Goal: Task Accomplishment & Management: Use online tool/utility

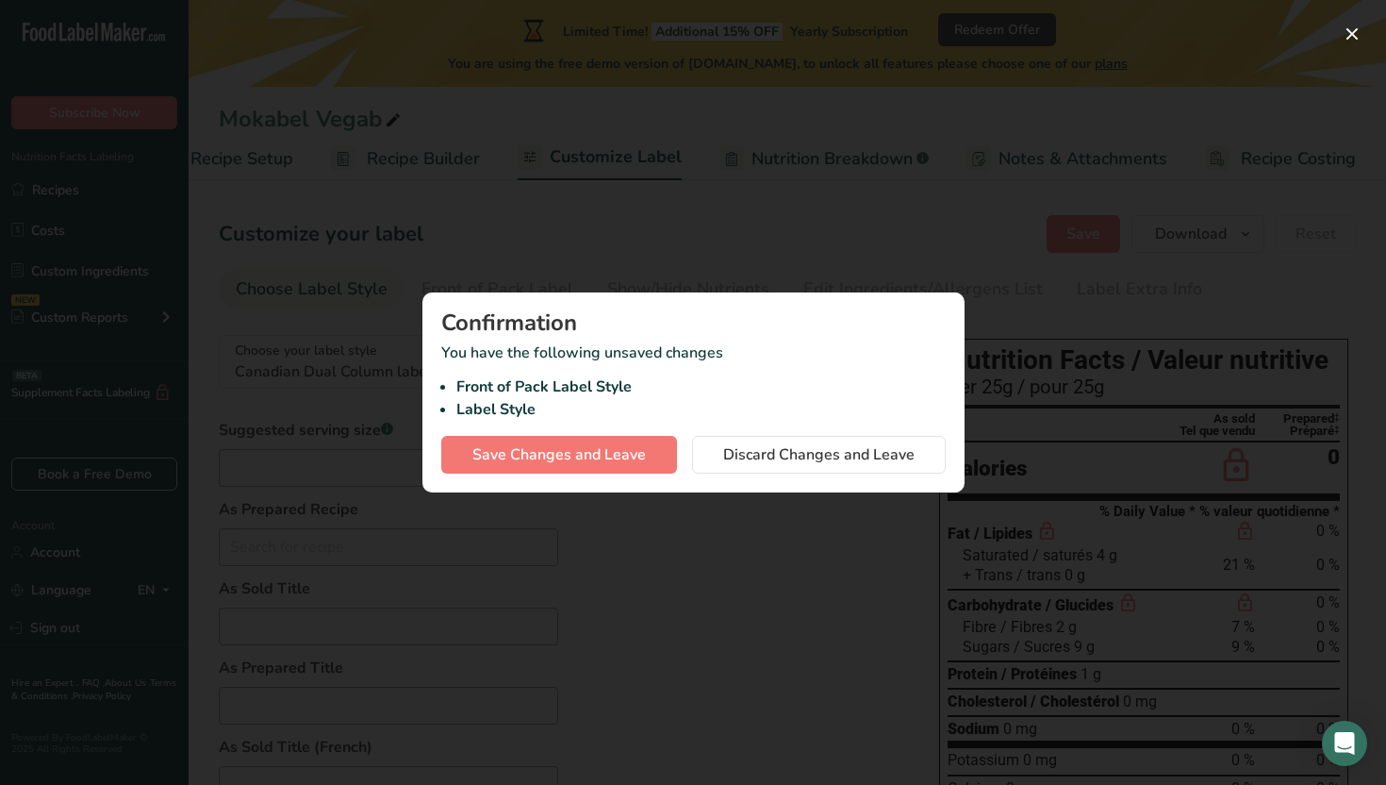
click at [803, 271] on div at bounding box center [693, 392] width 1386 height 785
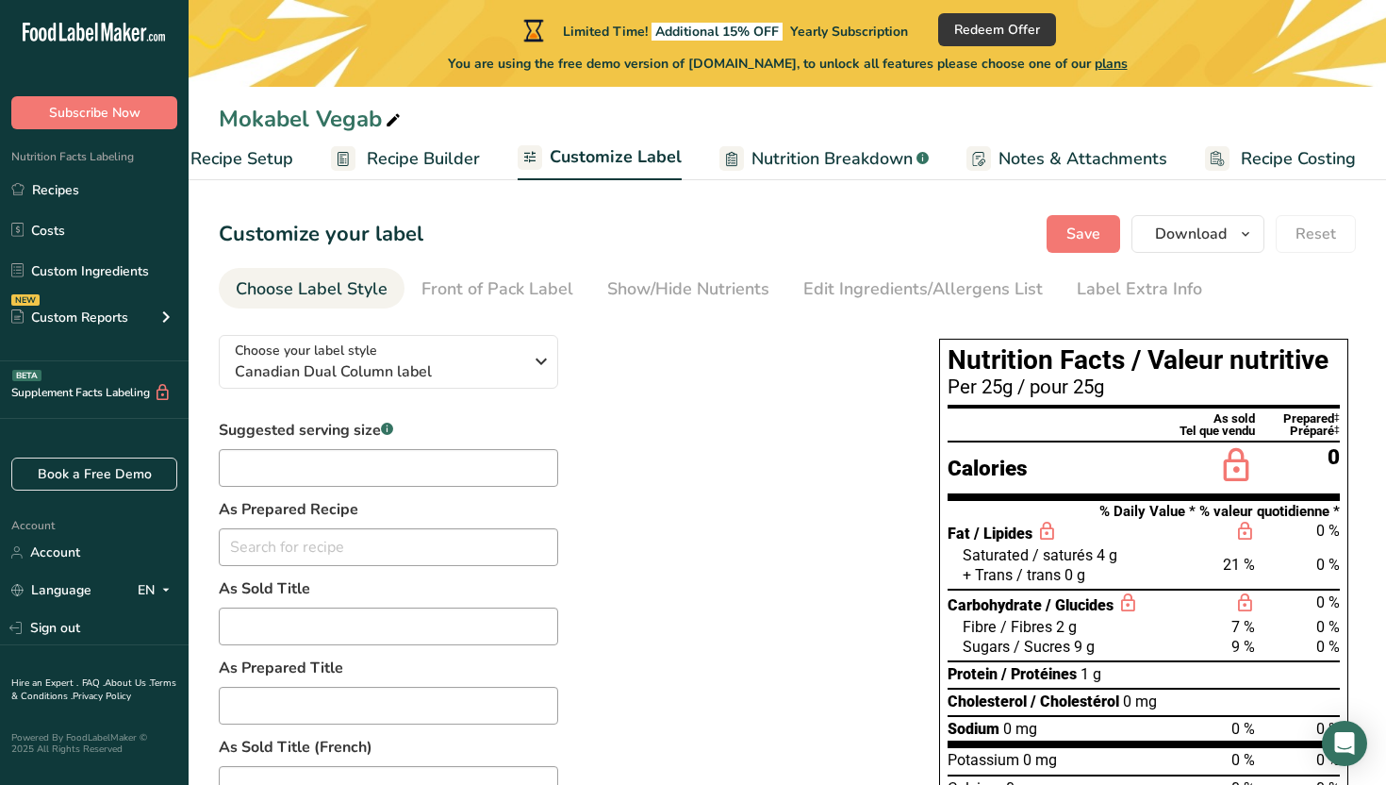
click at [286, 168] on span "Recipe Setup" at bounding box center [241, 158] width 103 height 25
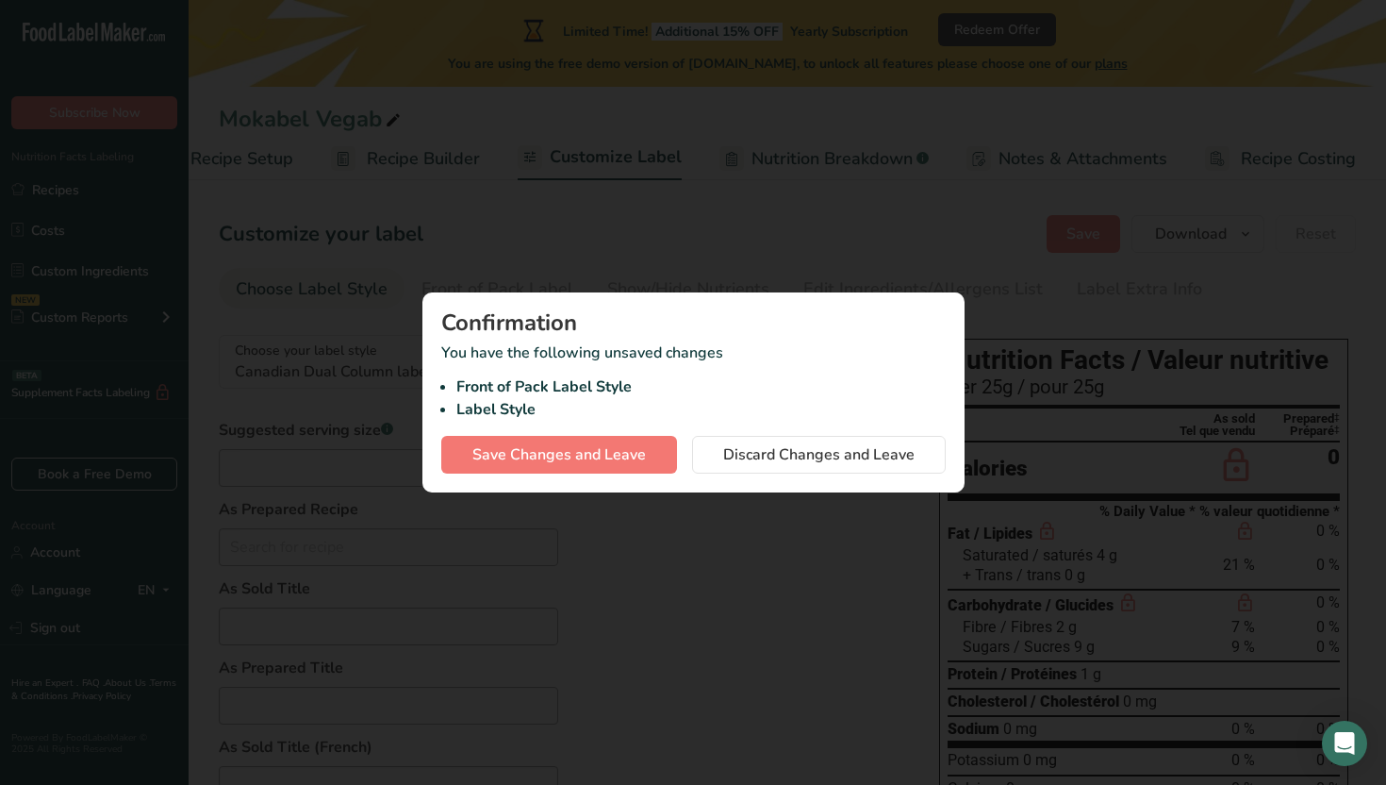
scroll to position [0, 7]
click at [608, 224] on div at bounding box center [693, 392] width 1386 height 785
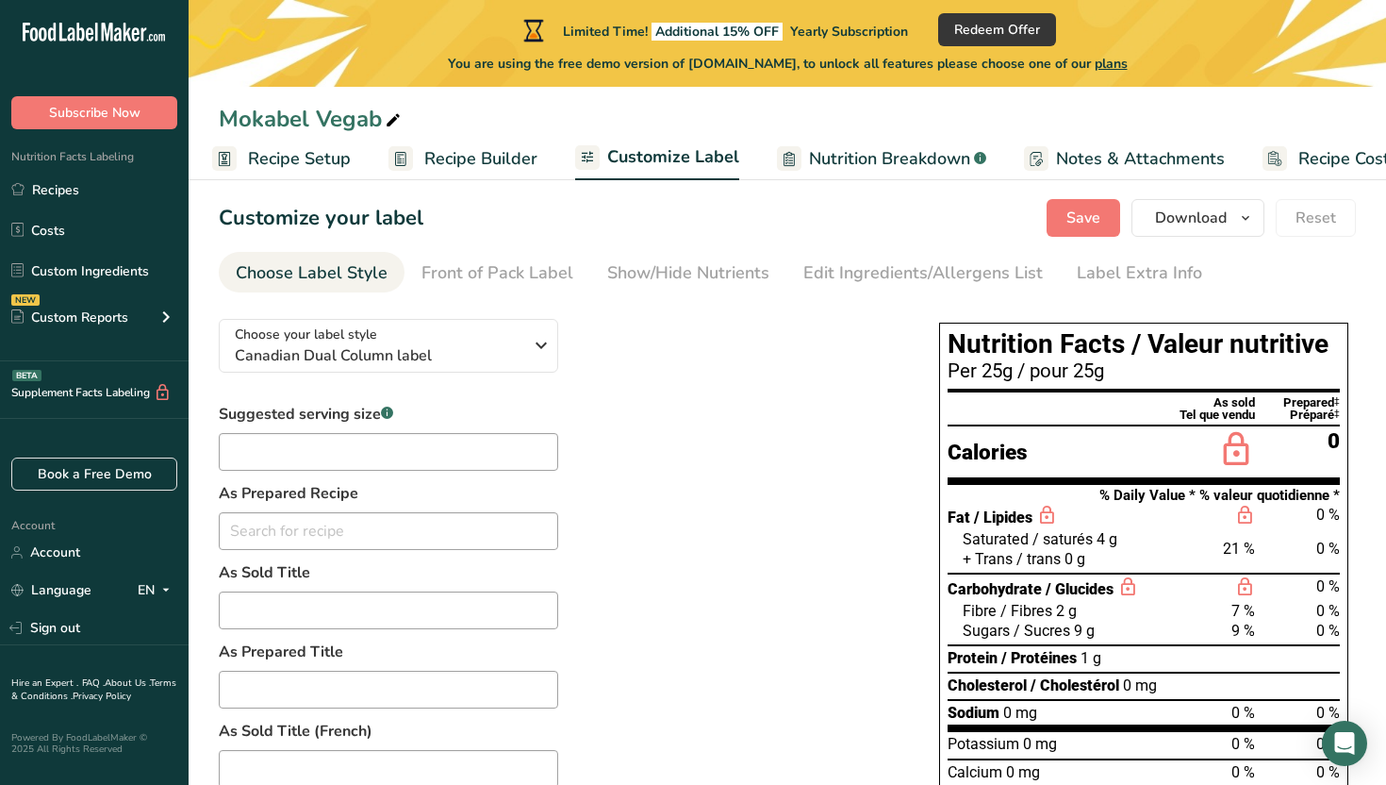
scroll to position [0, 0]
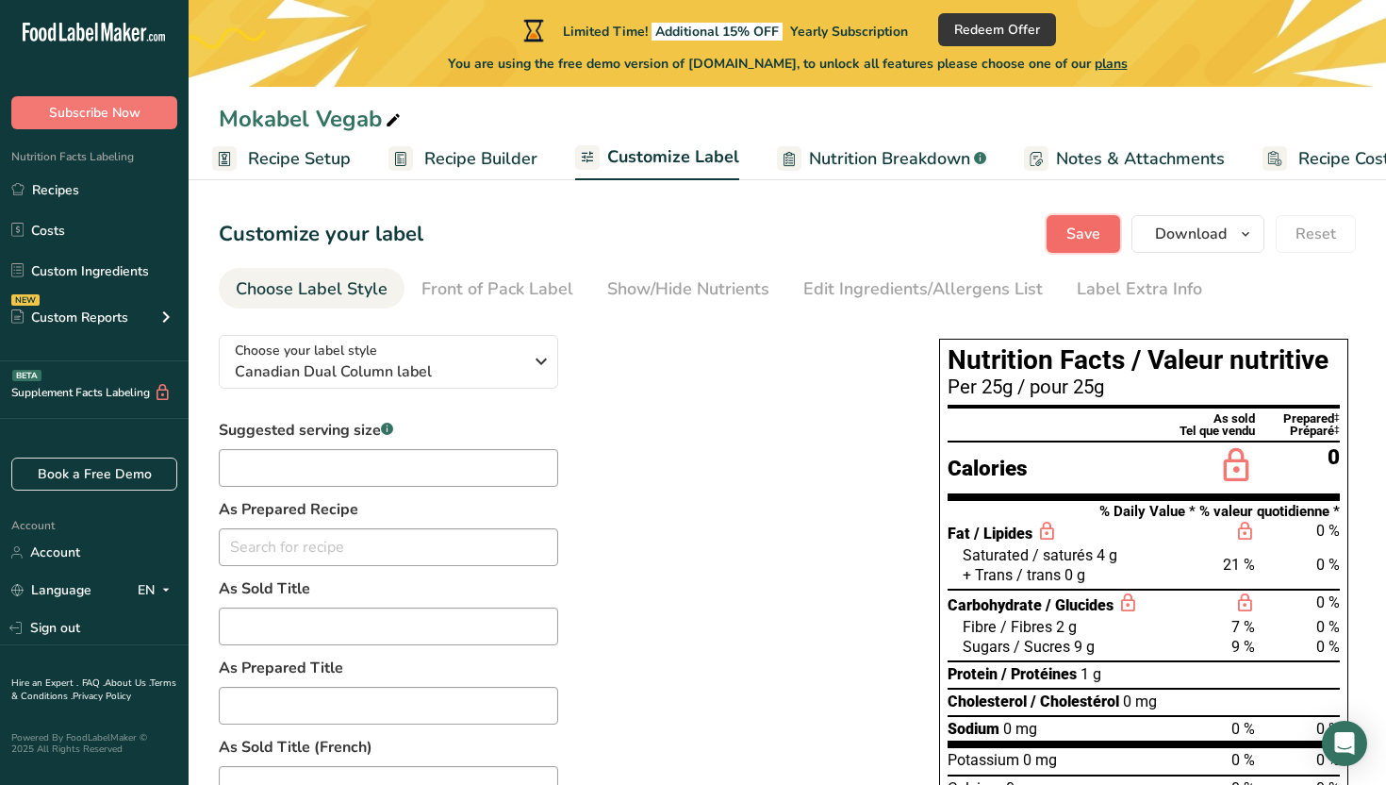
click at [1092, 238] on span "Save" at bounding box center [1084, 234] width 34 height 23
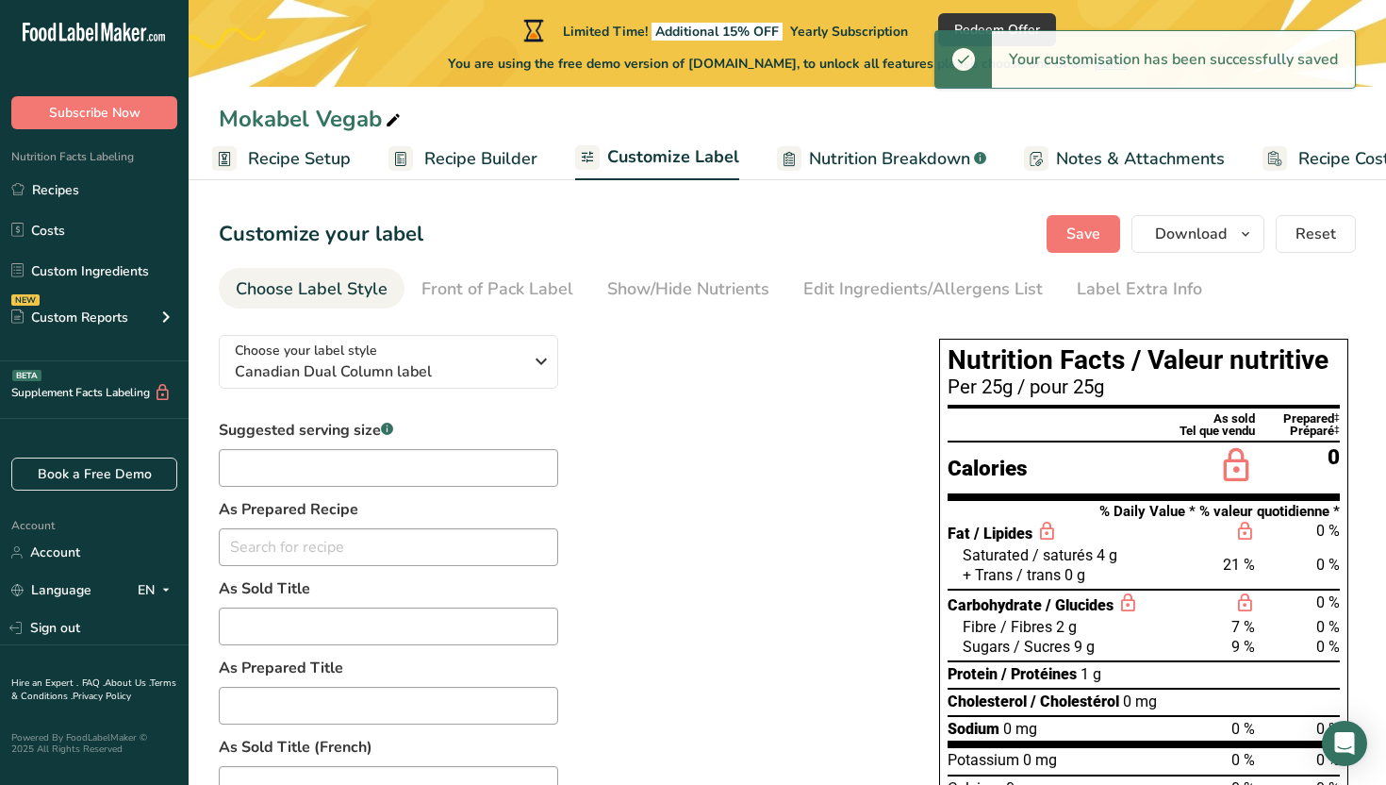
click at [243, 150] on link "Recipe Setup" at bounding box center [281, 159] width 139 height 42
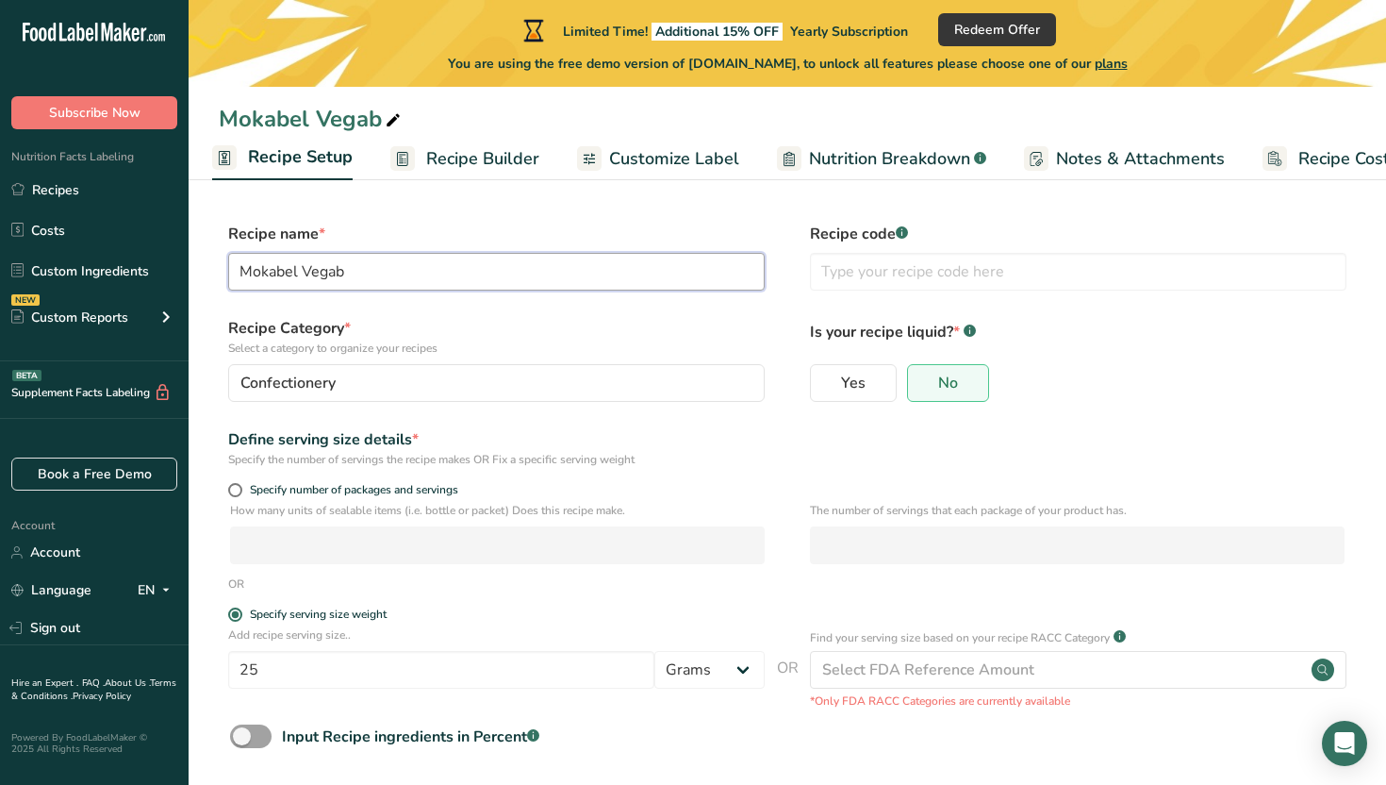
click at [353, 256] on input "Mokabel Vegab" at bounding box center [496, 272] width 537 height 38
click at [358, 271] on input "Mokabel Vegab" at bounding box center [496, 272] width 537 height 38
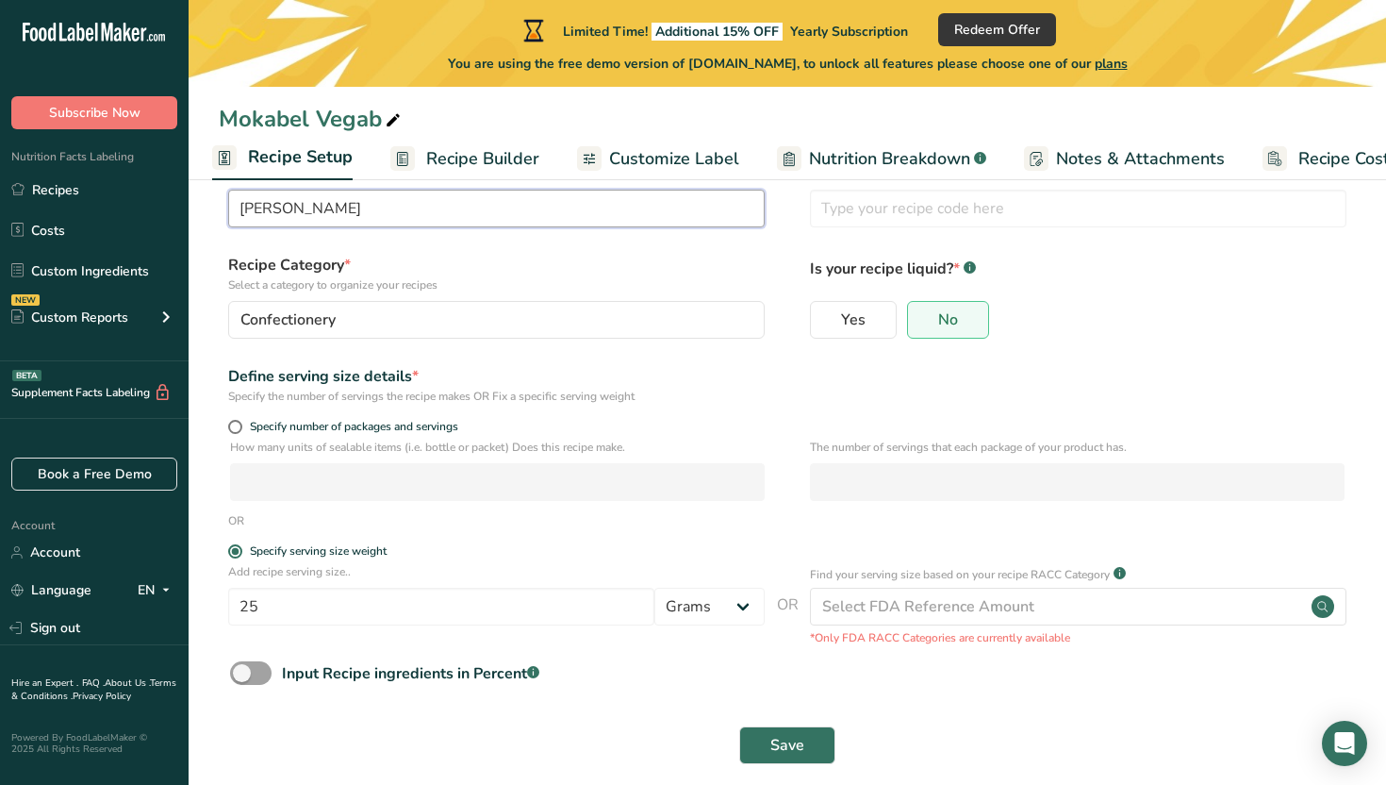
scroll to position [84, 0]
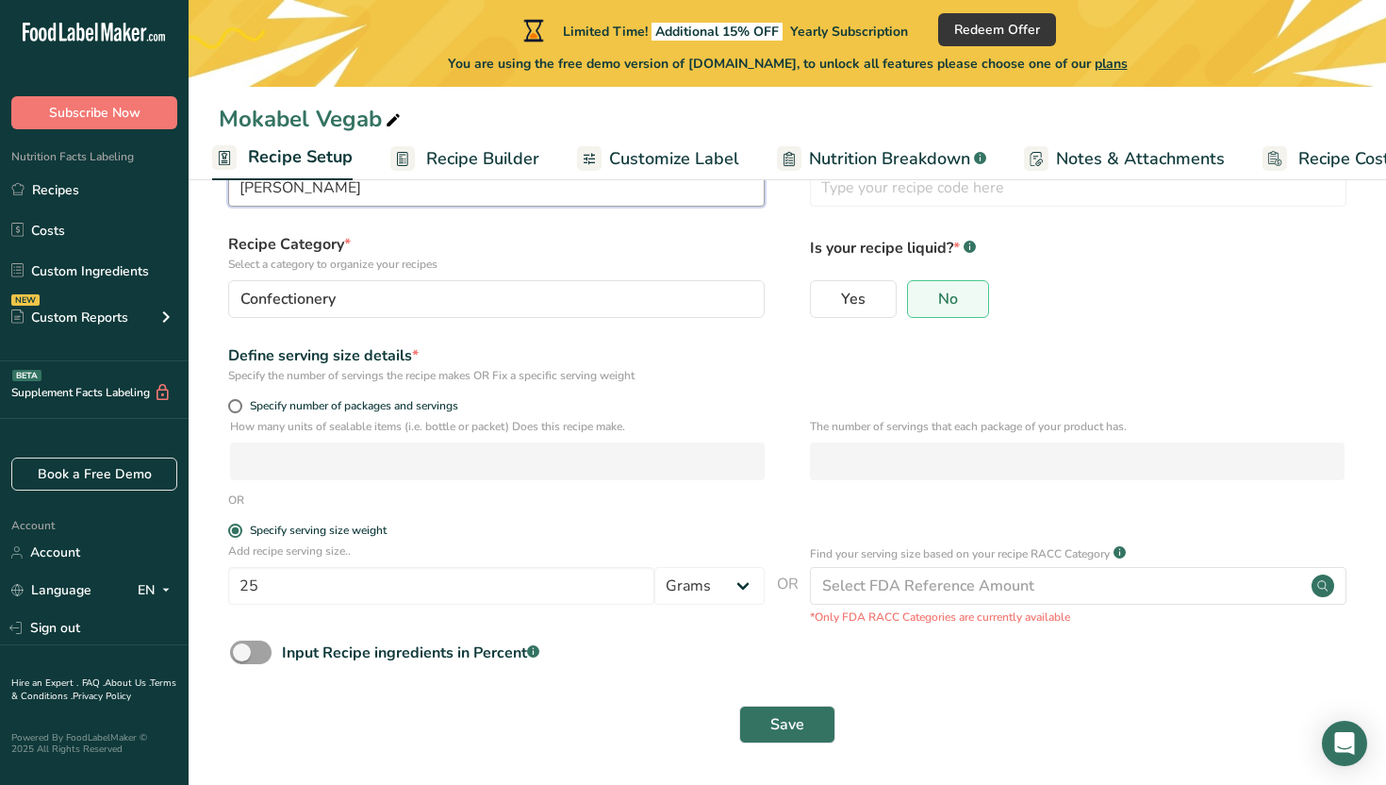
type input "[PERSON_NAME]"
click at [492, 150] on span "Recipe Builder" at bounding box center [482, 158] width 113 height 25
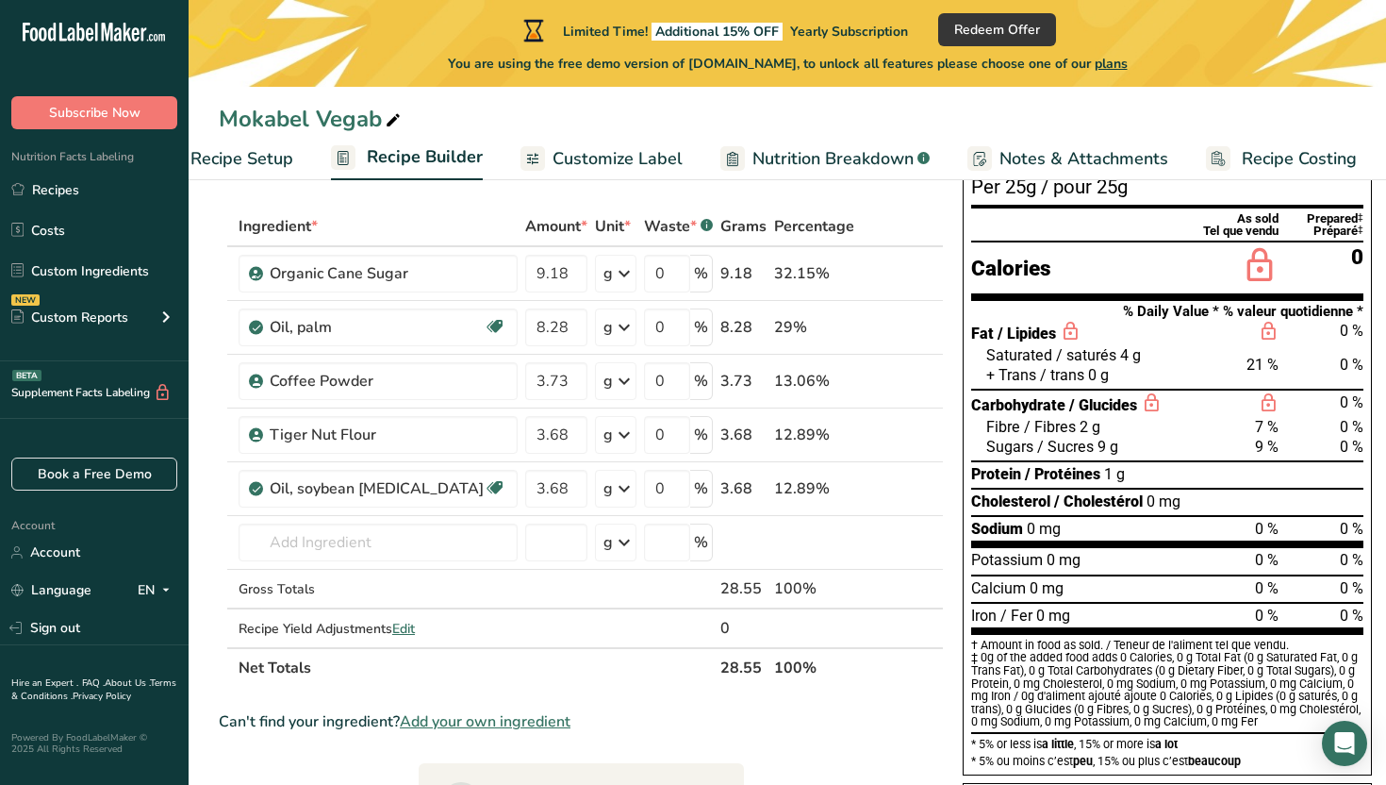
click at [250, 152] on span "Recipe Setup" at bounding box center [241, 158] width 103 height 25
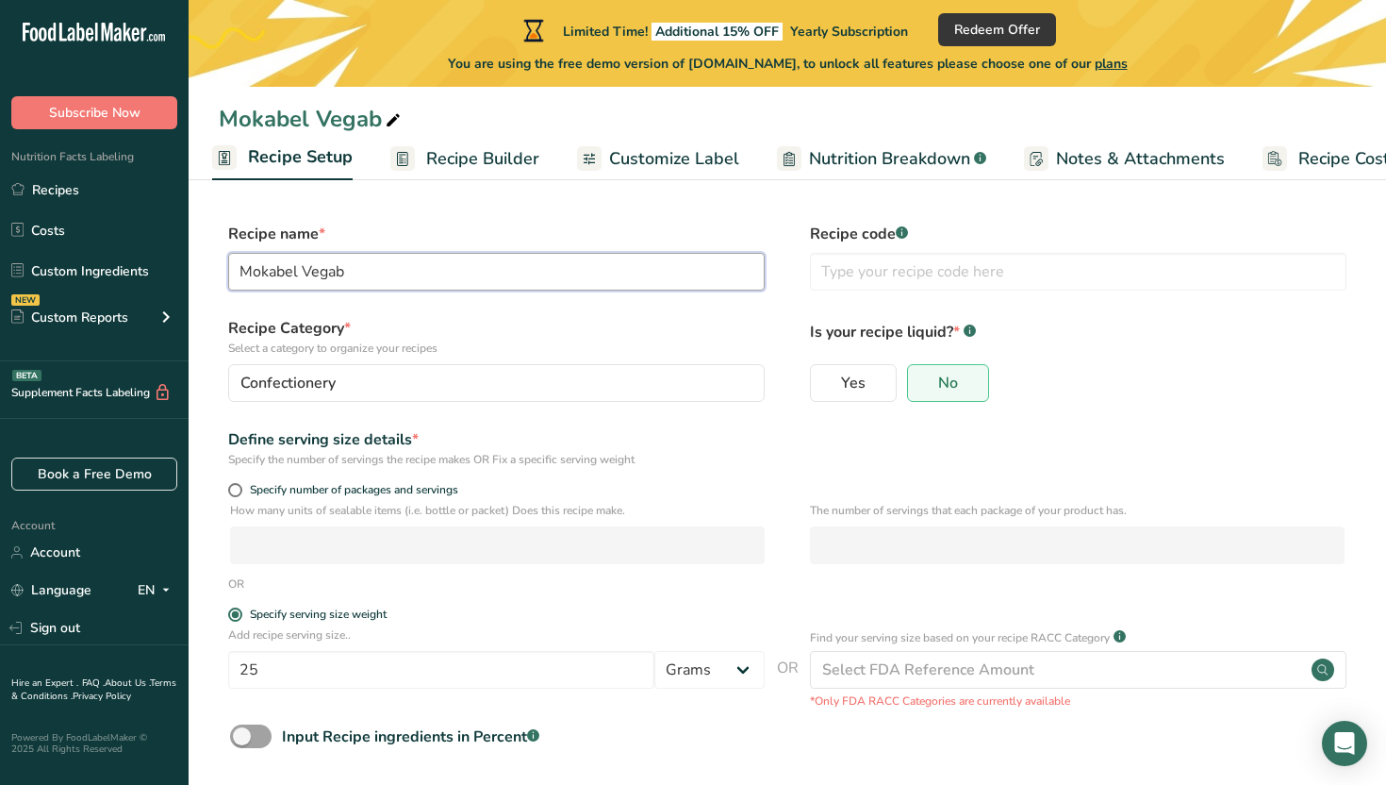
click at [441, 286] on input "Mokabel Vegab" at bounding box center [496, 272] width 537 height 38
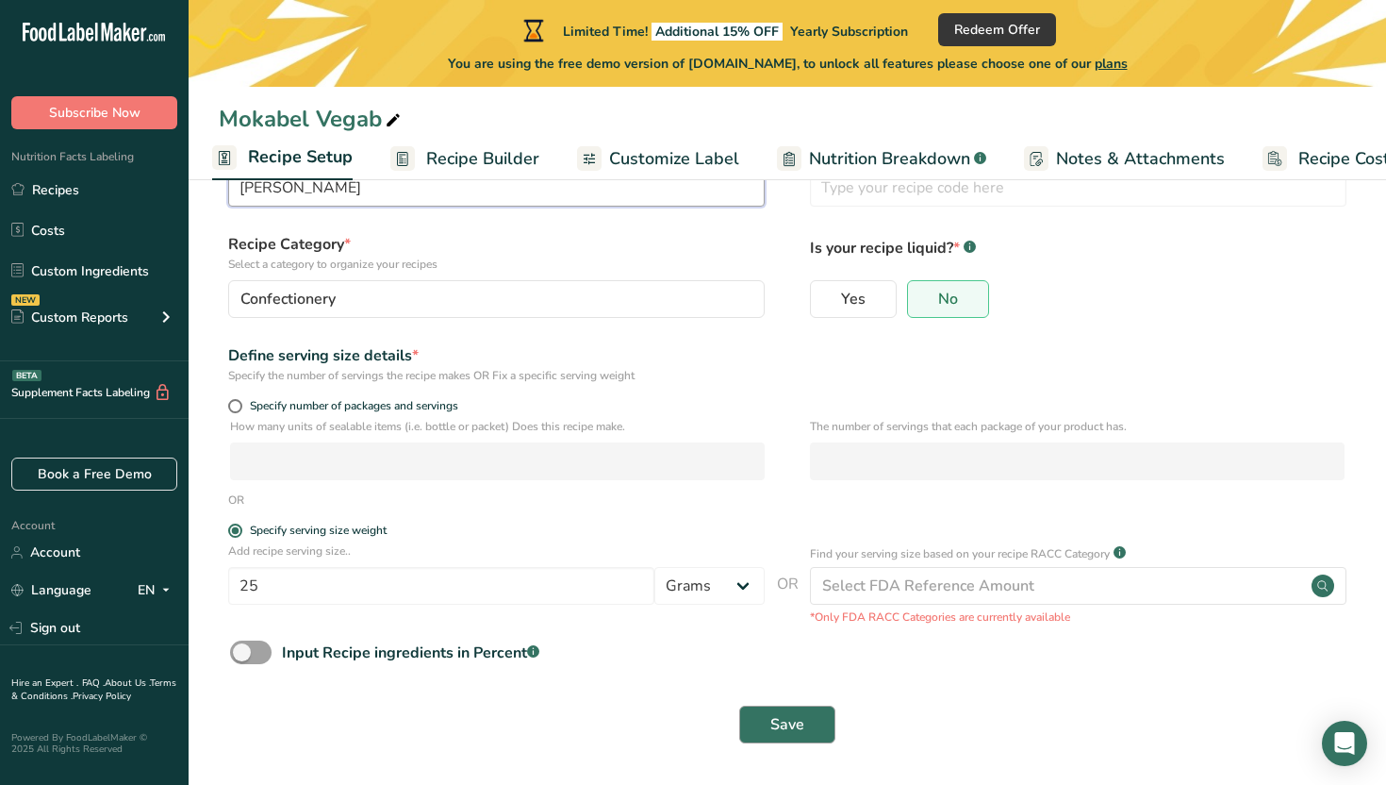
type input "[PERSON_NAME]"
click at [813, 720] on button "Save" at bounding box center [787, 724] width 96 height 38
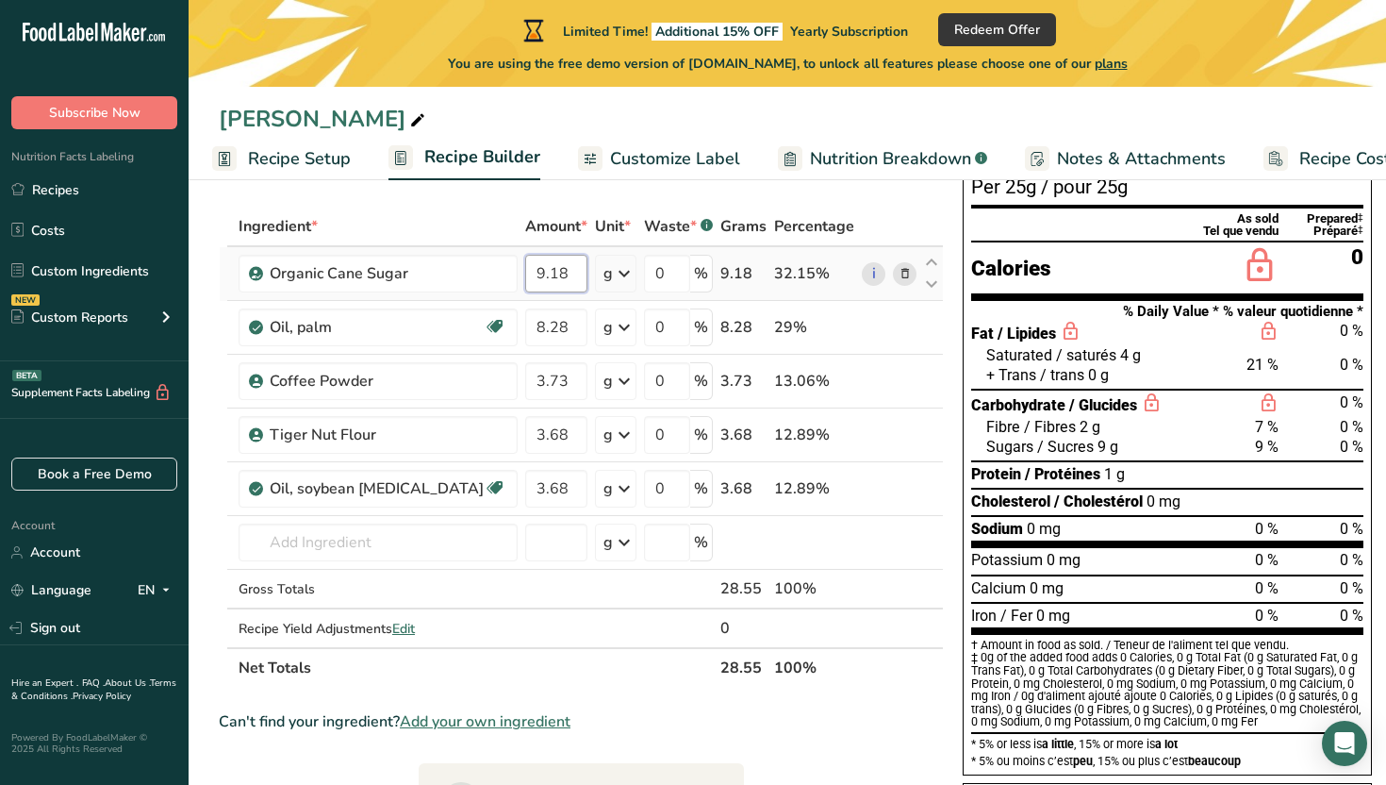
click at [525, 274] on input "9.18" at bounding box center [556, 274] width 62 height 38
type input "9.13"
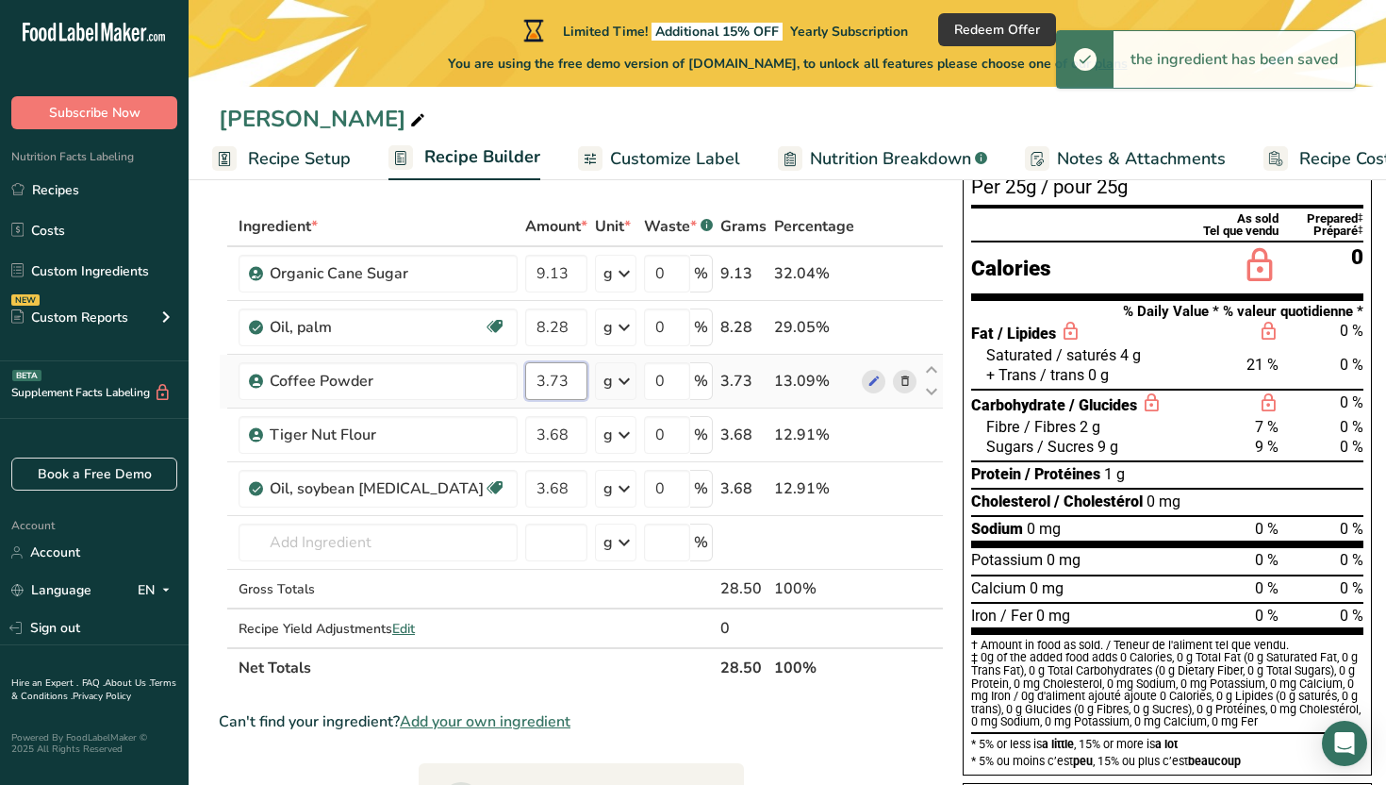
click at [489, 392] on div "Ingredient * Amount * Unit * Waste * .a-a{fill:#347362;}.b-a{fill:#fff;} Grams …" at bounding box center [581, 447] width 725 height 481
type input "3.75"
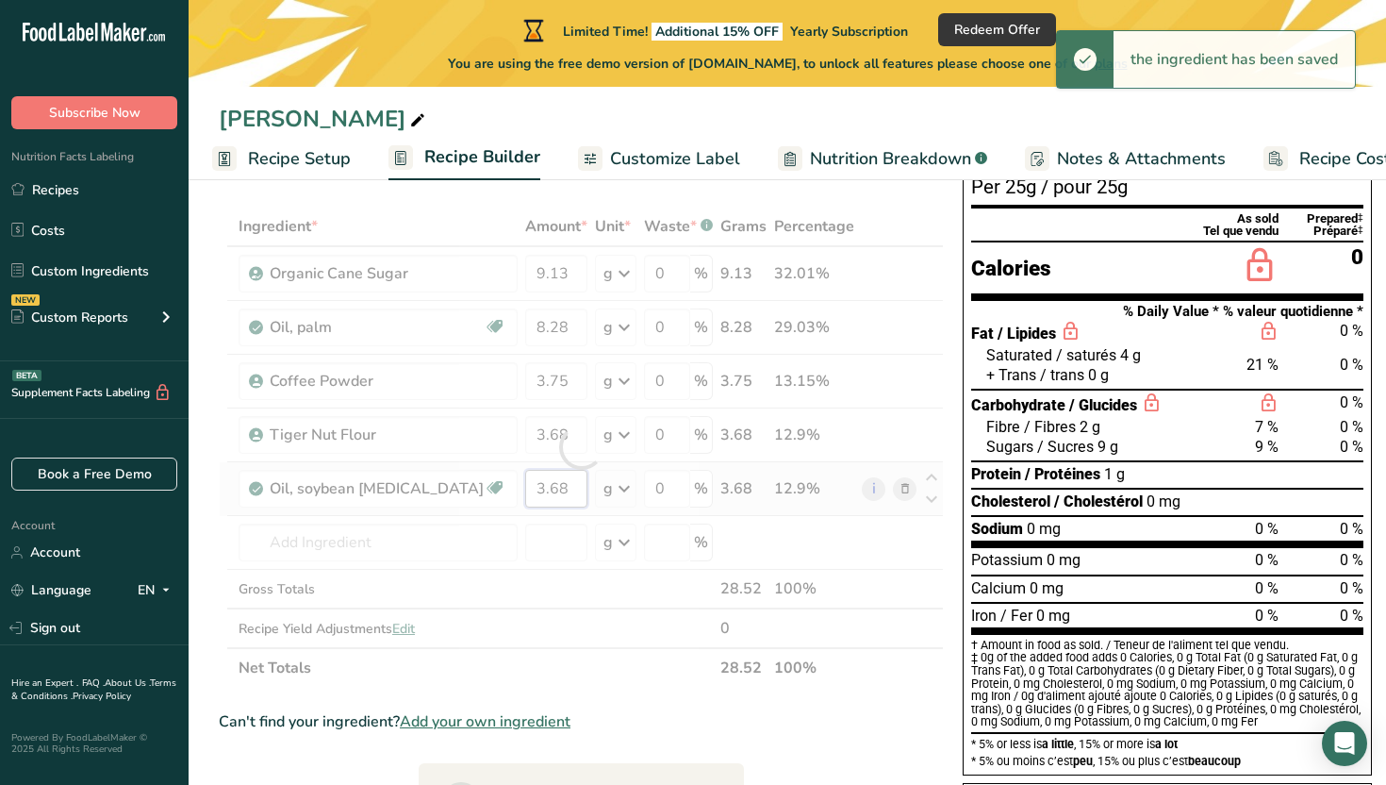
click at [505, 483] on div "Ingredient * Amount * Unit * Waste * .a-a{fill:#347362;}.b-a{fill:#fff;} Grams …" at bounding box center [581, 447] width 725 height 481
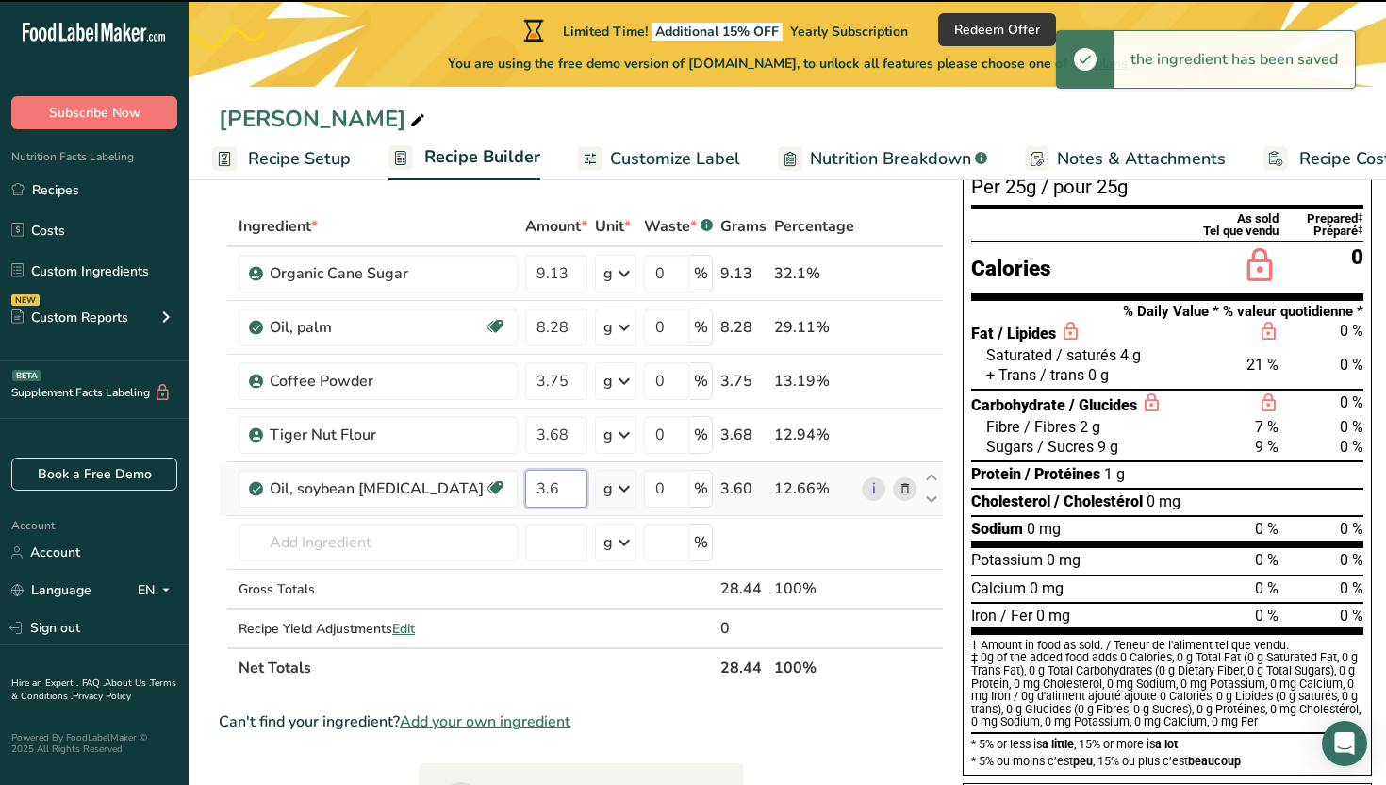
type input "3"
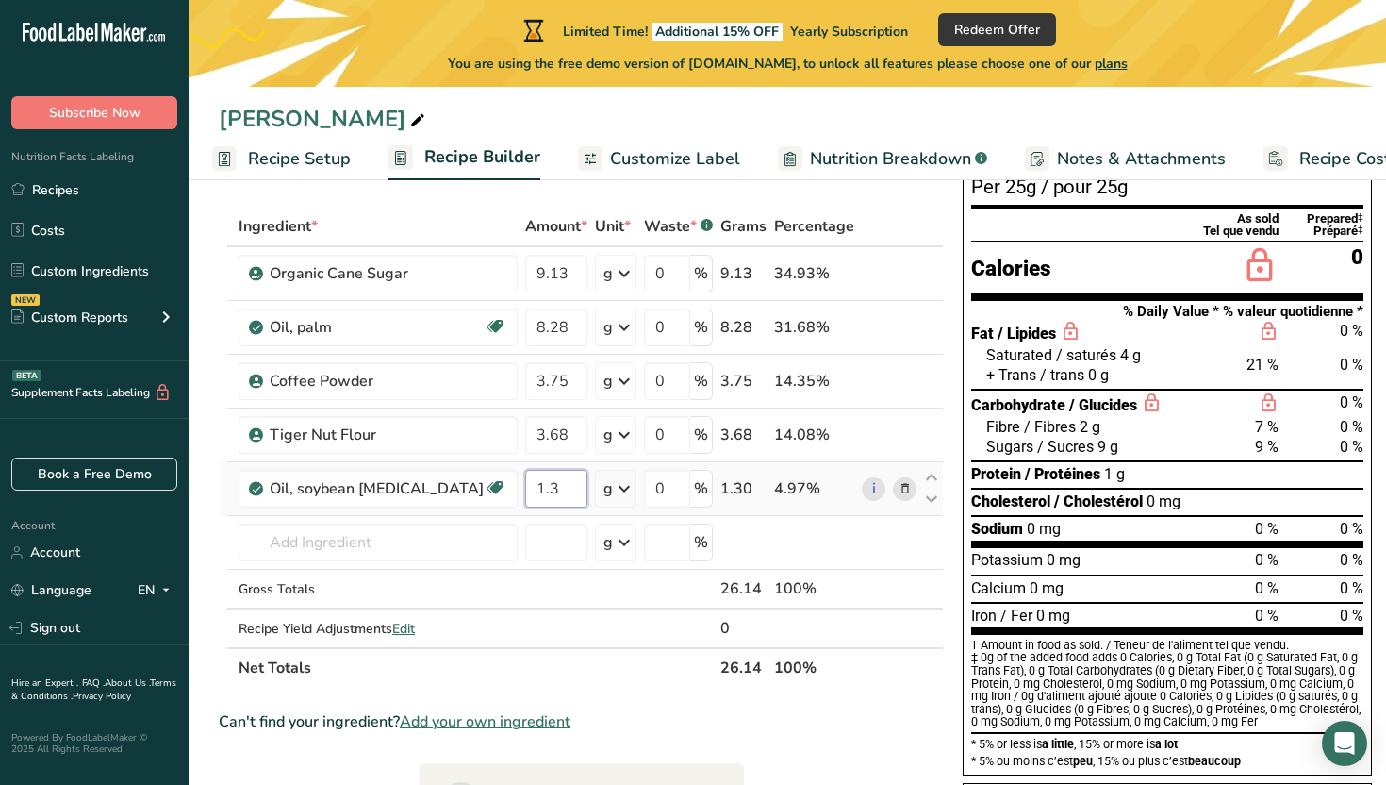
type input "1"
type input "0.13"
click at [498, 439] on div "Ingredient * Amount * Unit * Waste * .a-a{fill:#347362;}.b-a{fill:#fff;} Grams …" at bounding box center [581, 447] width 725 height 481
type input "3.73"
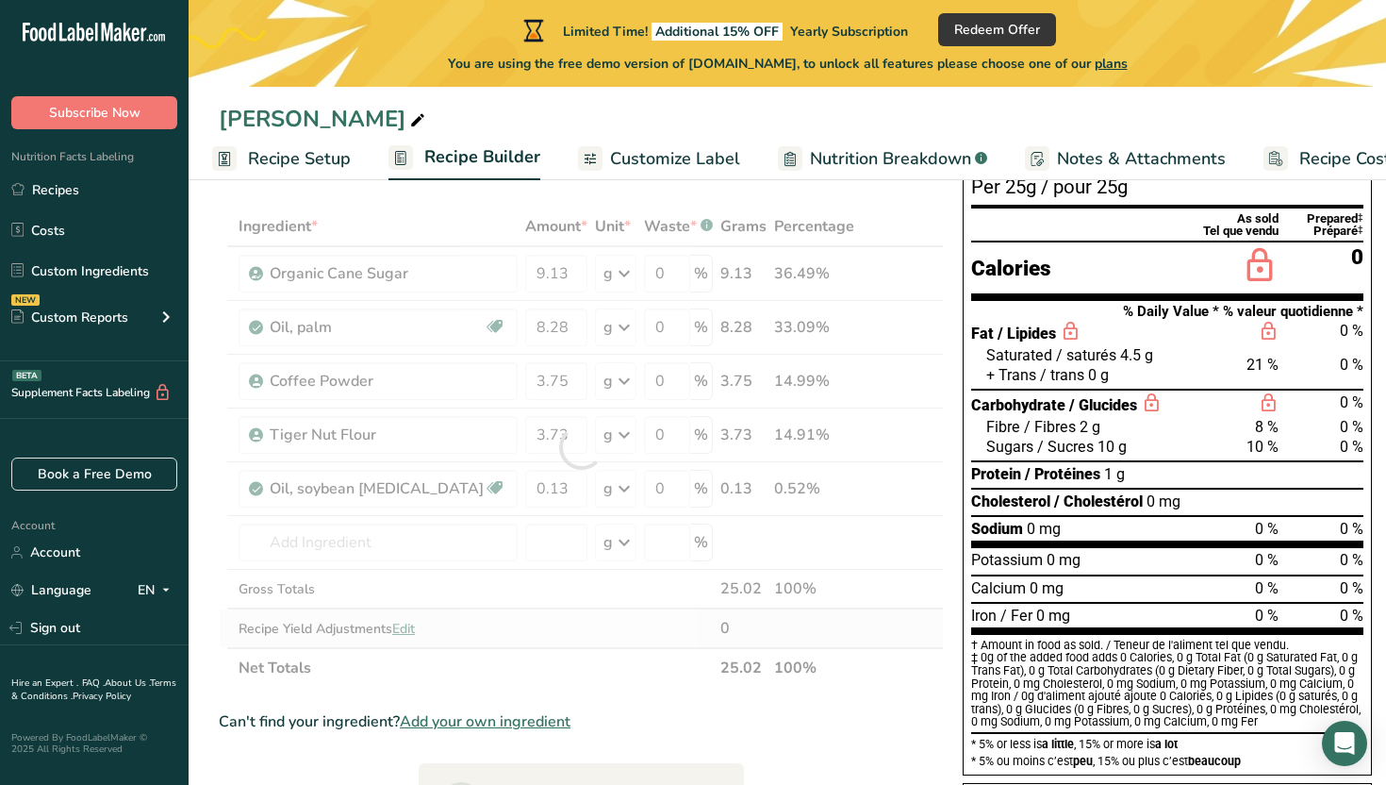
click at [530, 609] on div "Ingredient * Amount * Unit * Waste * .a-a{fill:#347362;}.b-a{fill:#fff;} Grams …" at bounding box center [581, 447] width 725 height 481
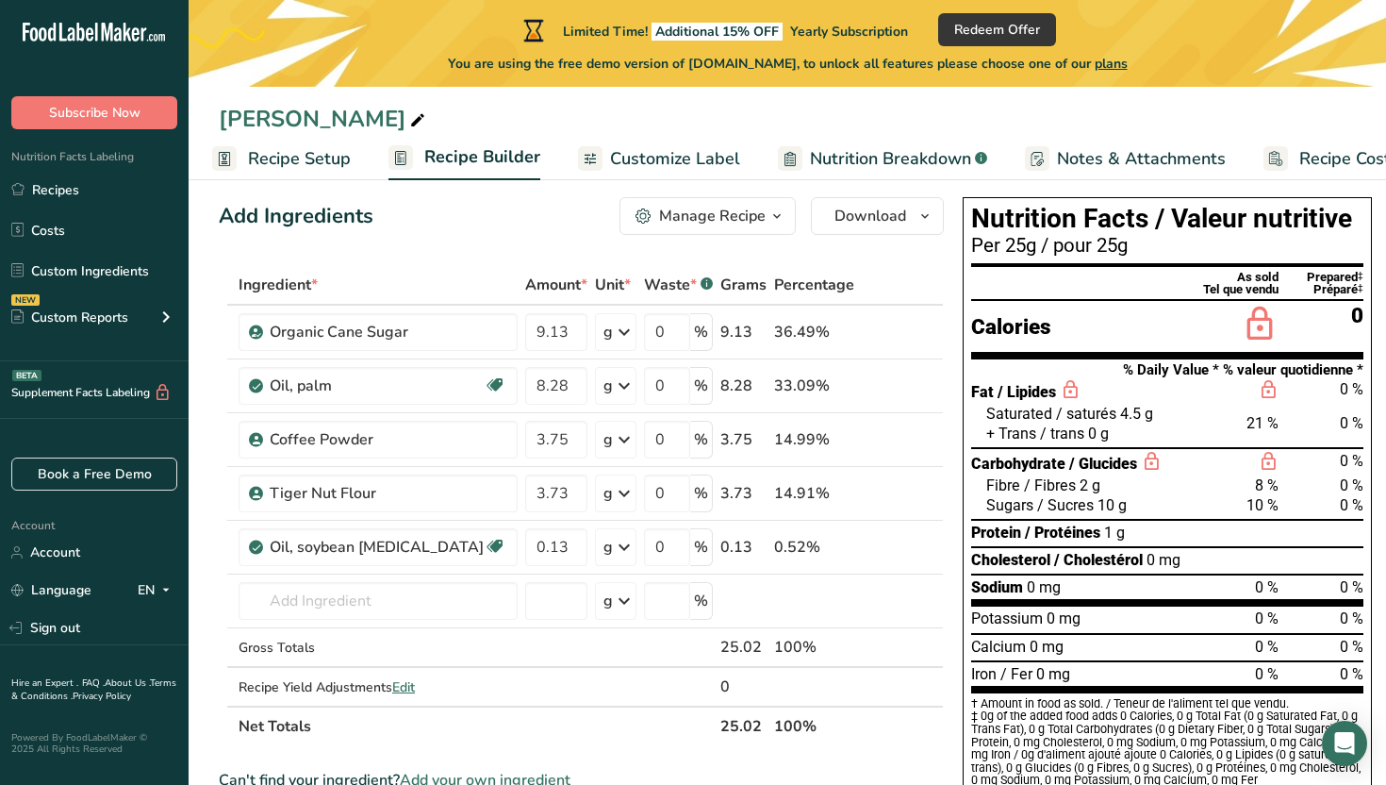
scroll to position [23, 0]
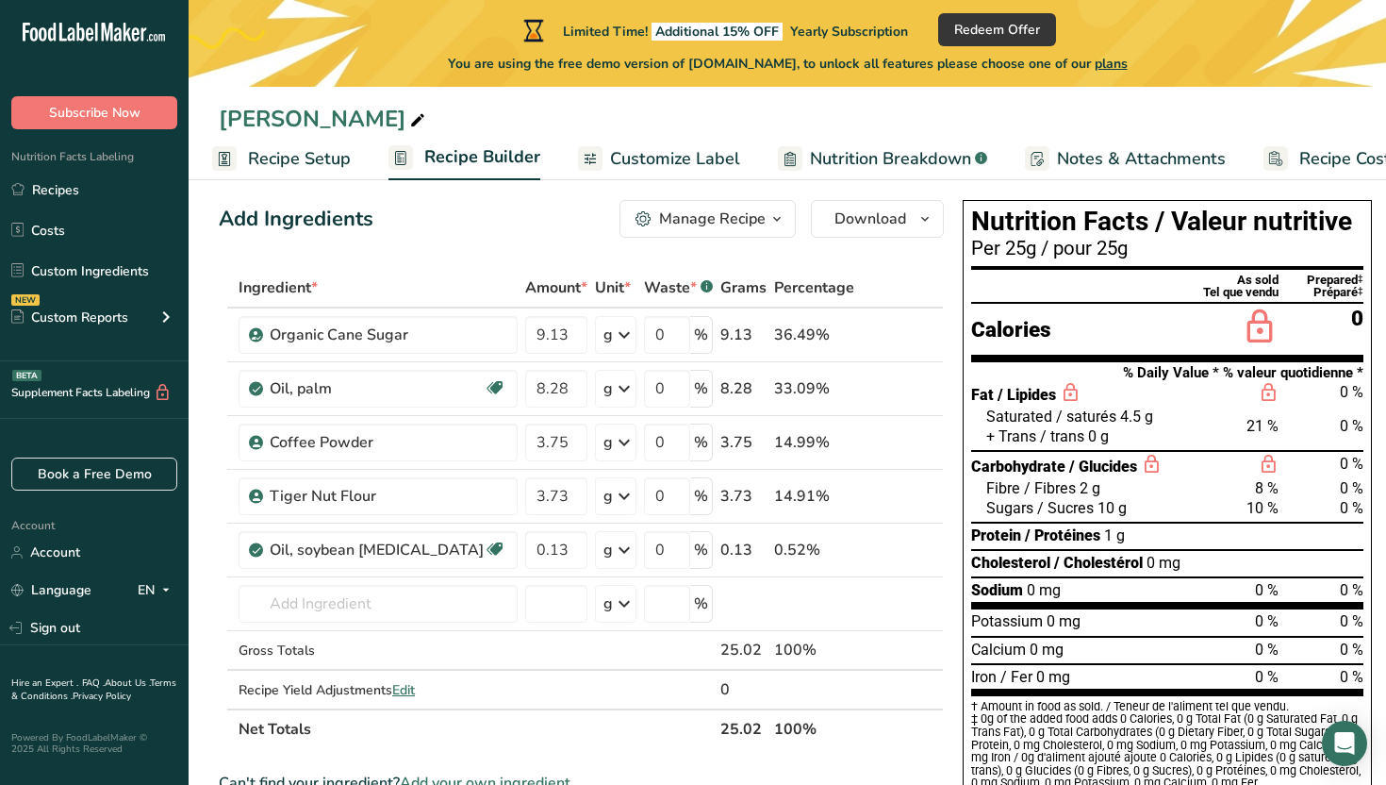
click at [693, 164] on span "Customize Label" at bounding box center [675, 158] width 130 height 25
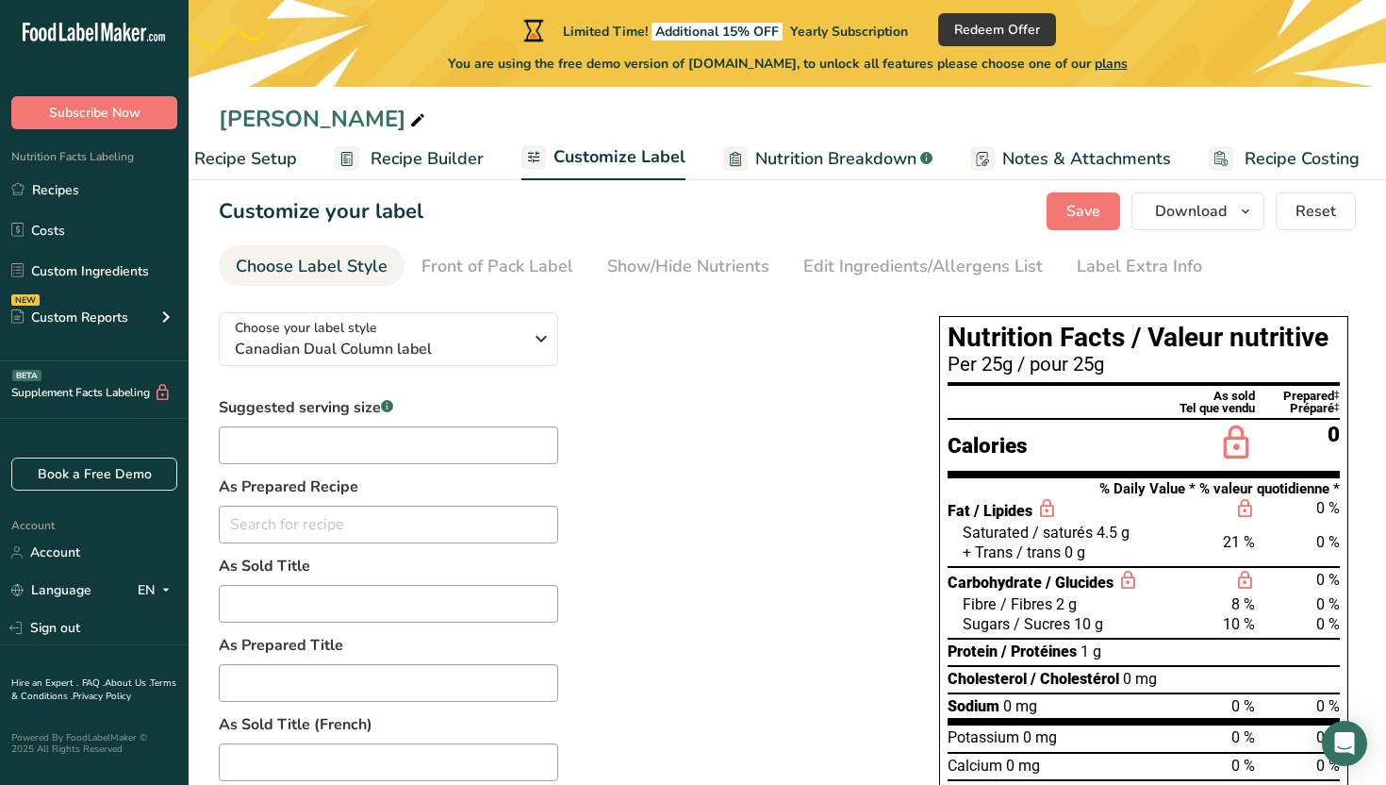
scroll to position [0, 64]
click at [804, 156] on span "Nutrition Breakdown" at bounding box center [832, 158] width 161 height 25
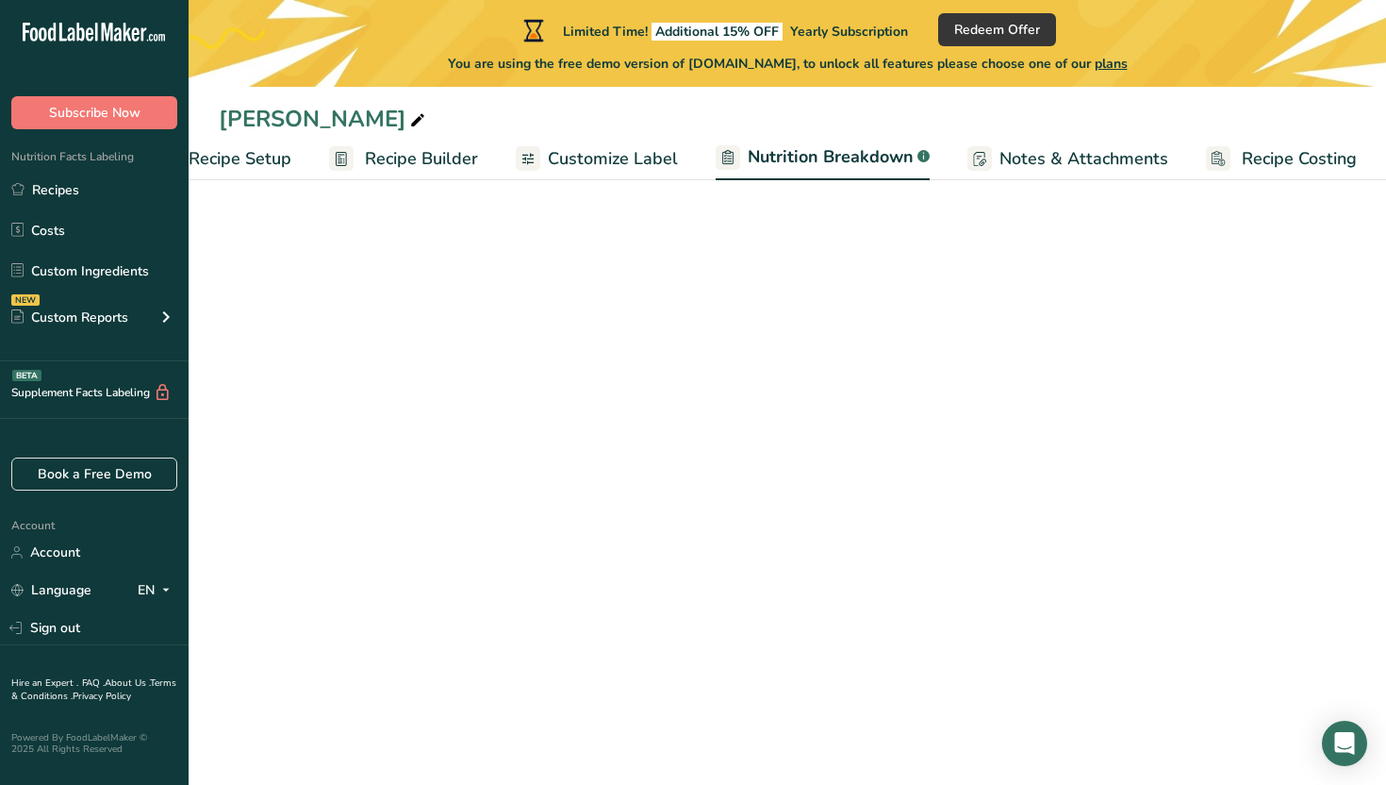
select select "Calories"
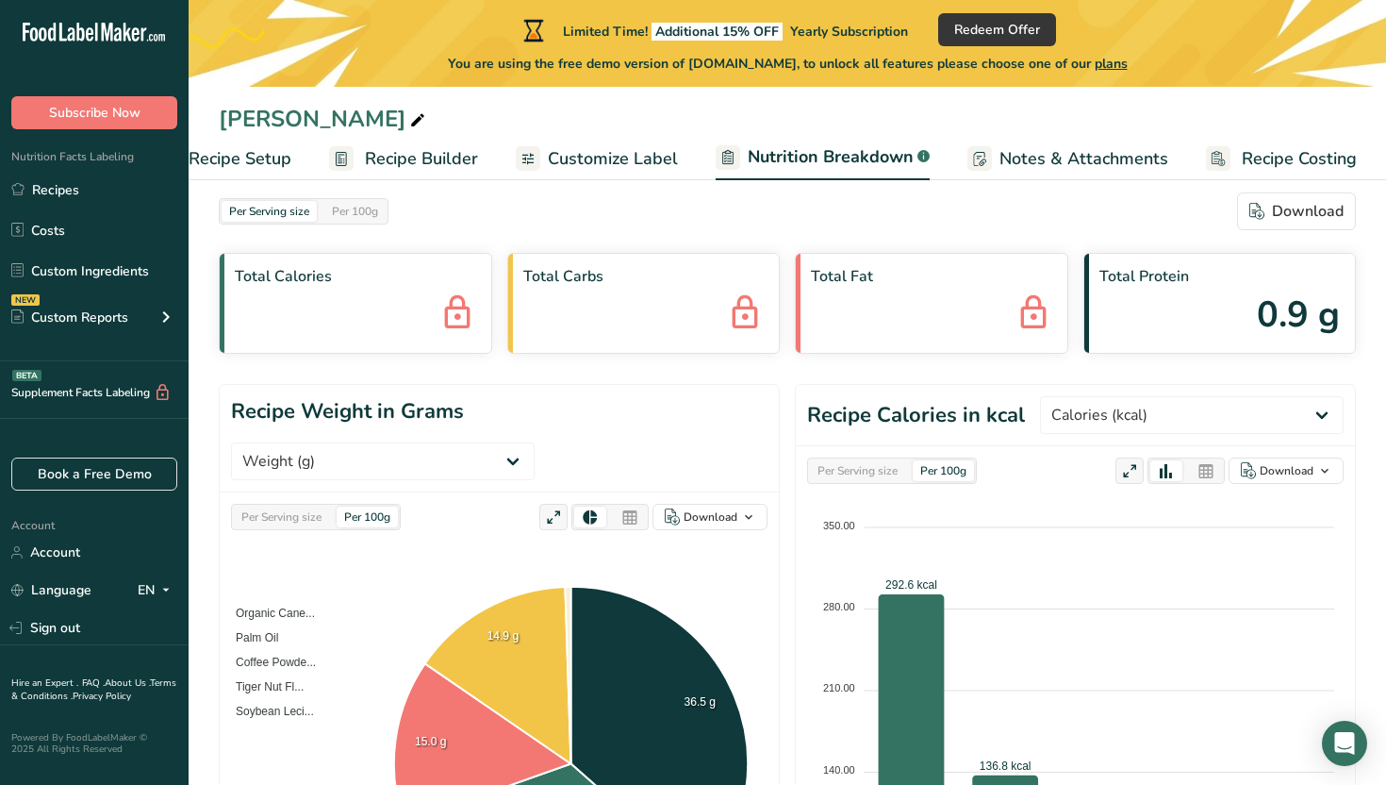
click at [426, 151] on span "Recipe Builder" at bounding box center [421, 158] width 113 height 25
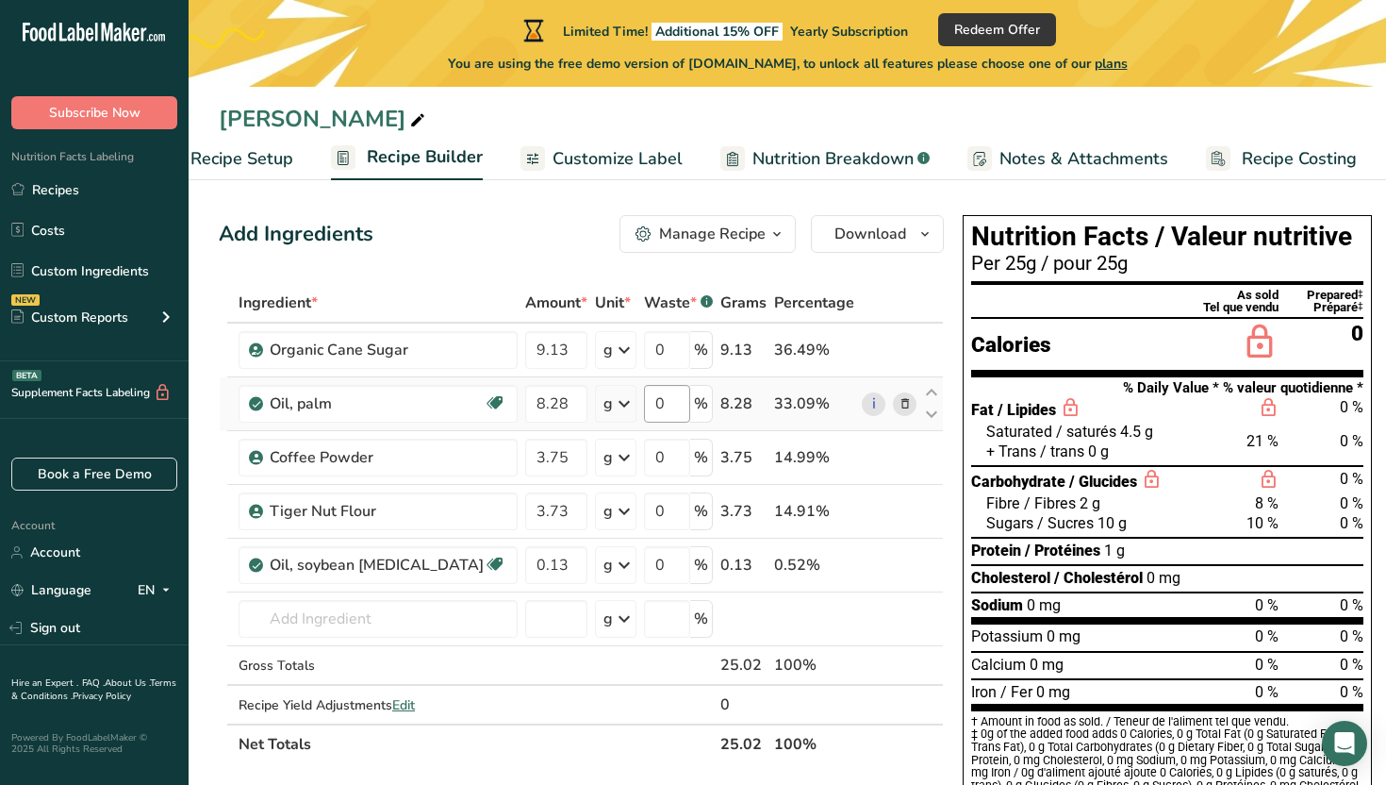
scroll to position [6, 0]
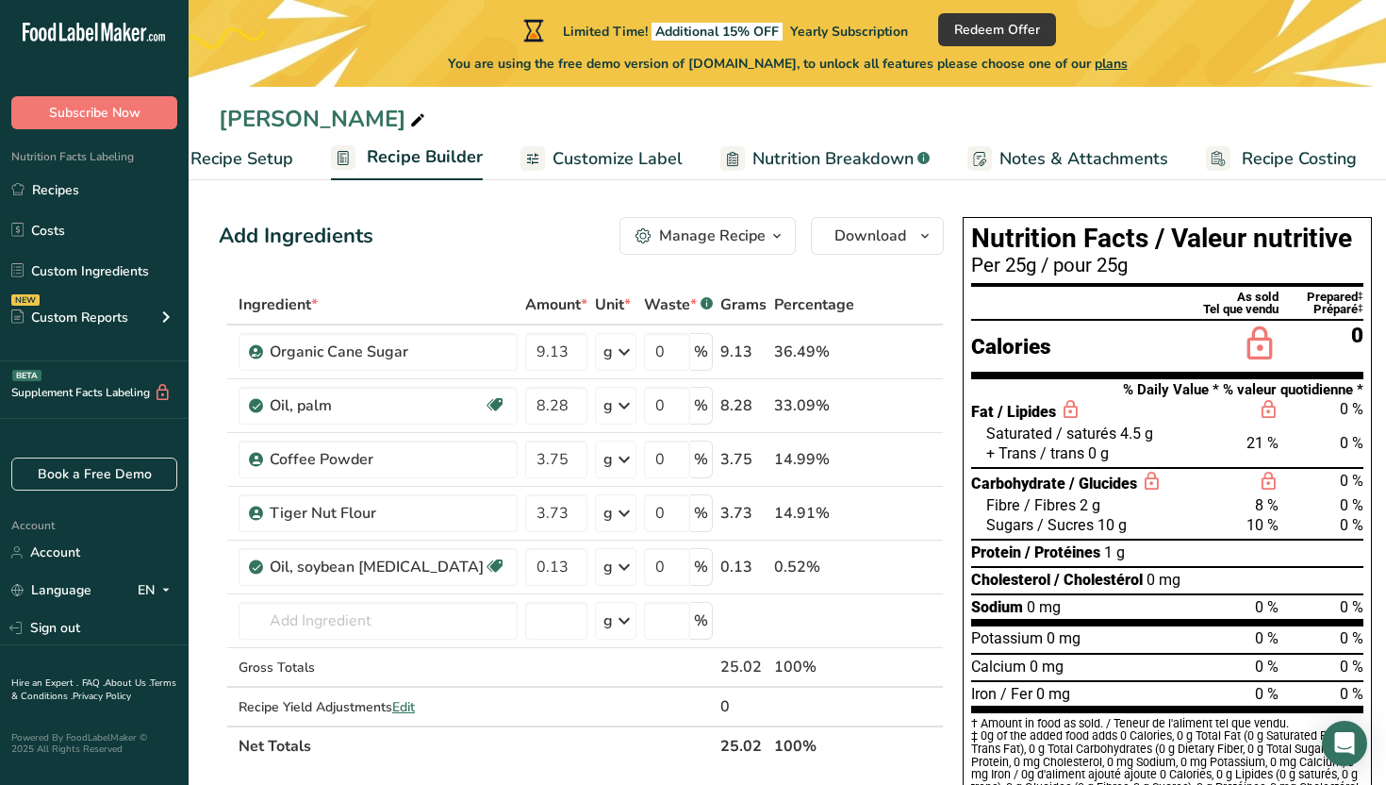
click at [640, 155] on span "Customize Label" at bounding box center [618, 158] width 130 height 25
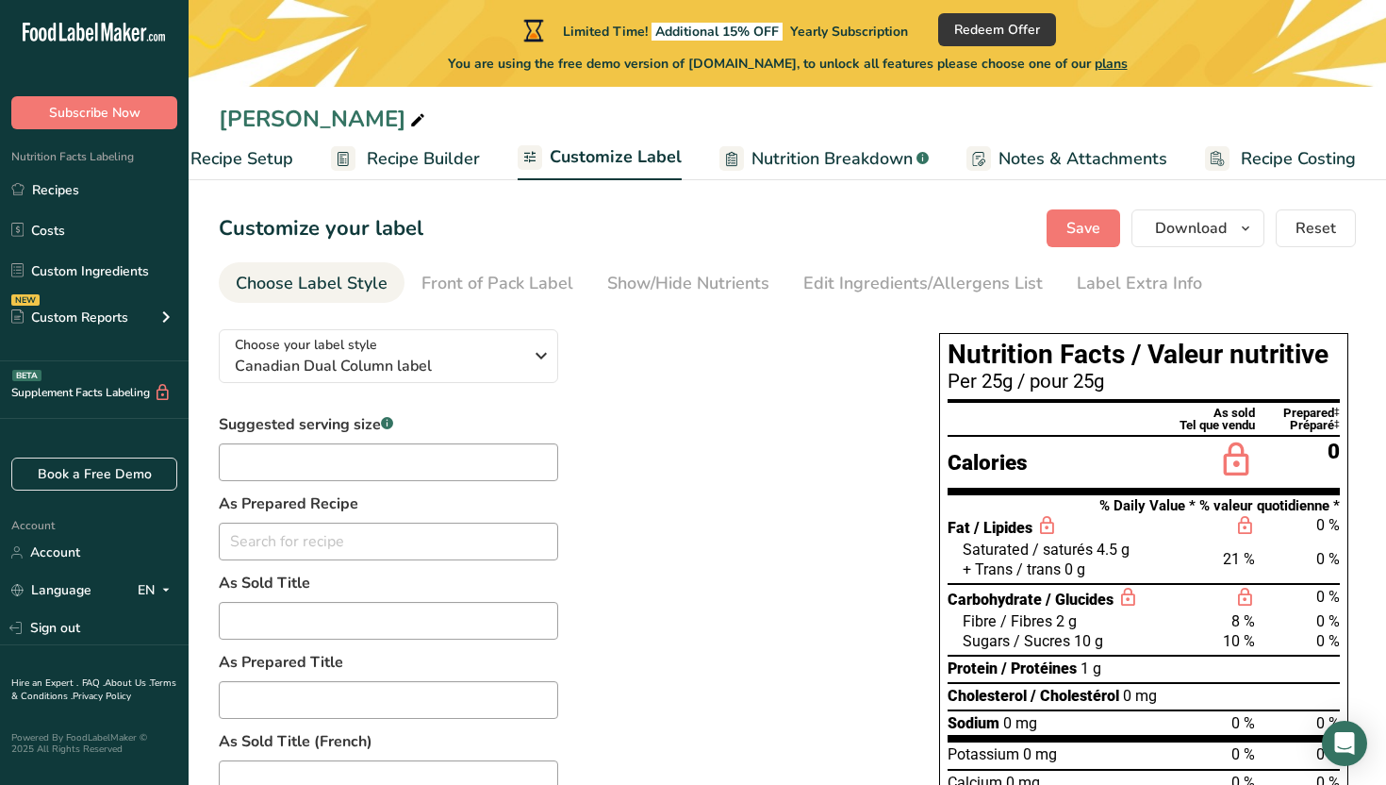
click at [1017, 162] on span "Notes & Attachments" at bounding box center [1083, 158] width 169 height 25
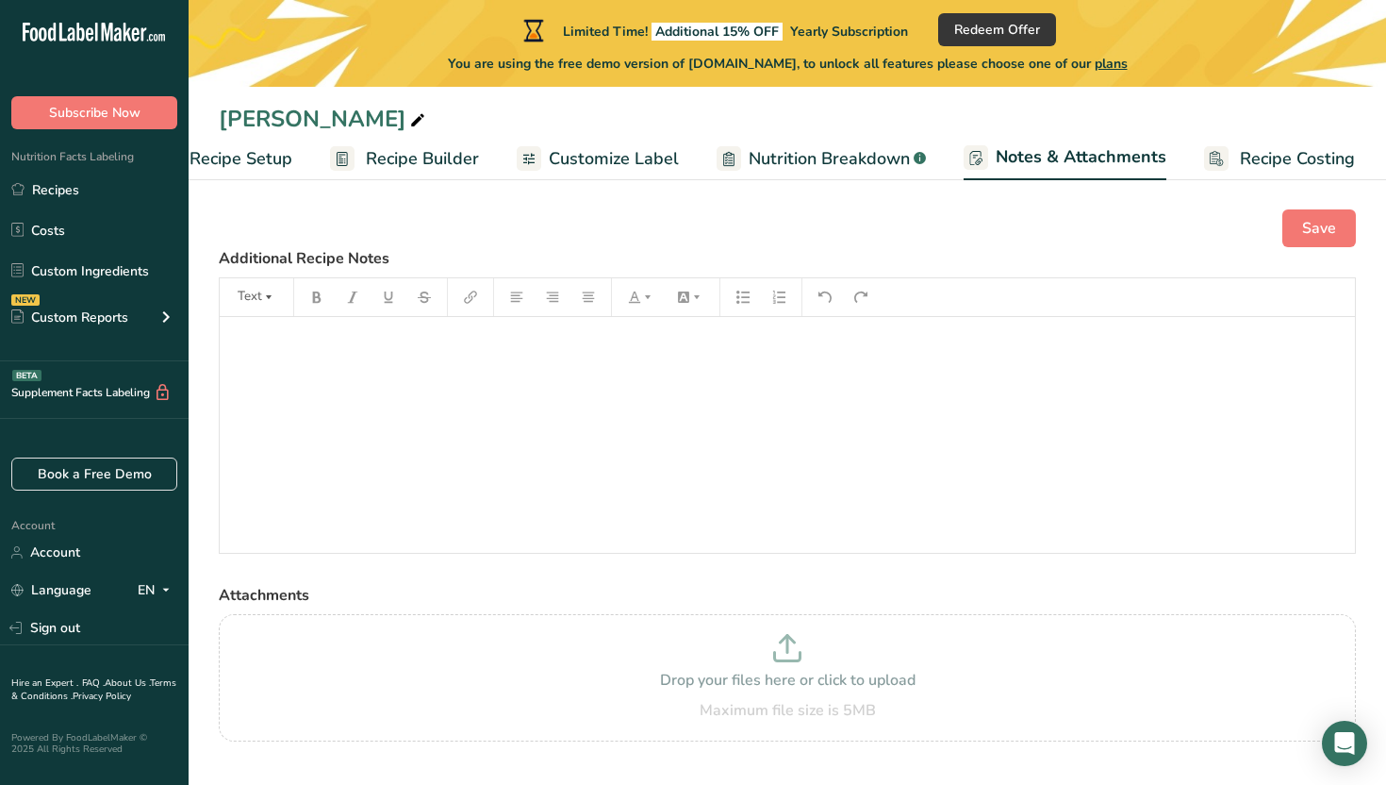
scroll to position [41, 0]
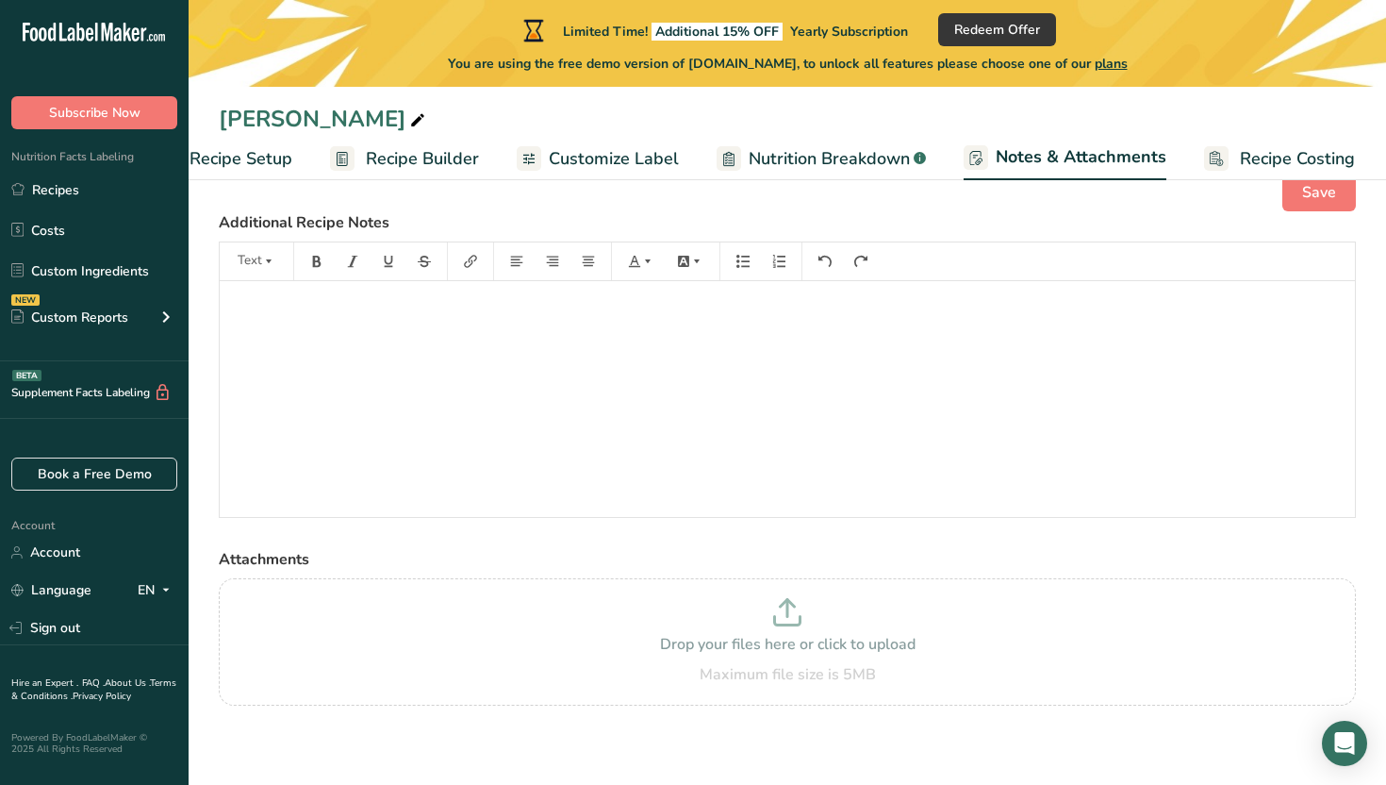
click at [874, 159] on span "Nutrition Breakdown" at bounding box center [829, 158] width 161 height 25
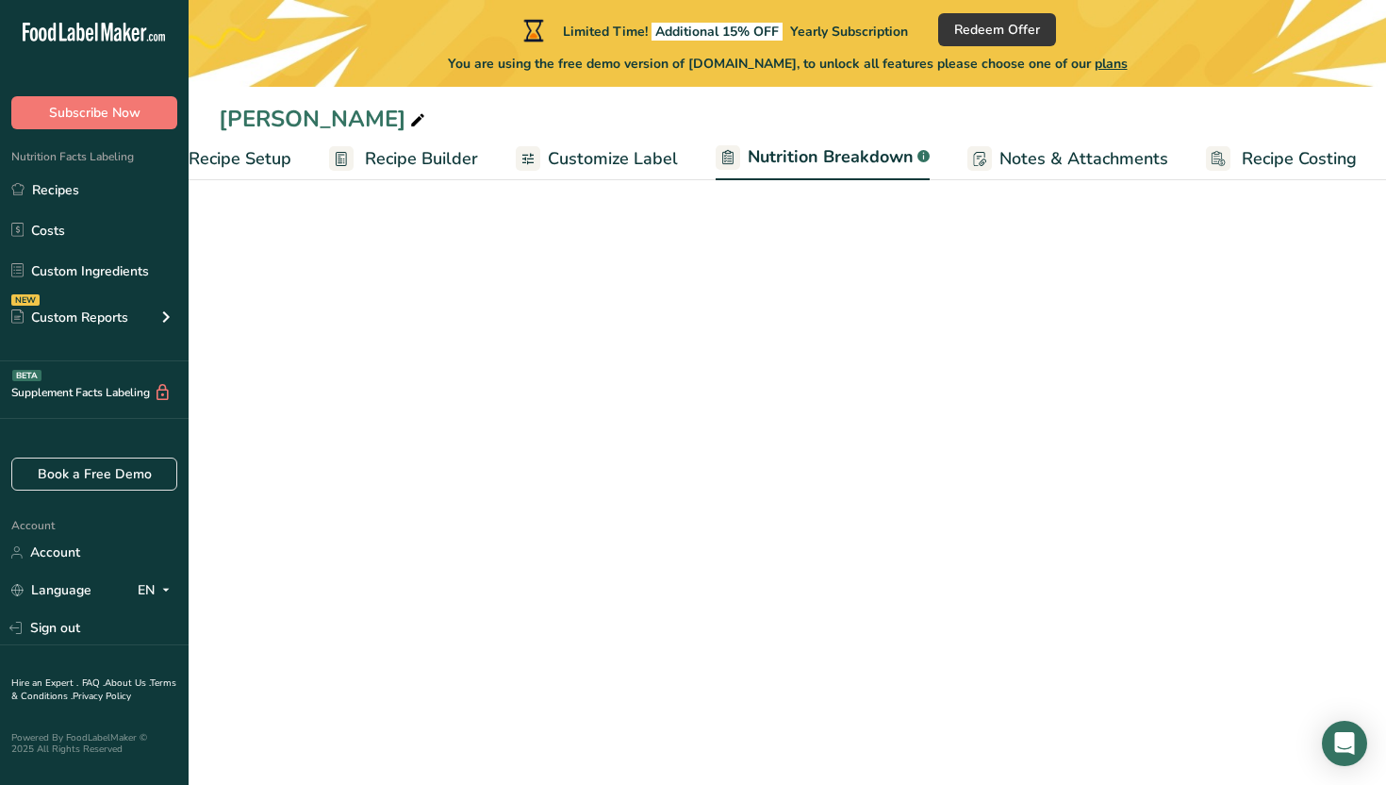
select select "Calories"
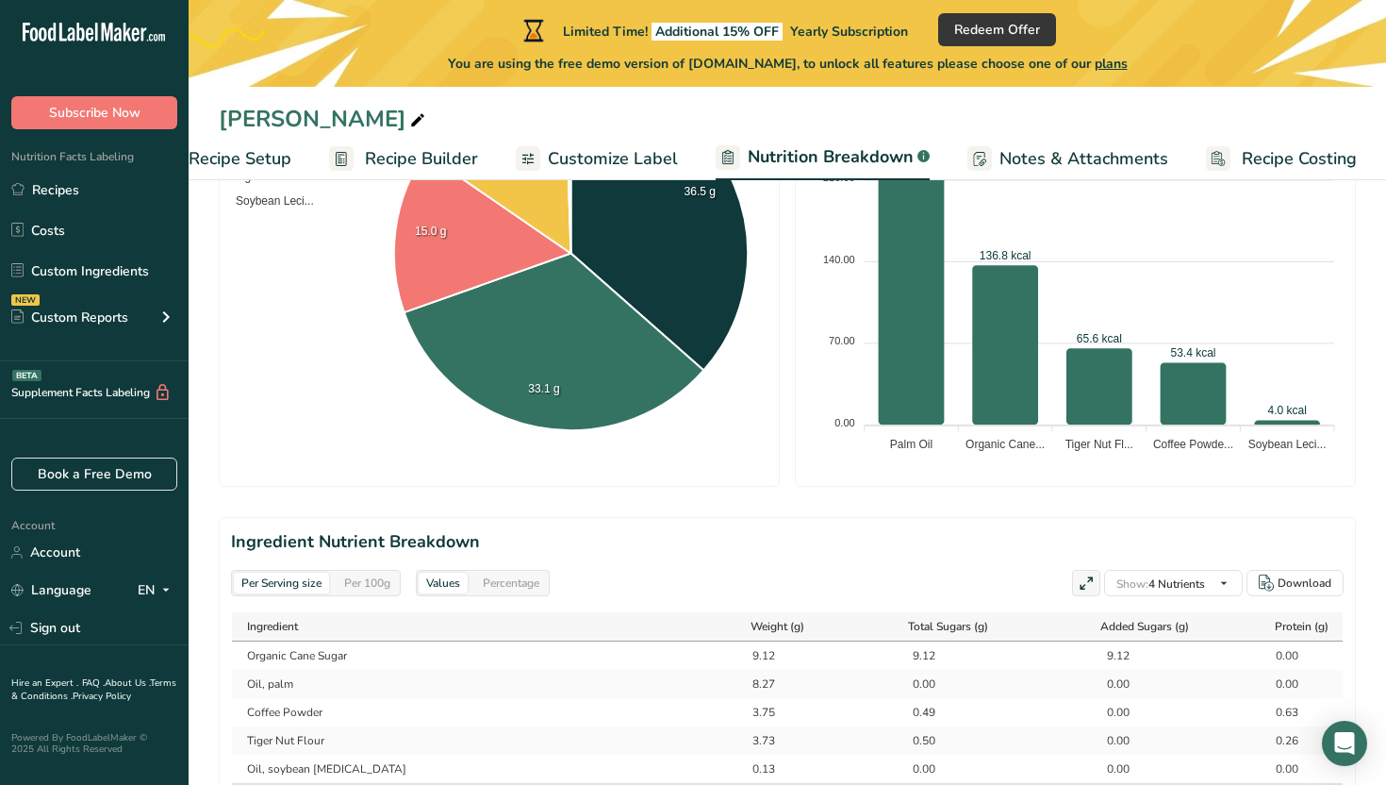
click at [611, 149] on span "Customize Label" at bounding box center [613, 158] width 130 height 25
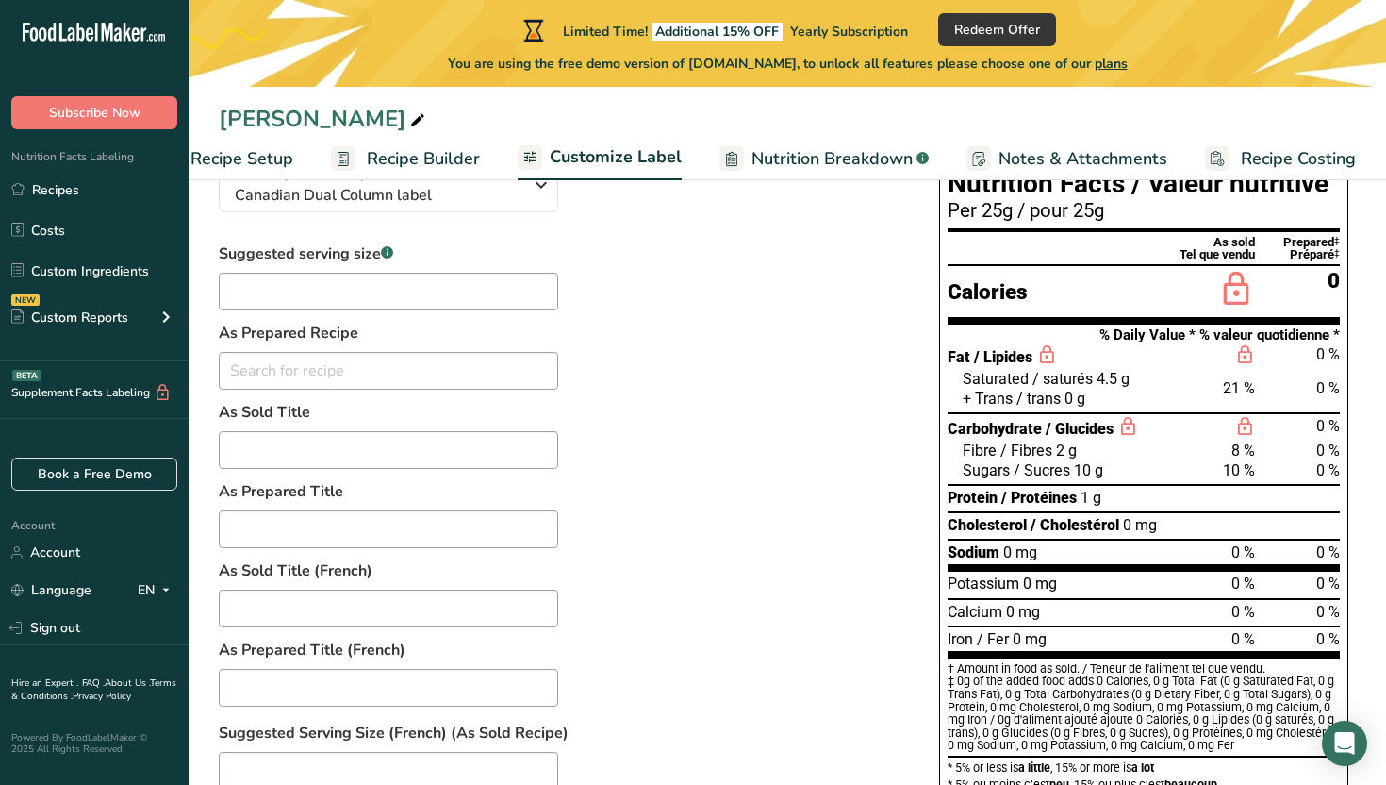
scroll to position [164, 0]
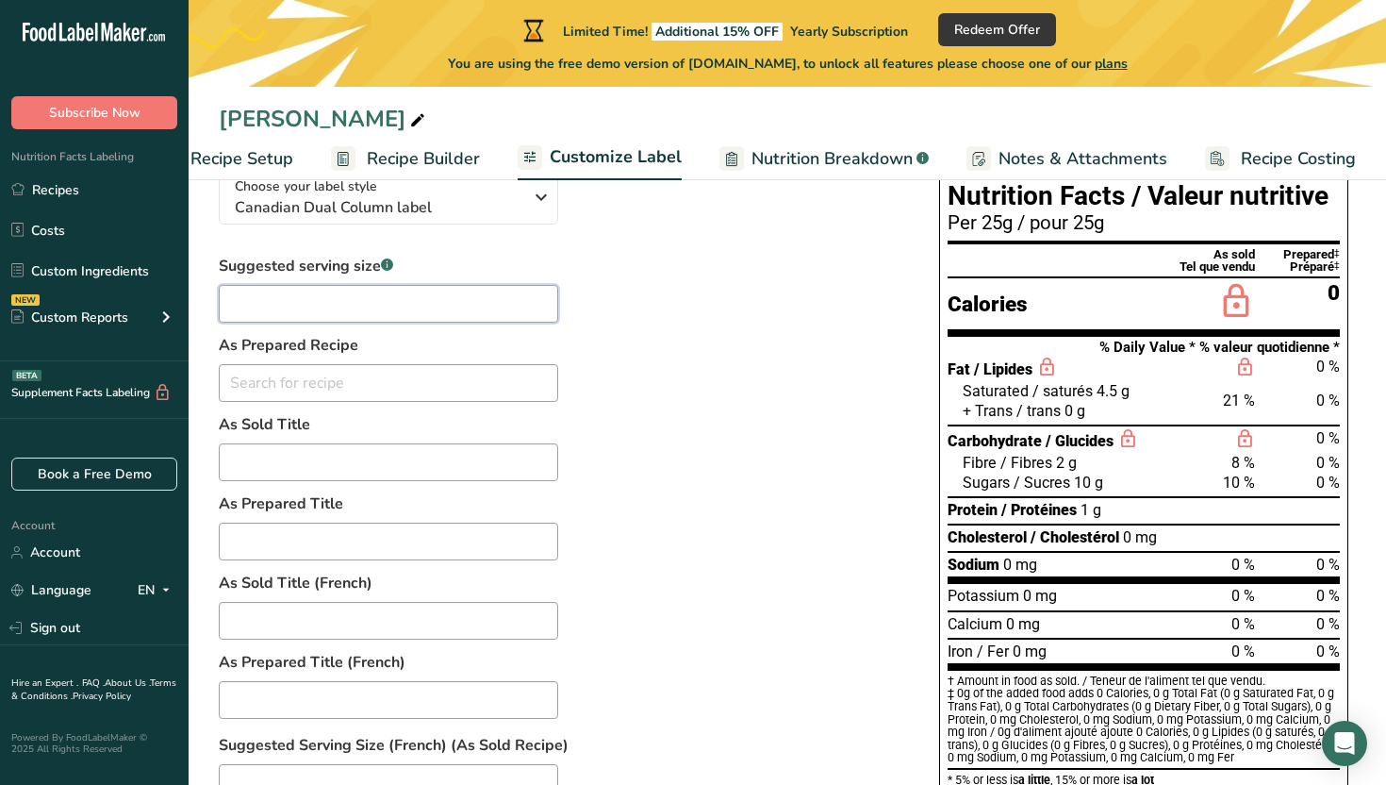
click at [511, 302] on input "text" at bounding box center [388, 304] width 339 height 38
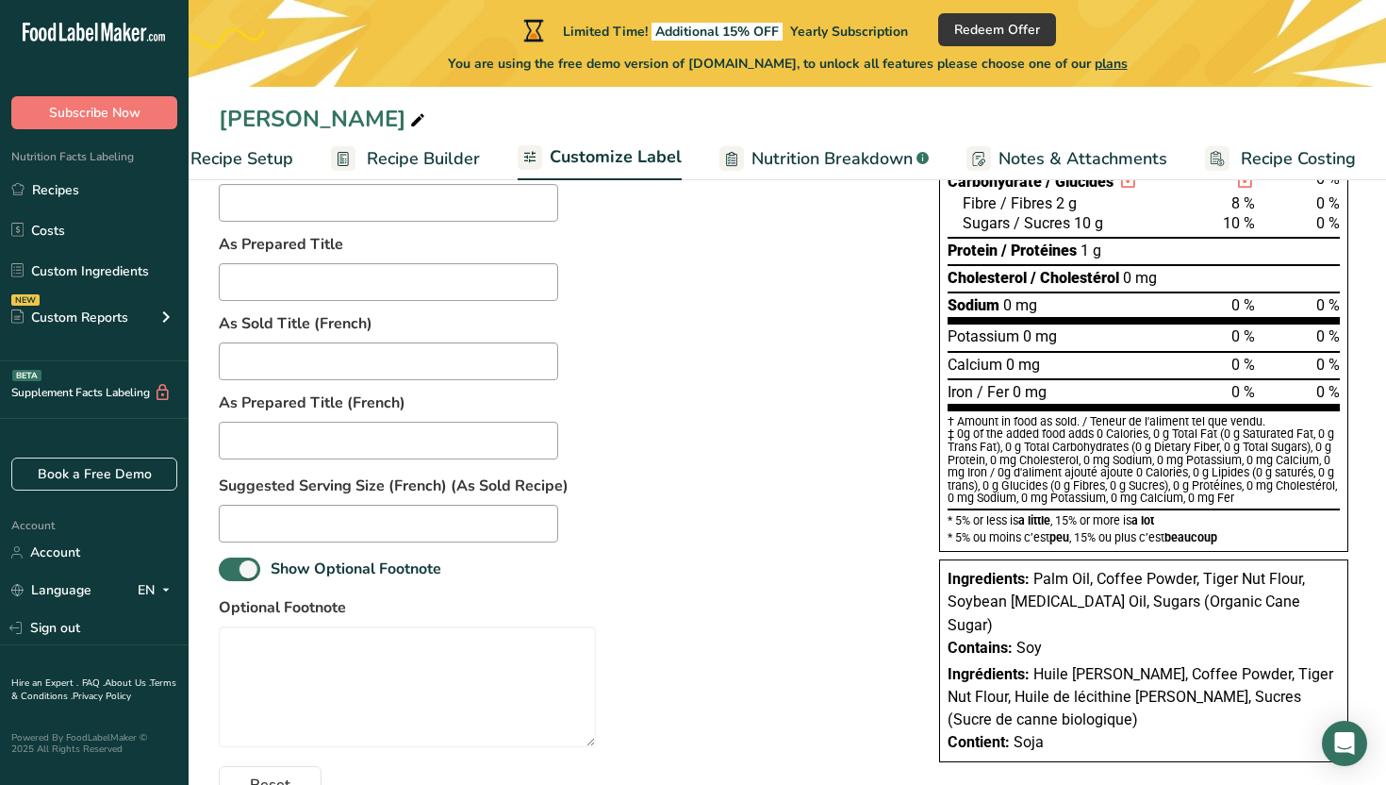
scroll to position [471, 0]
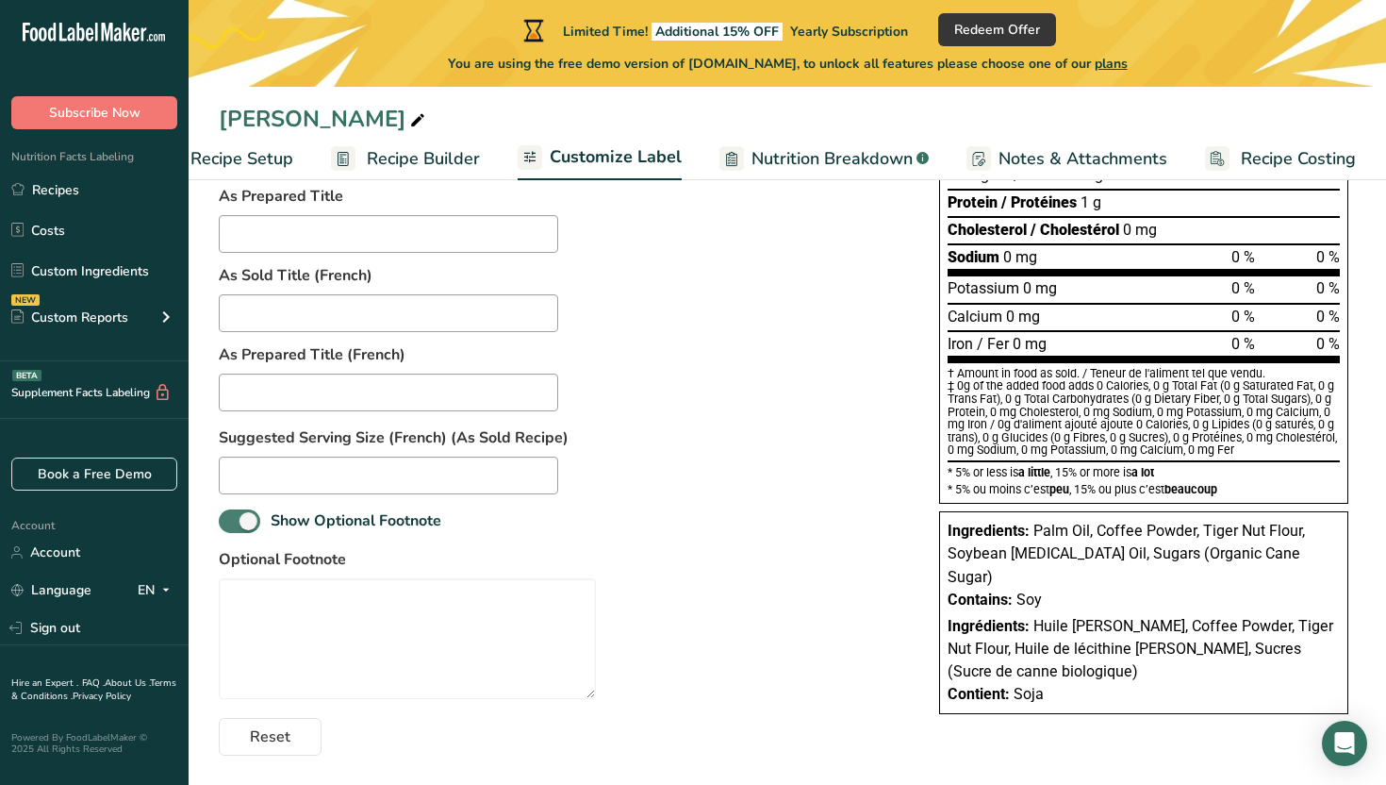
type input "25g"
click at [246, 523] on span at bounding box center [239, 521] width 41 height 24
click at [231, 523] on input "Show Optional Footnote" at bounding box center [225, 521] width 12 height 12
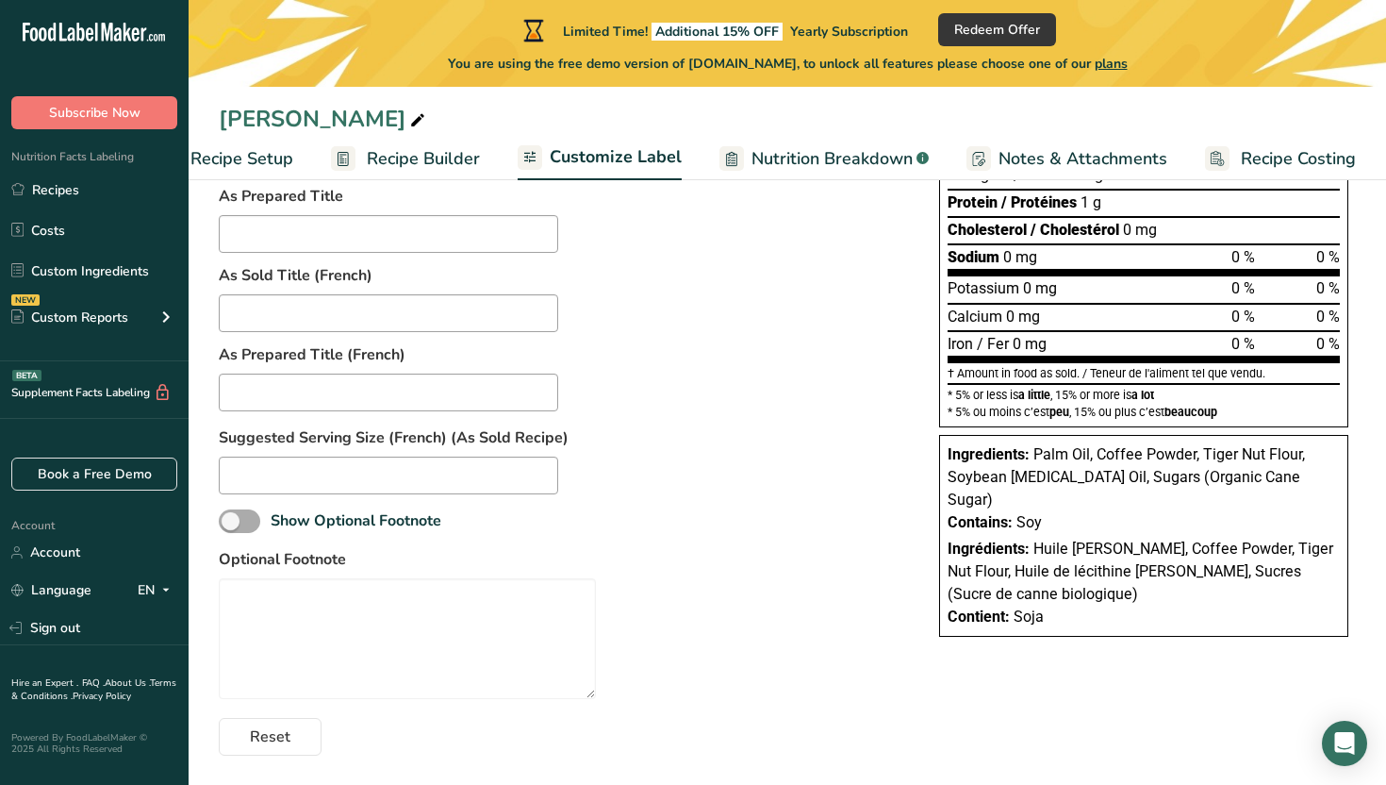
click at [246, 523] on span at bounding box center [239, 521] width 41 height 24
click at [231, 523] on input "Show Optional Footnote" at bounding box center [225, 521] width 12 height 12
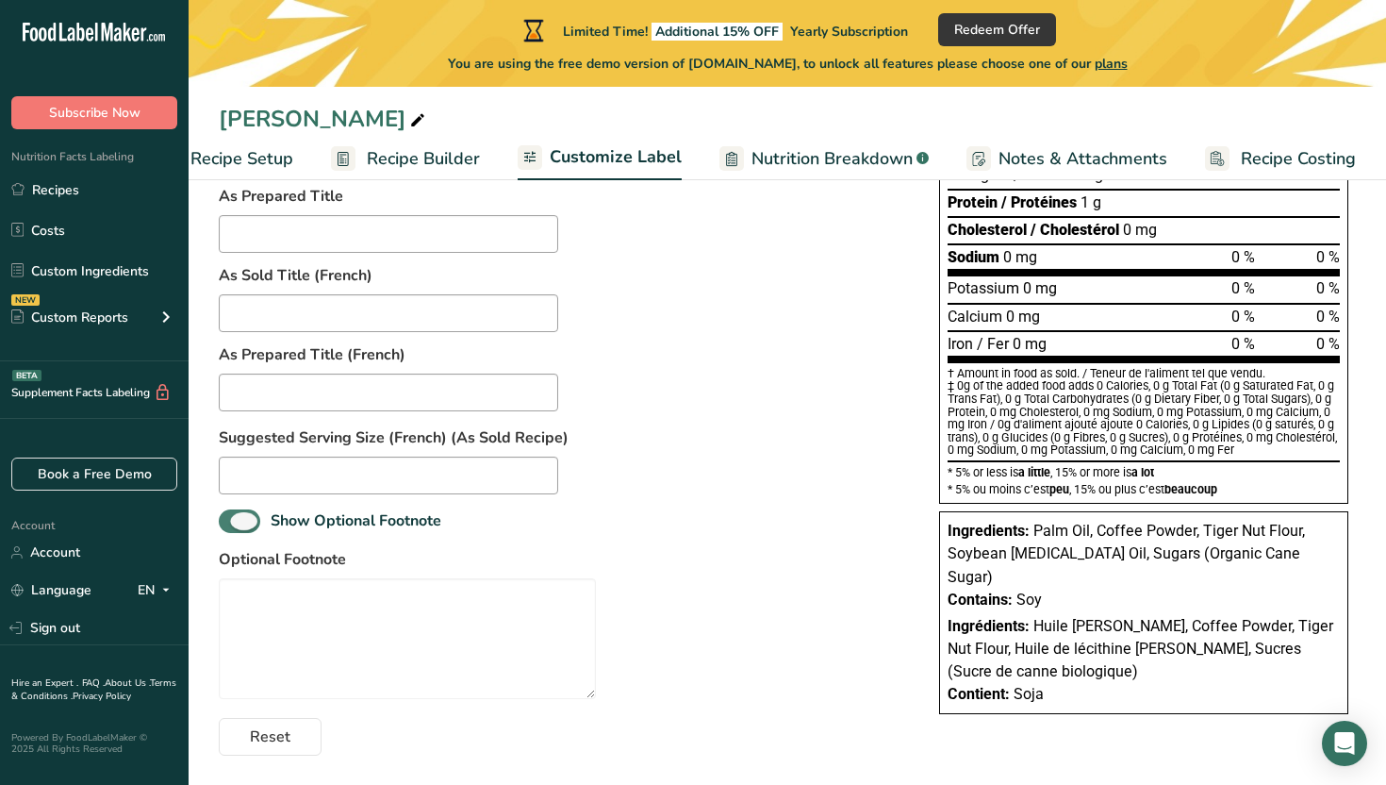
click at [246, 523] on span at bounding box center [239, 521] width 41 height 24
click at [231, 523] on input "Show Optional Footnote" at bounding box center [225, 521] width 12 height 12
checkbox input "false"
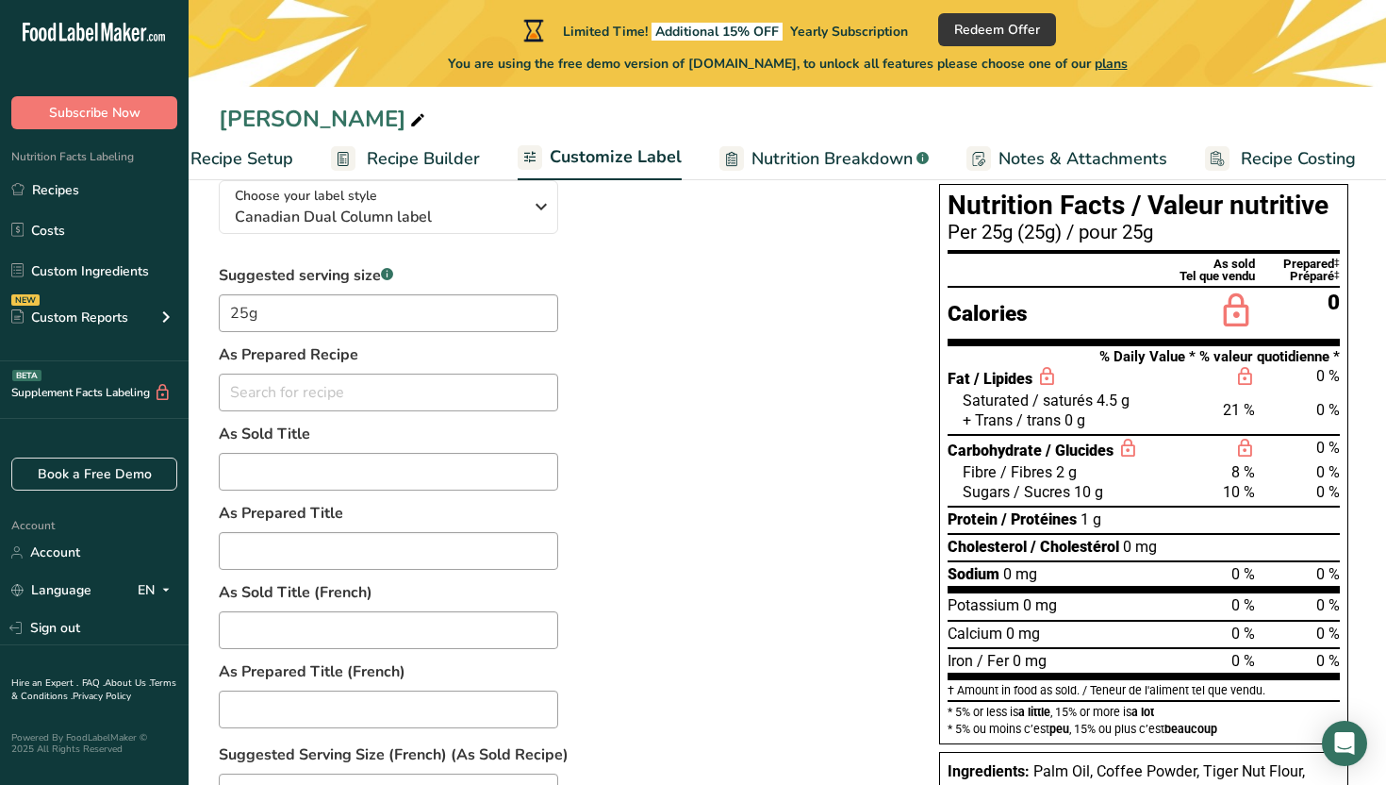
scroll to position [0, 0]
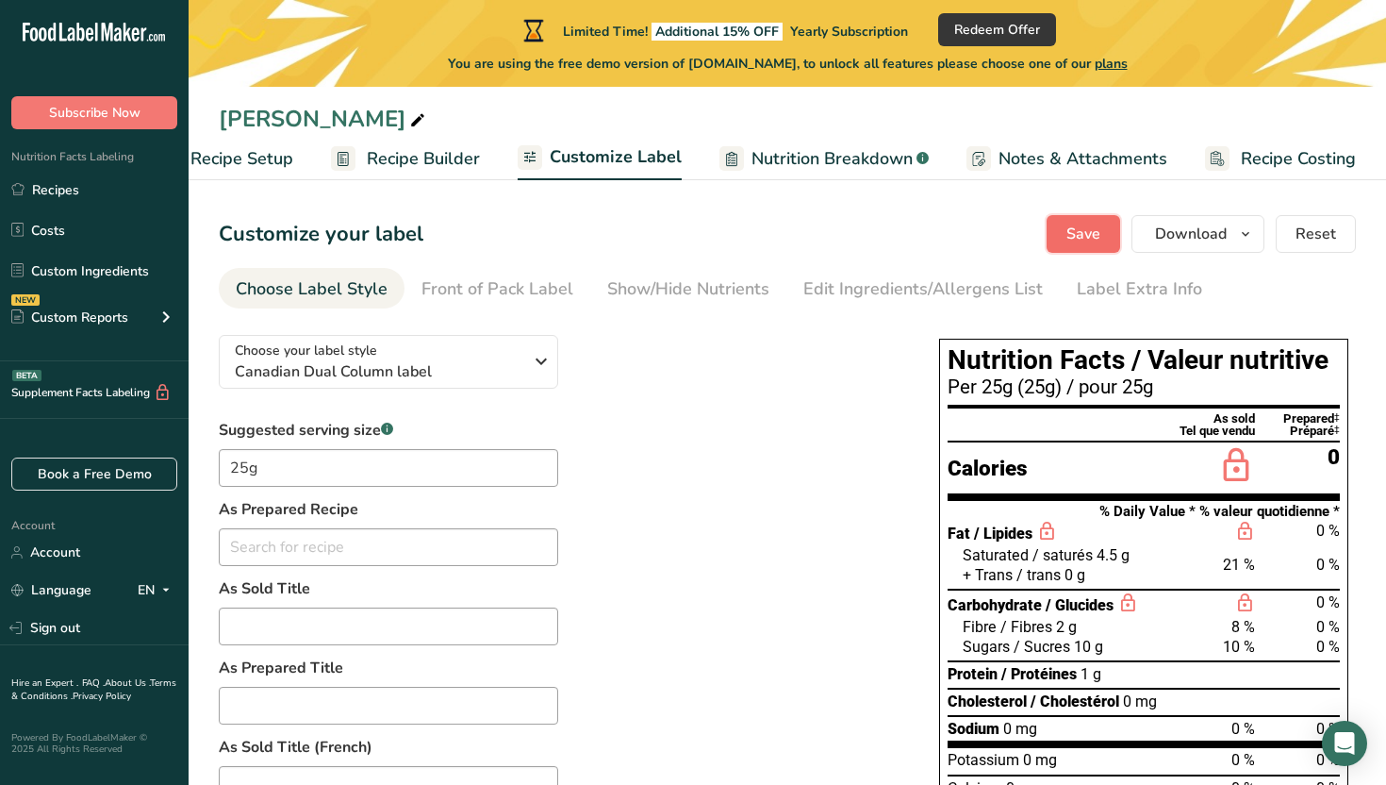
click at [1093, 215] on button "Save" at bounding box center [1084, 234] width 74 height 38
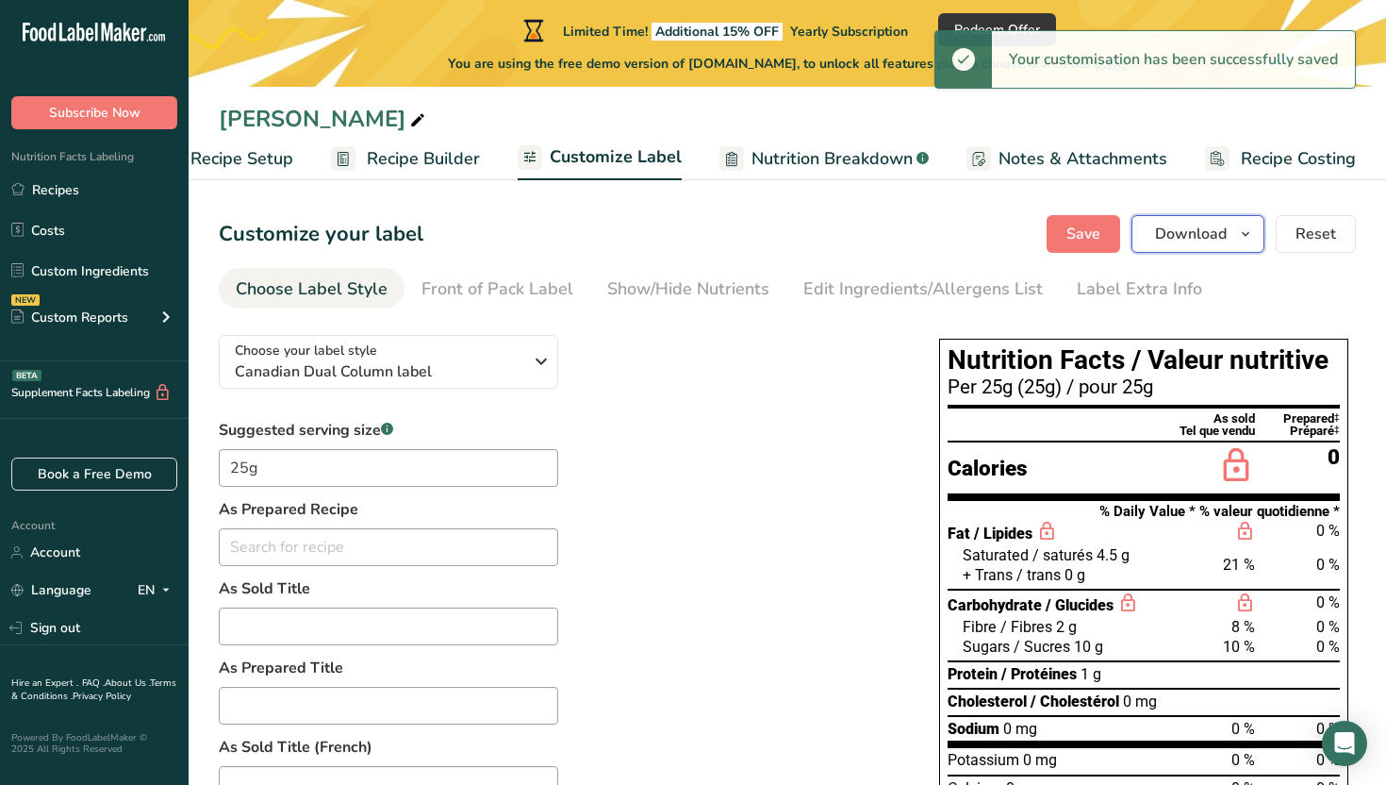
click at [1197, 231] on span "Download" at bounding box center [1191, 234] width 72 height 23
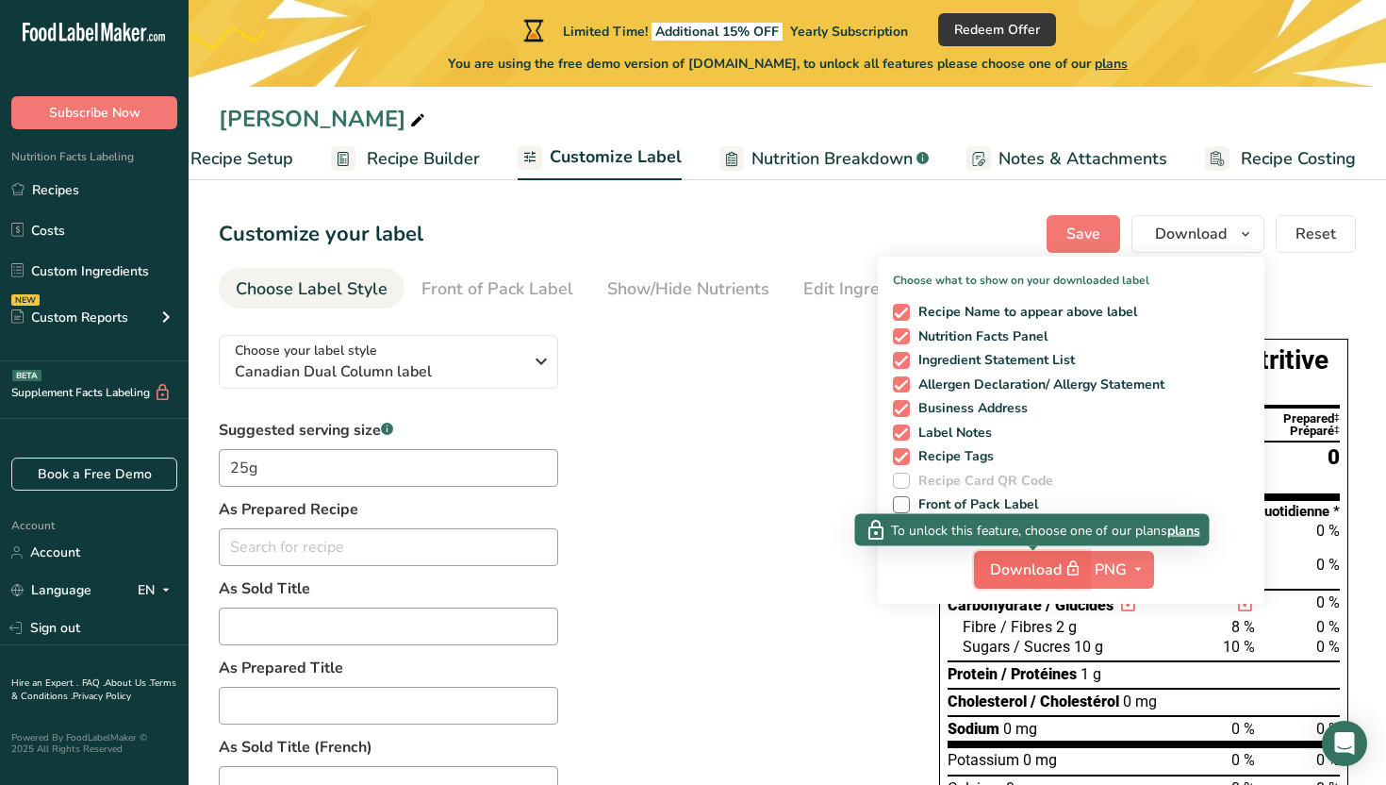
click at [1046, 568] on span "Download" at bounding box center [1037, 569] width 94 height 24
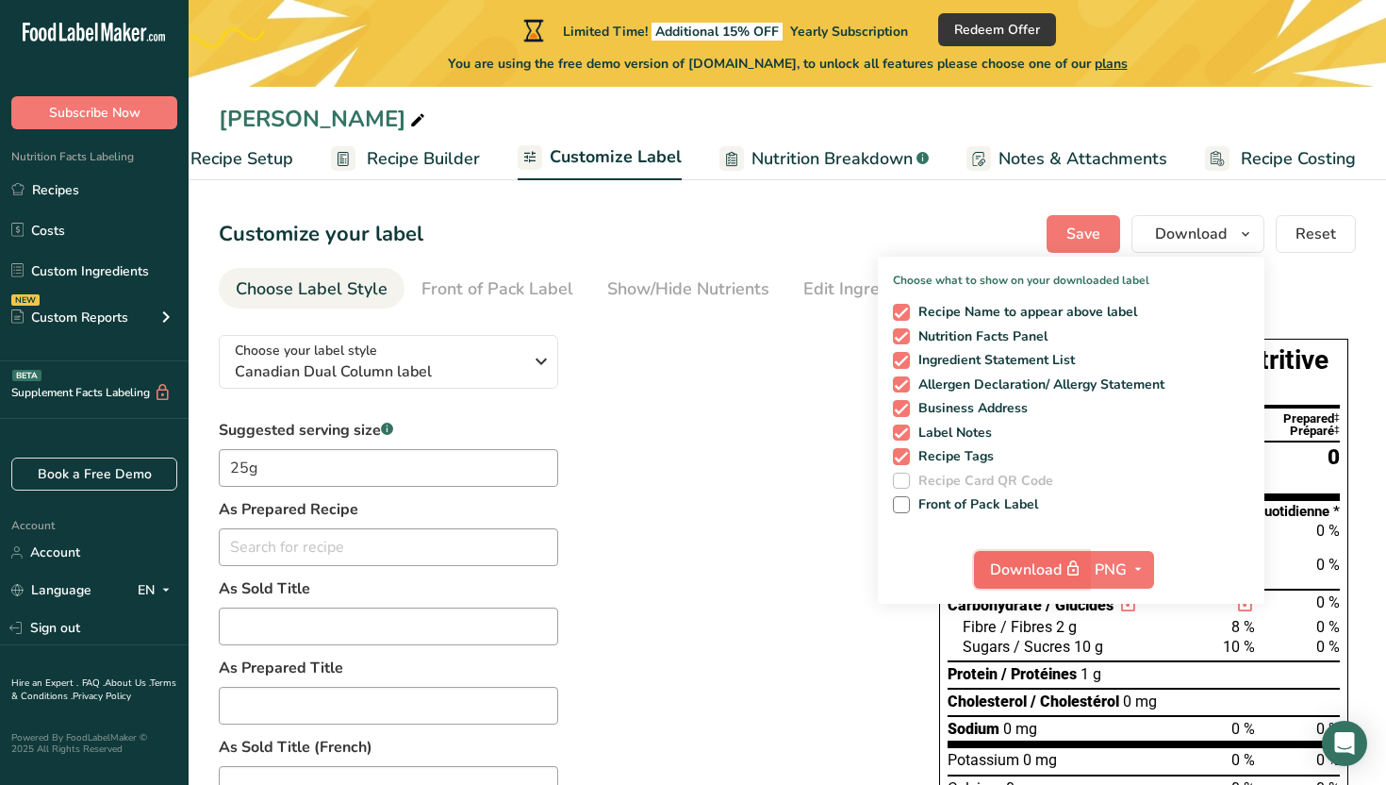
click at [1046, 568] on span "Download" at bounding box center [1037, 569] width 94 height 24
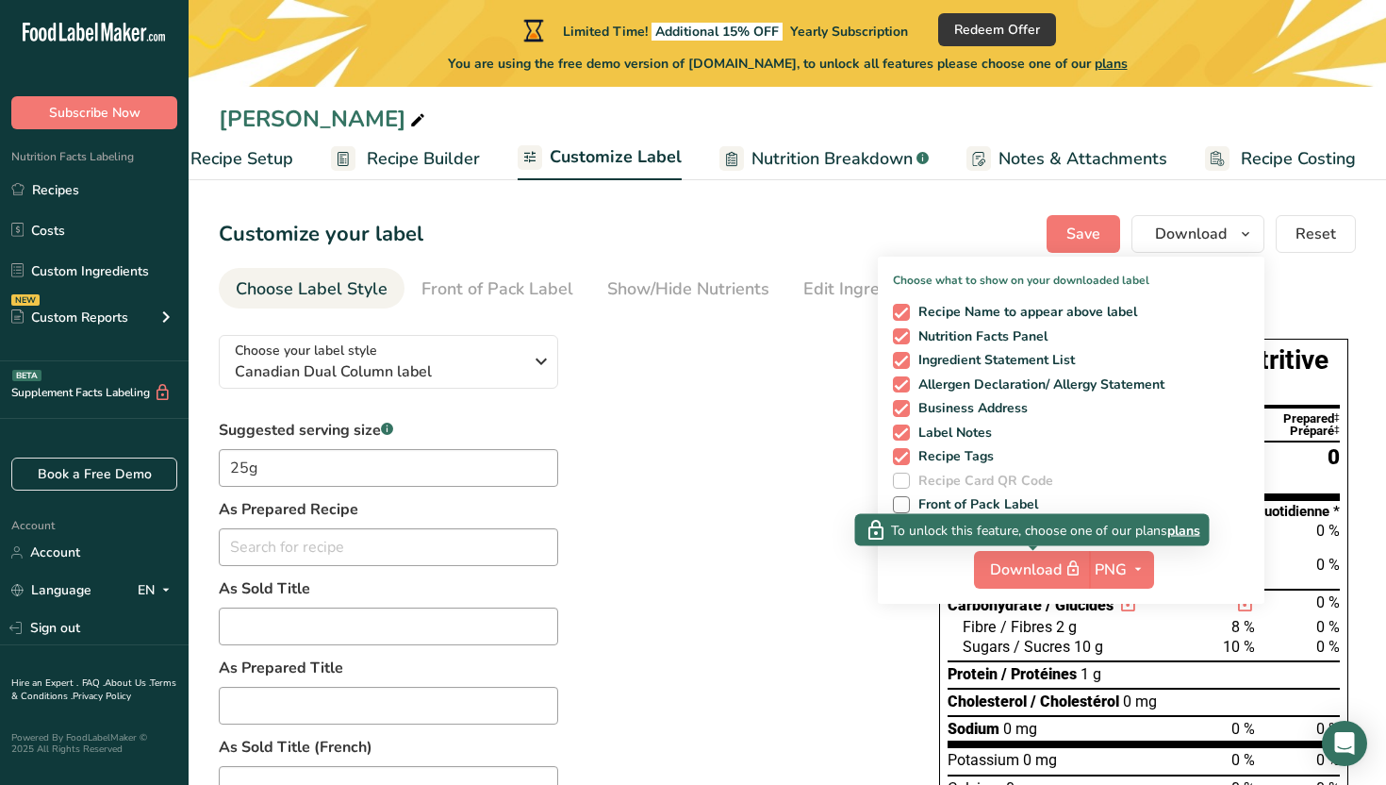
click at [1190, 525] on span "plans" at bounding box center [1183, 530] width 33 height 20
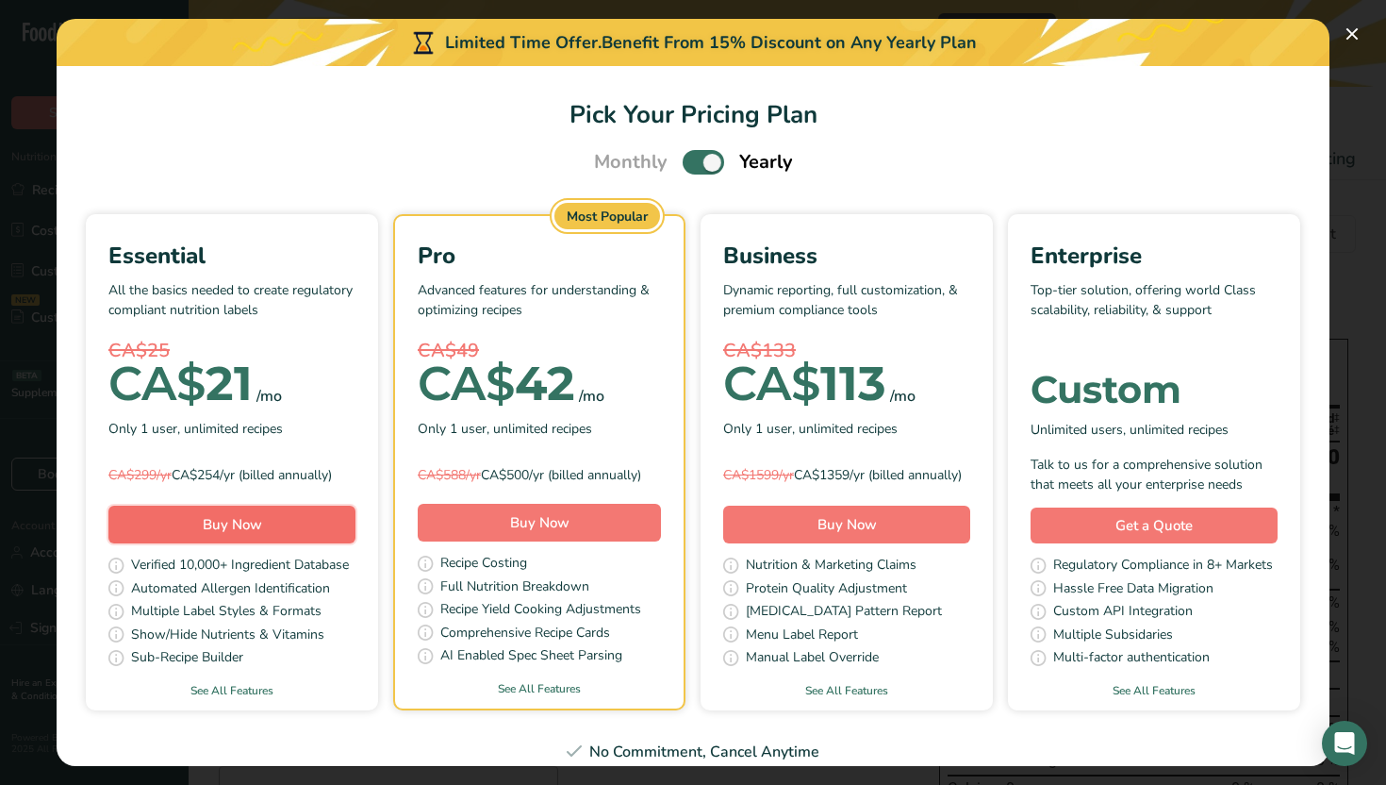
click at [338, 535] on button "Buy Now" at bounding box center [231, 524] width 247 height 38
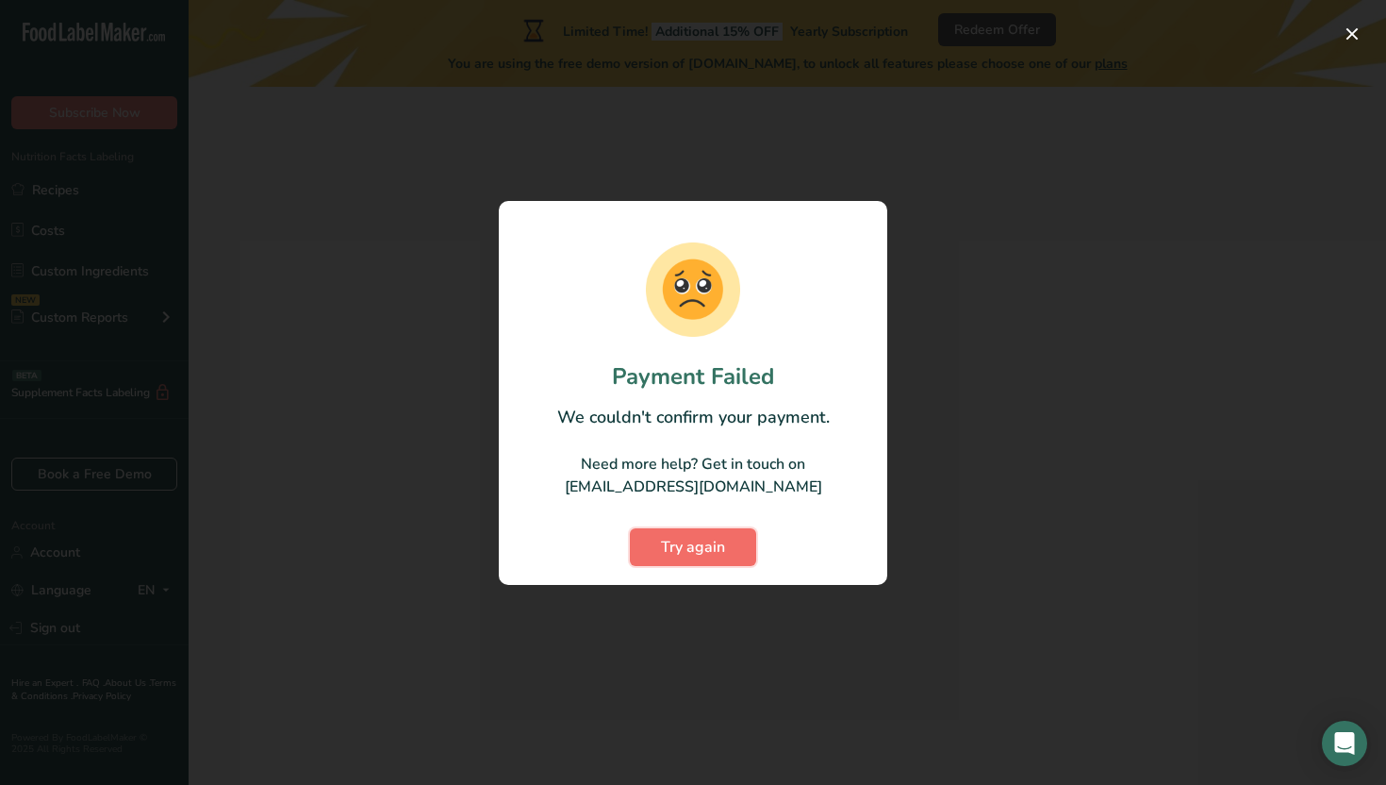
click at [668, 550] on span "Try again" at bounding box center [693, 547] width 64 height 23
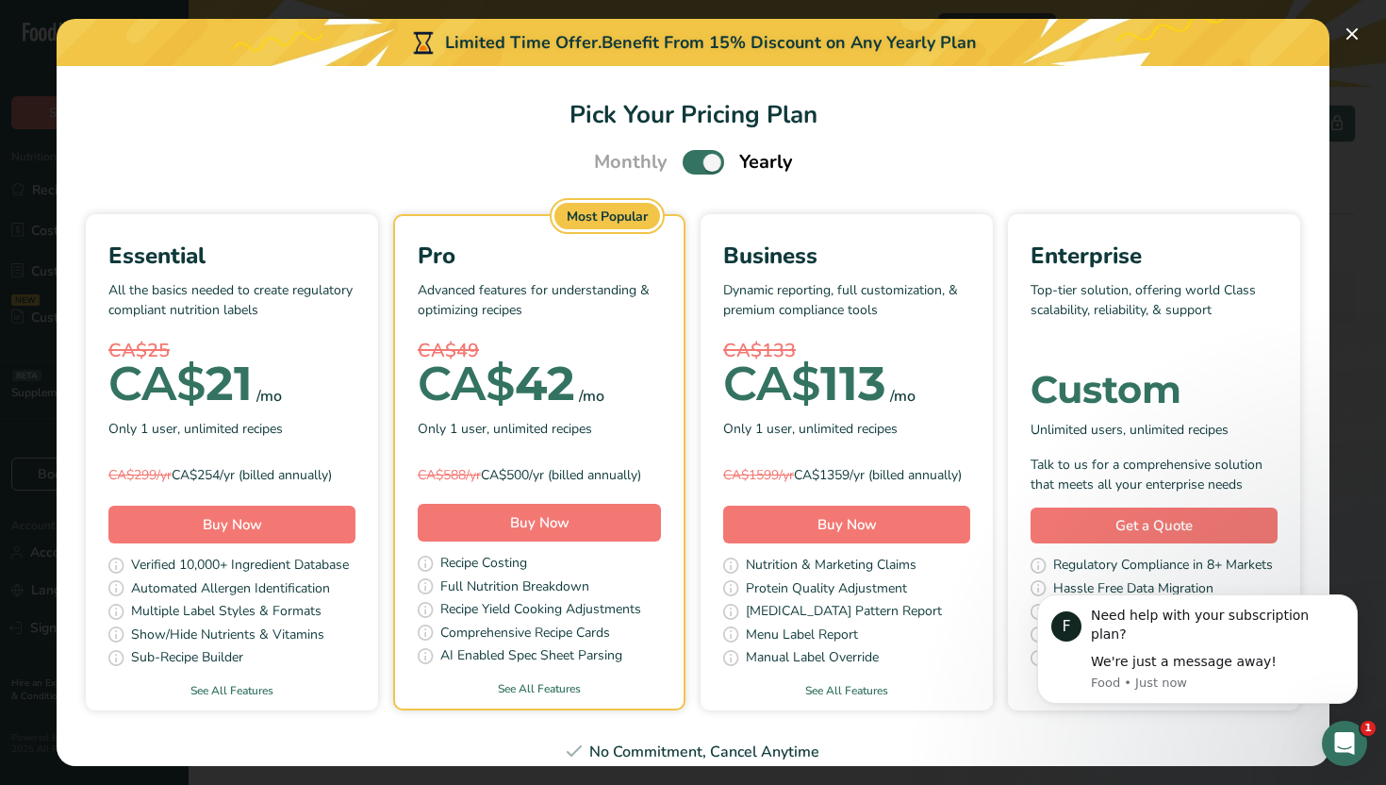
click at [712, 160] on span "Pick Your Pricing Plan Modal" at bounding box center [703, 162] width 41 height 24
click at [695, 160] on input "Pick Your Pricing Plan Modal" at bounding box center [689, 163] width 12 height 12
checkbox input "false"
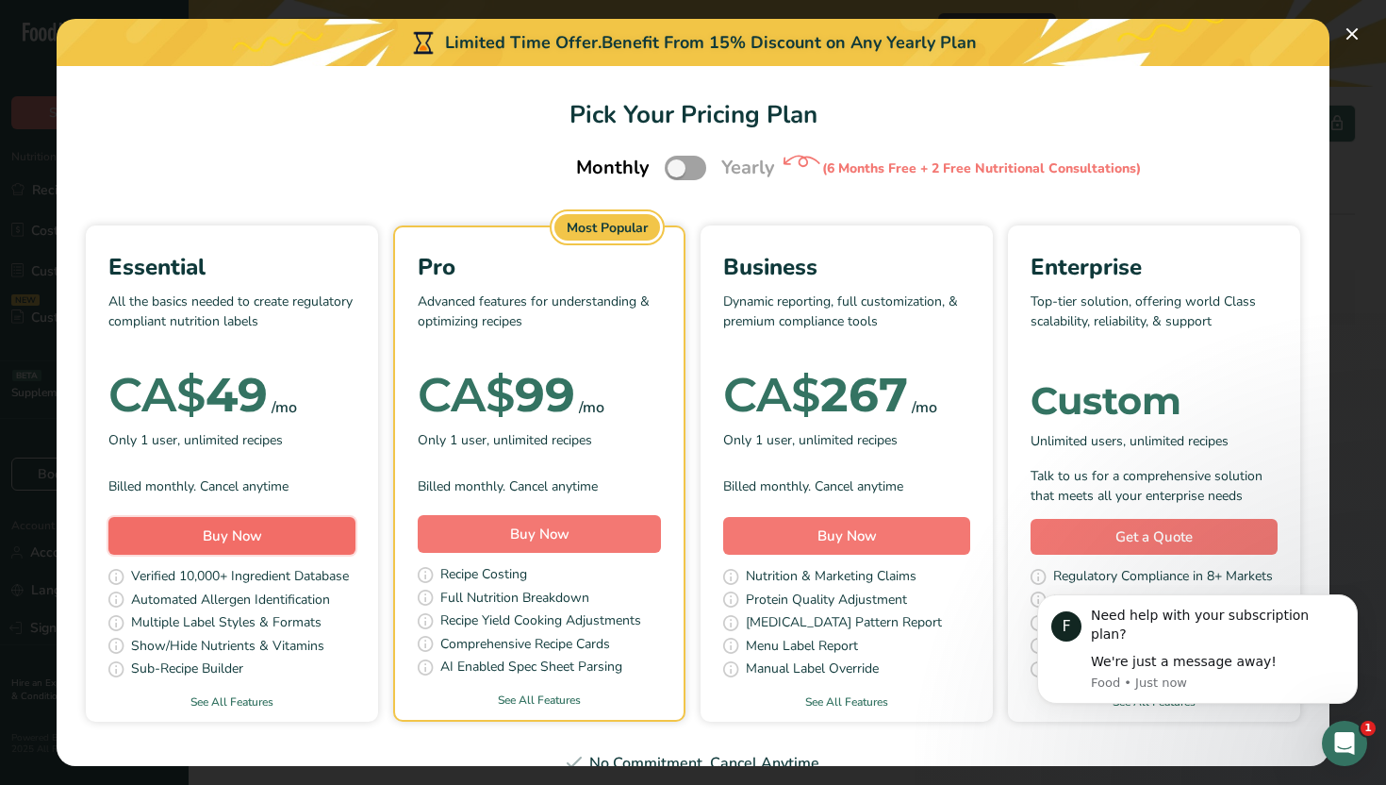
click at [263, 538] on button "Buy Now" at bounding box center [231, 536] width 247 height 38
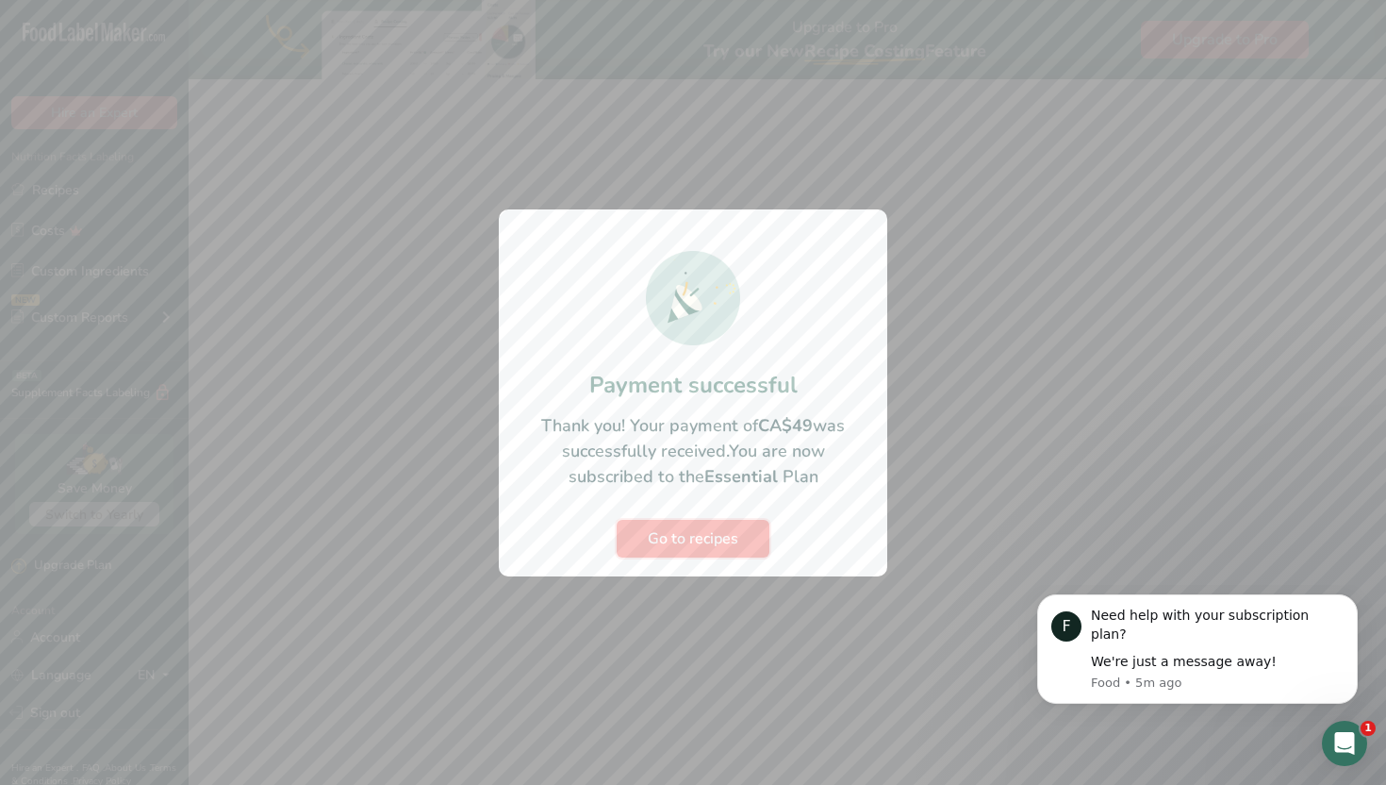
click at [728, 535] on span "Go to recipes" at bounding box center [693, 538] width 91 height 23
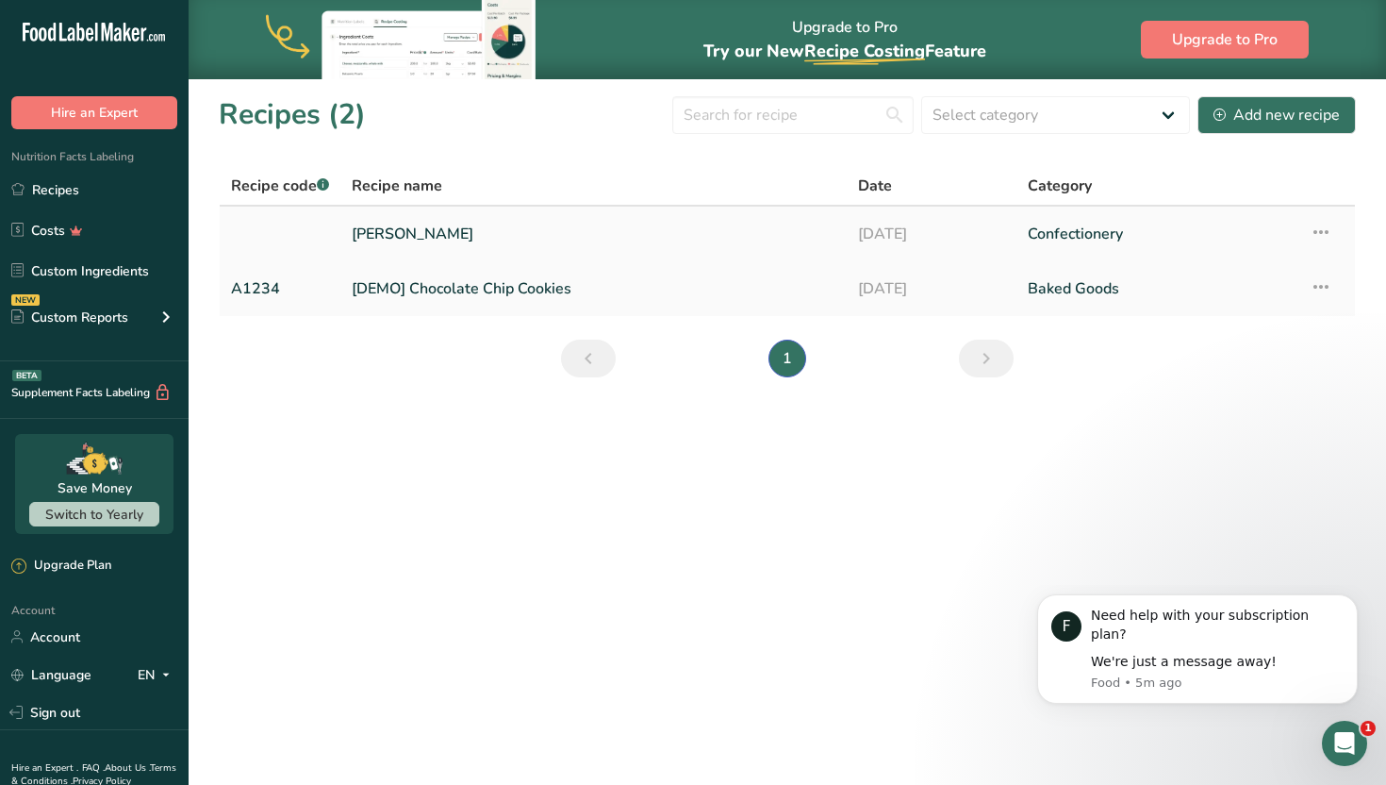
click at [715, 235] on link "[PERSON_NAME]" at bounding box center [594, 234] width 484 height 40
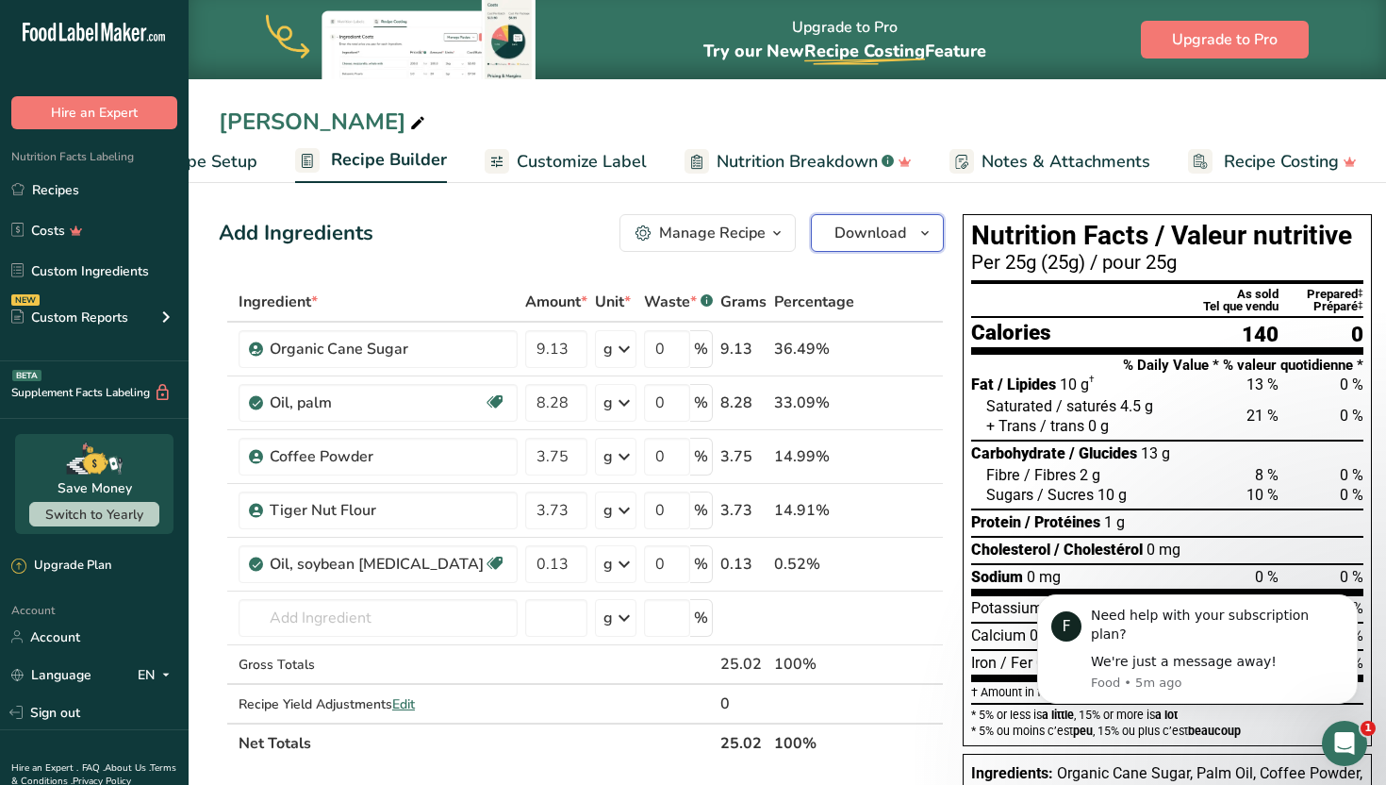
click at [835, 237] on span "Download" at bounding box center [871, 233] width 72 height 23
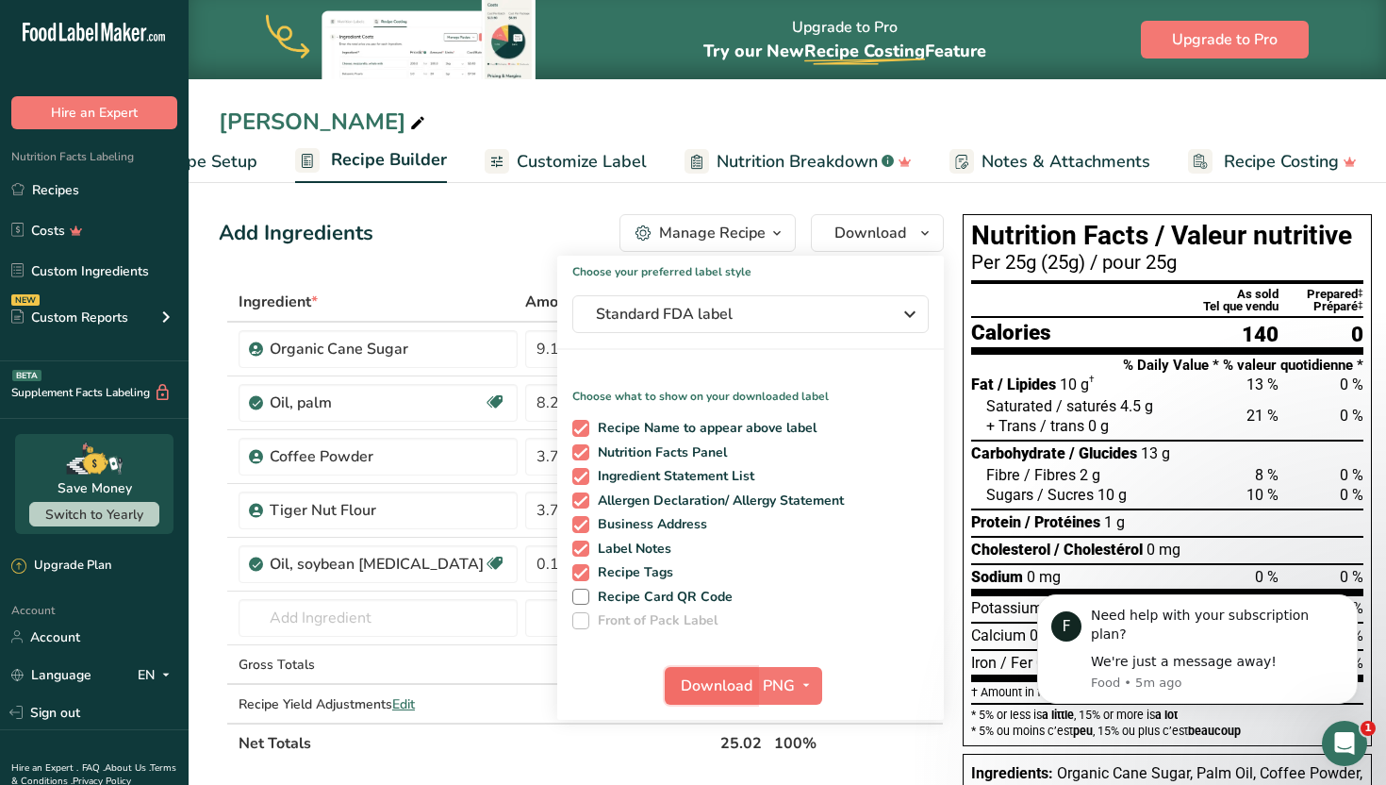
click at [709, 694] on span "Download" at bounding box center [717, 685] width 72 height 23
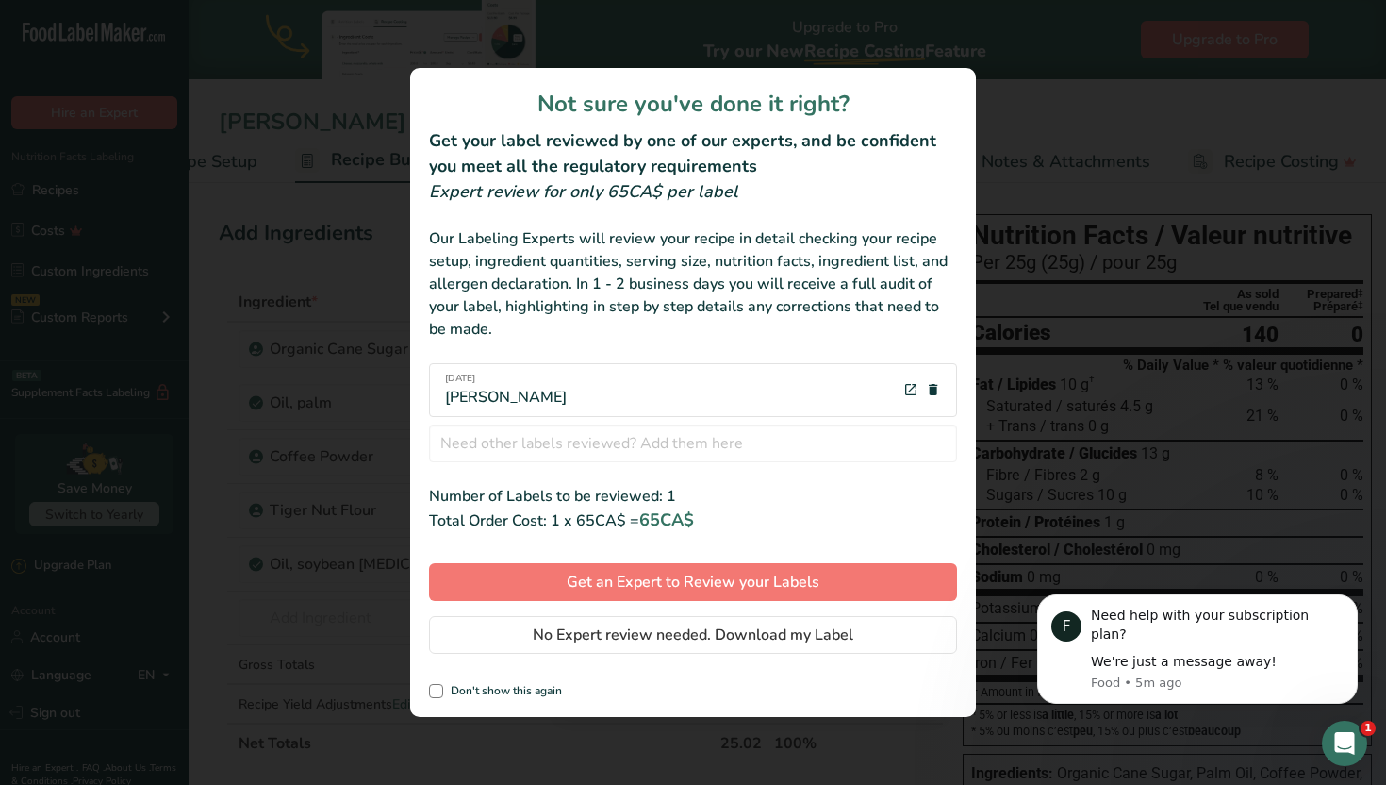
click at [1084, 482] on div "review labels modal" at bounding box center [693, 392] width 1386 height 785
click at [327, 436] on div "review labels modal" at bounding box center [693, 392] width 1386 height 785
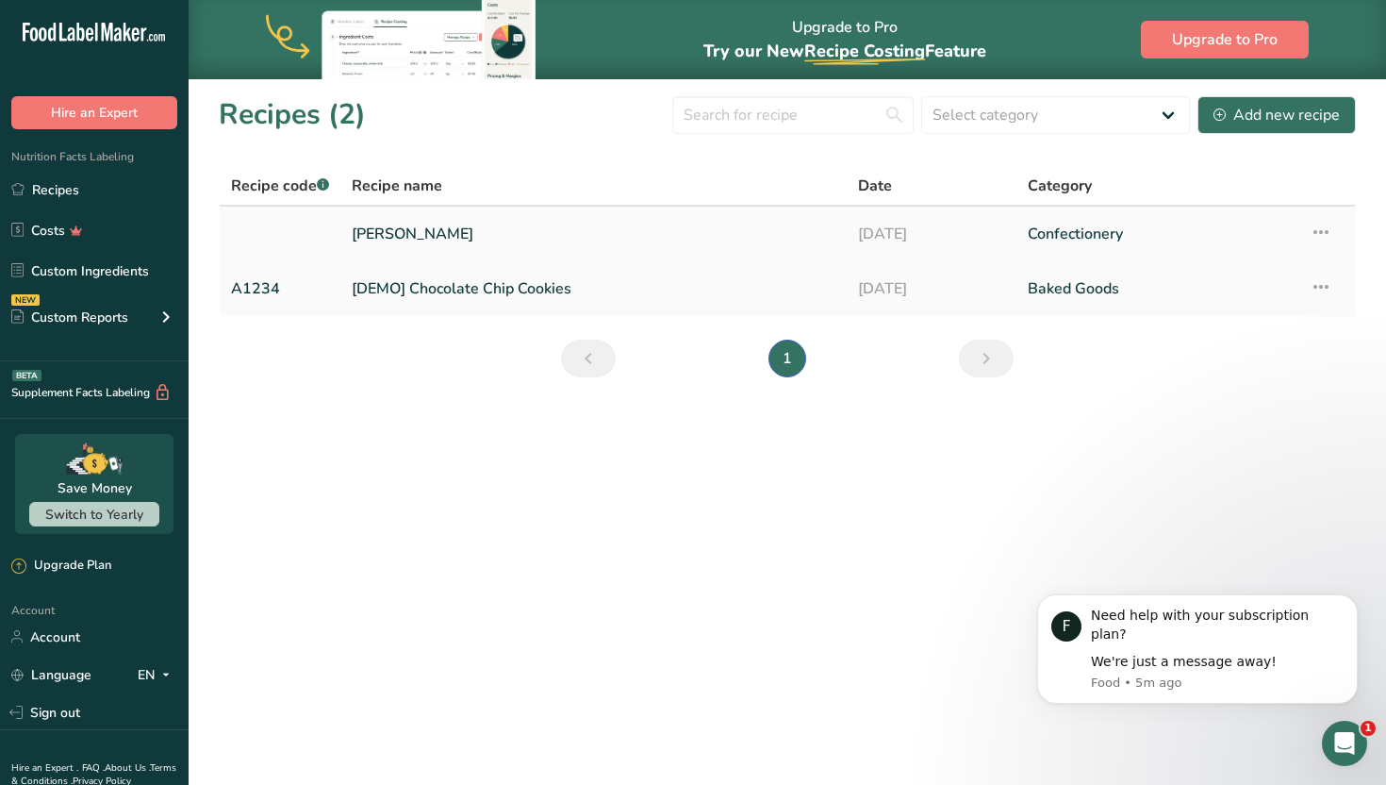
click at [803, 239] on link "[PERSON_NAME]" at bounding box center [594, 234] width 484 height 40
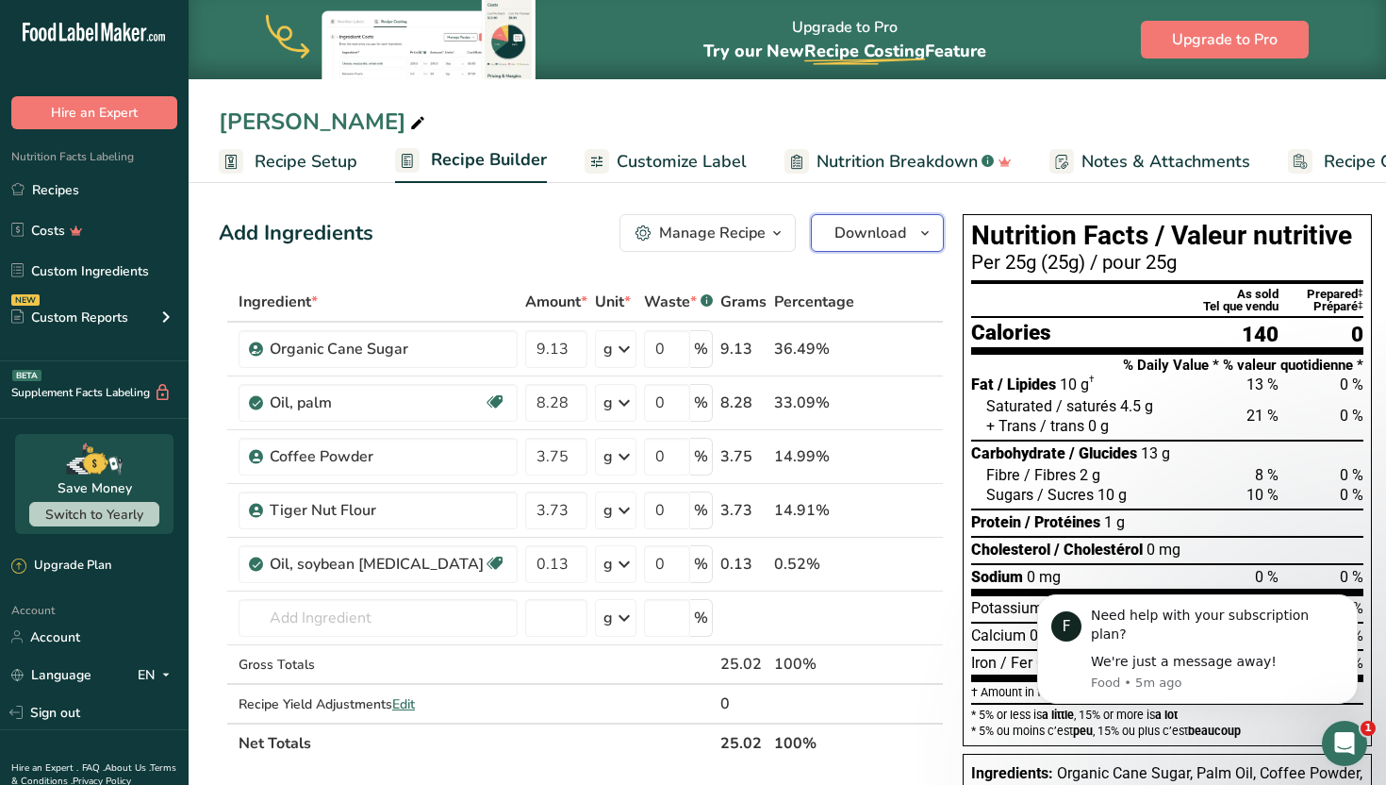
click at [811, 244] on button "Download" at bounding box center [877, 233] width 133 height 38
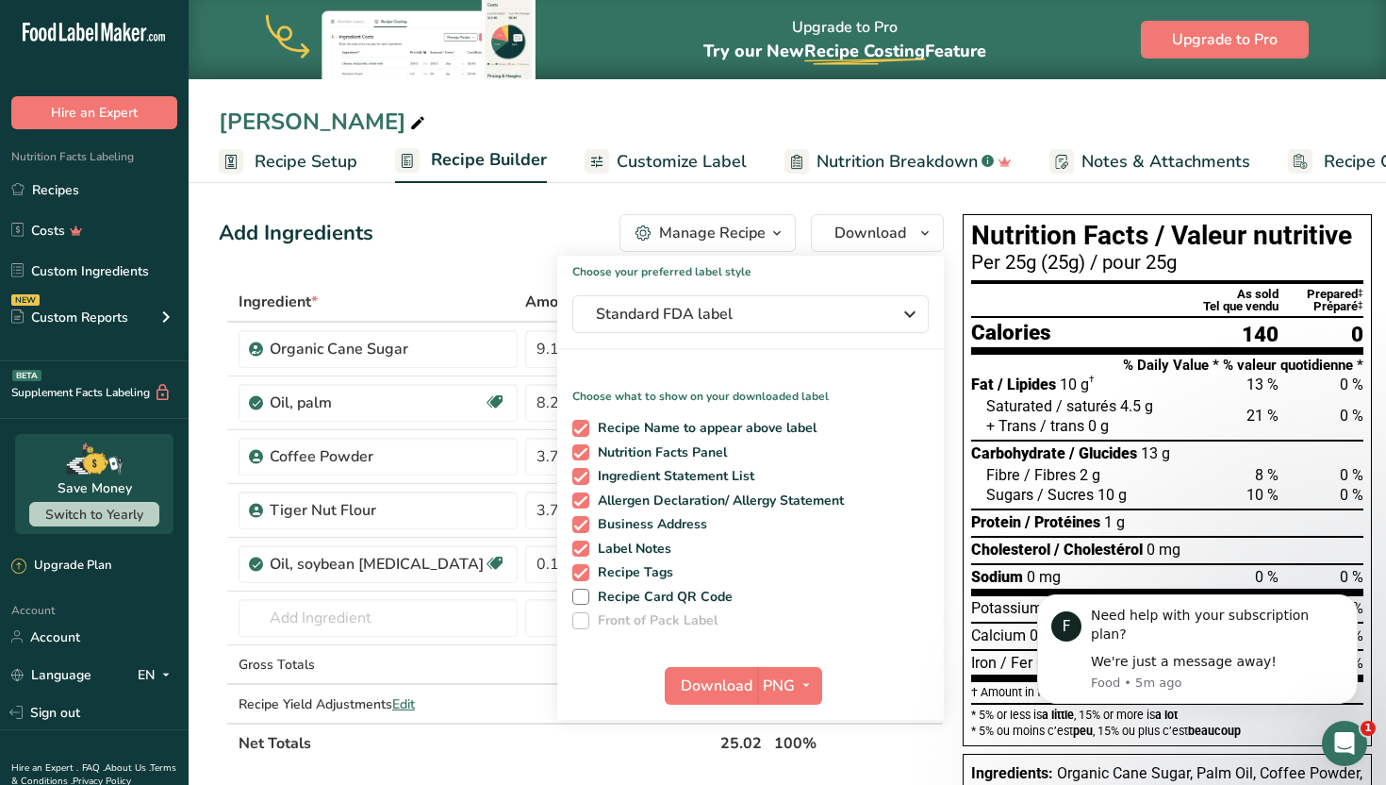
click at [673, 146] on link "Customize Label" at bounding box center [666, 162] width 162 height 42
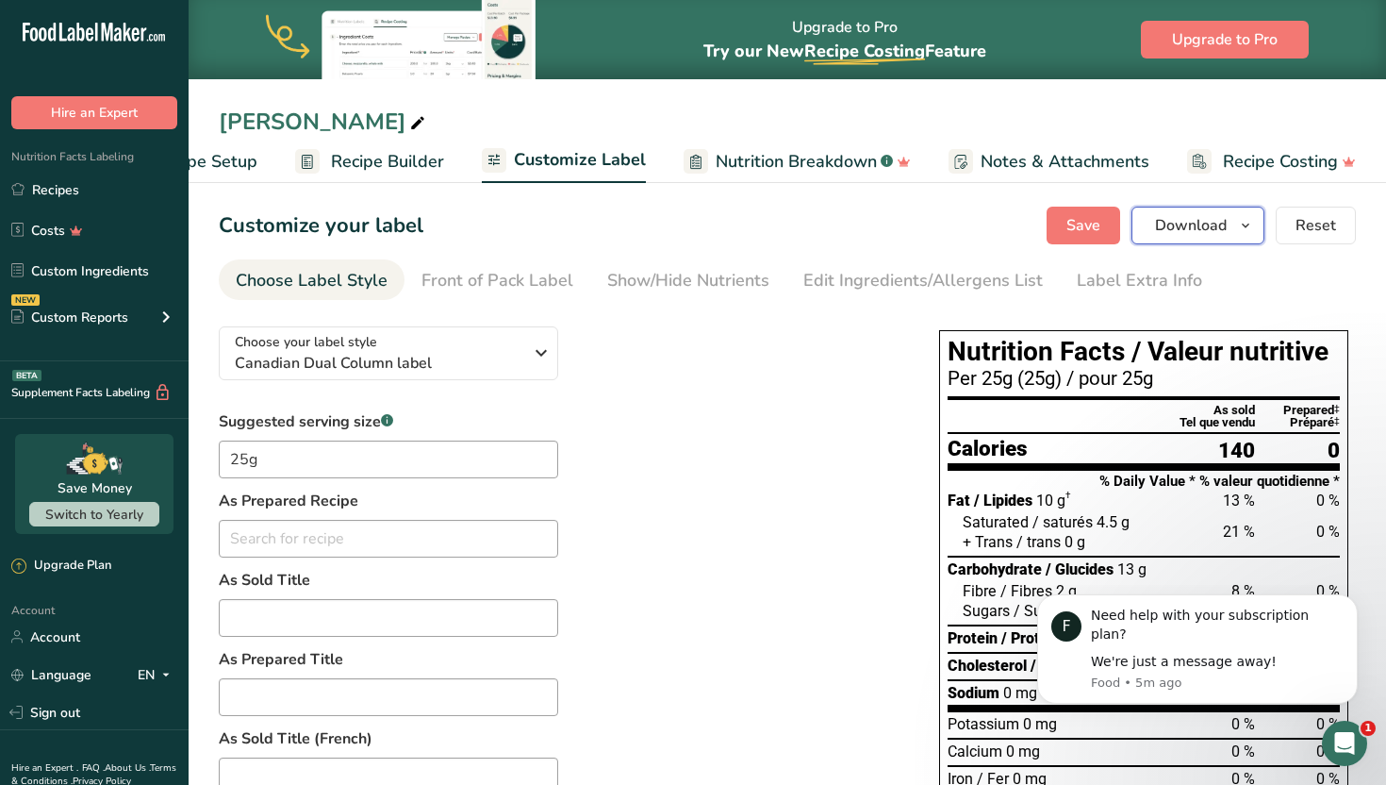
click at [1178, 235] on span "Download" at bounding box center [1191, 225] width 72 height 23
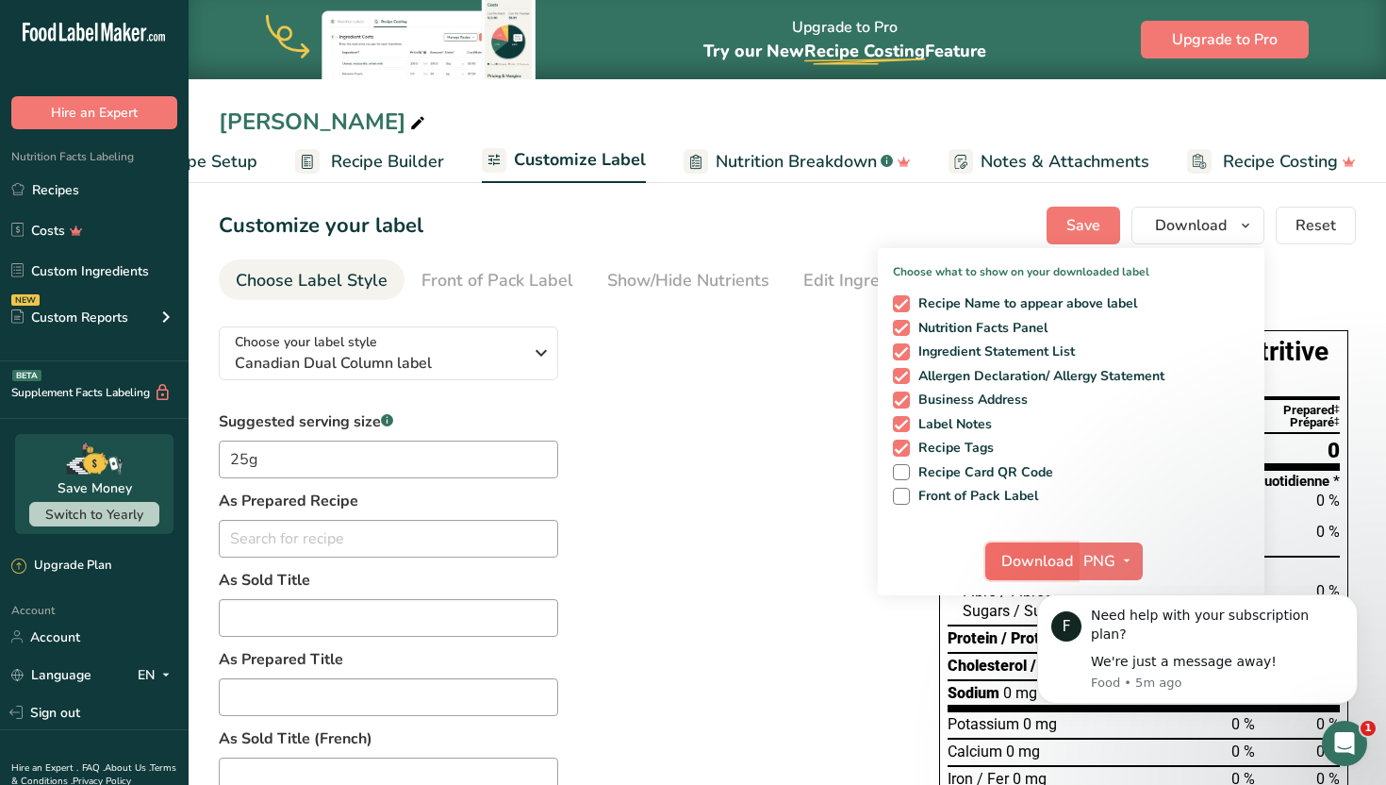
click at [1061, 555] on span "Download" at bounding box center [1037, 561] width 72 height 23
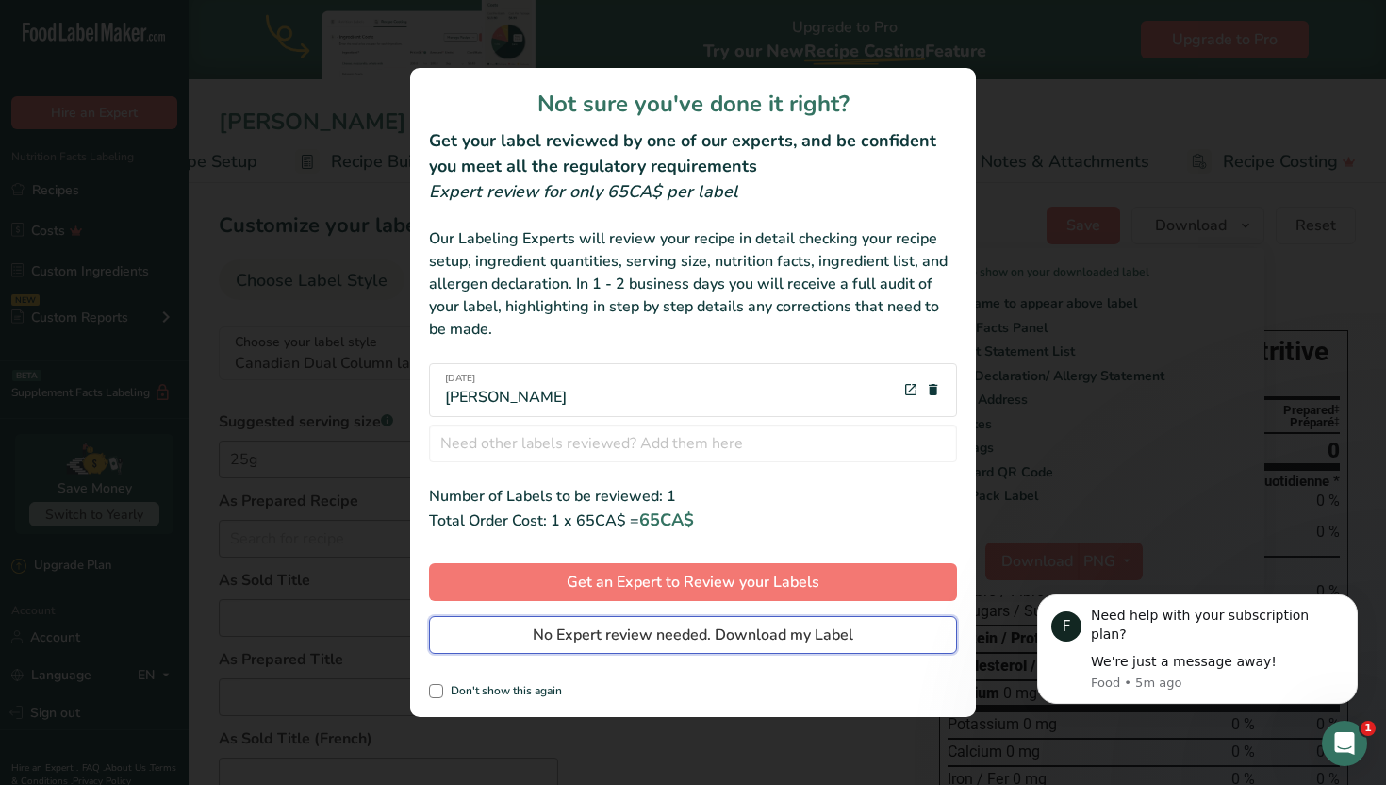
click at [823, 633] on span "No Expert review needed. Download my Label" at bounding box center [693, 634] width 321 height 23
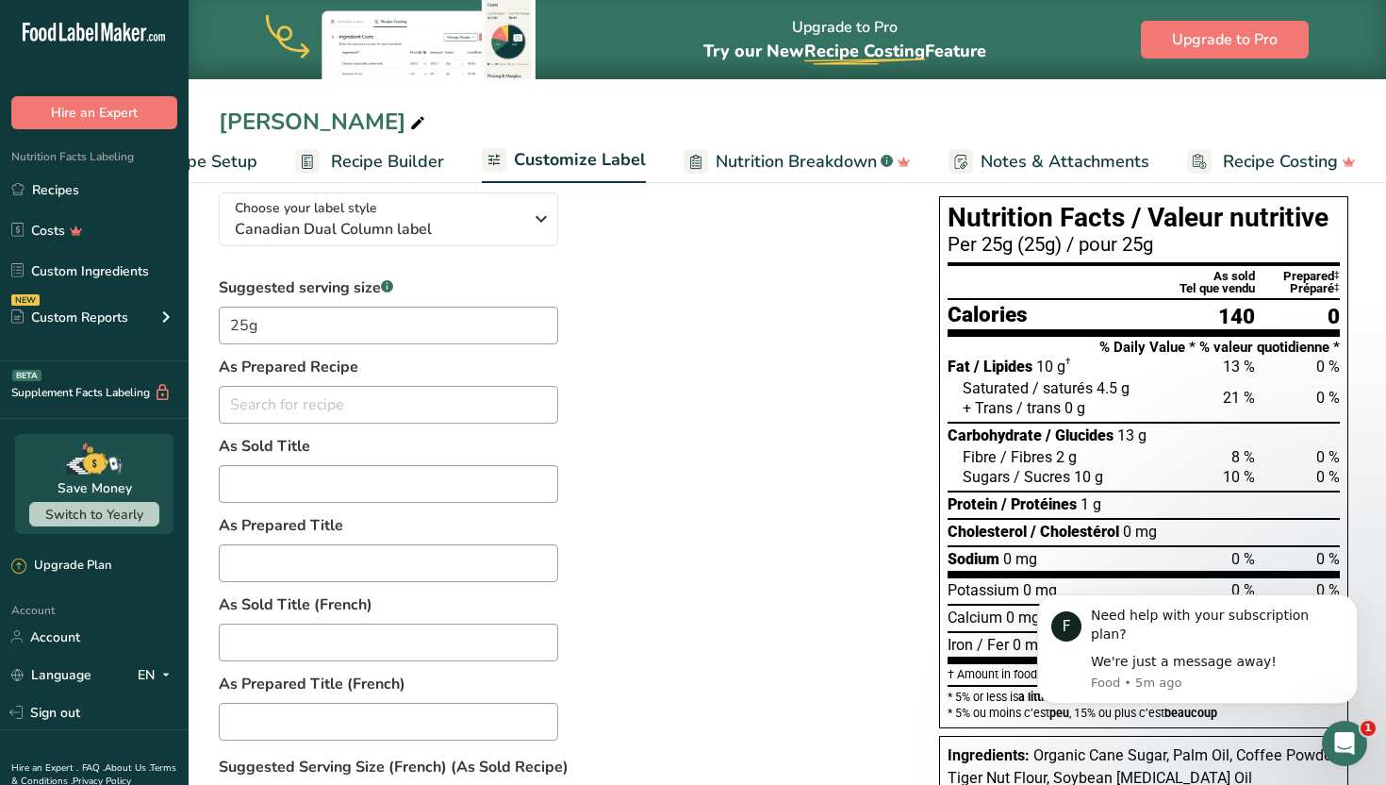
scroll to position [140, 0]
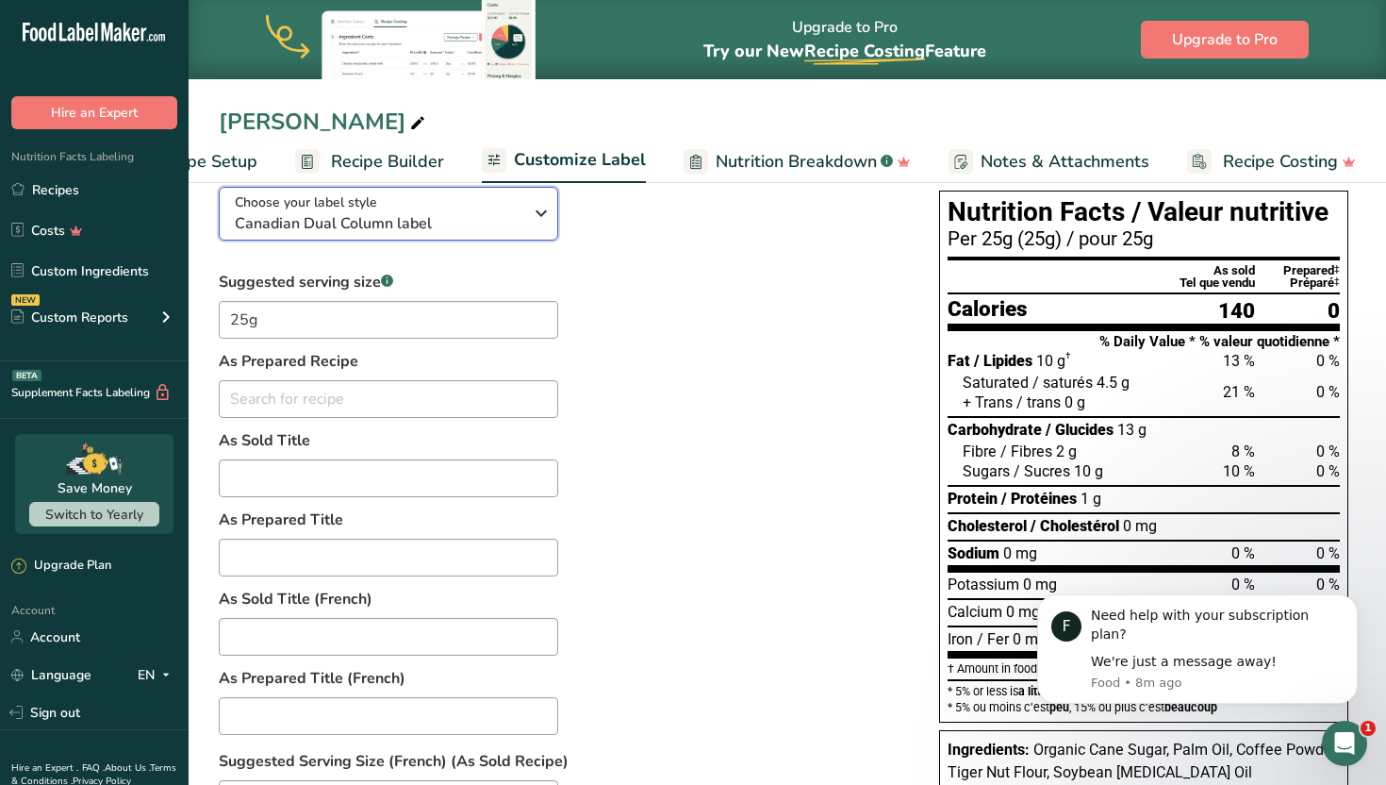
click at [477, 208] on div "Choose your label style Canadian Dual Column label" at bounding box center [379, 213] width 288 height 42
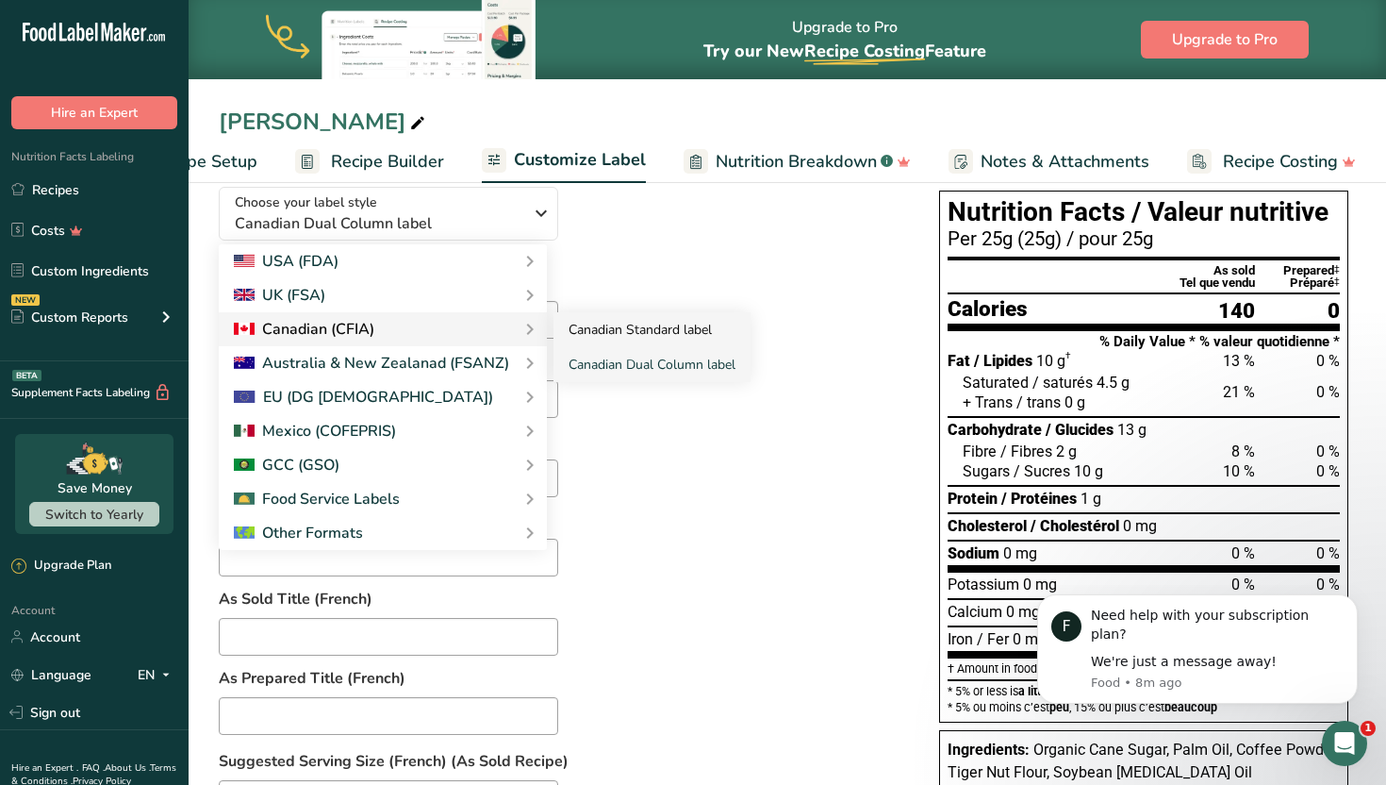
click at [587, 326] on link "Canadian Standard label" at bounding box center [652, 329] width 197 height 35
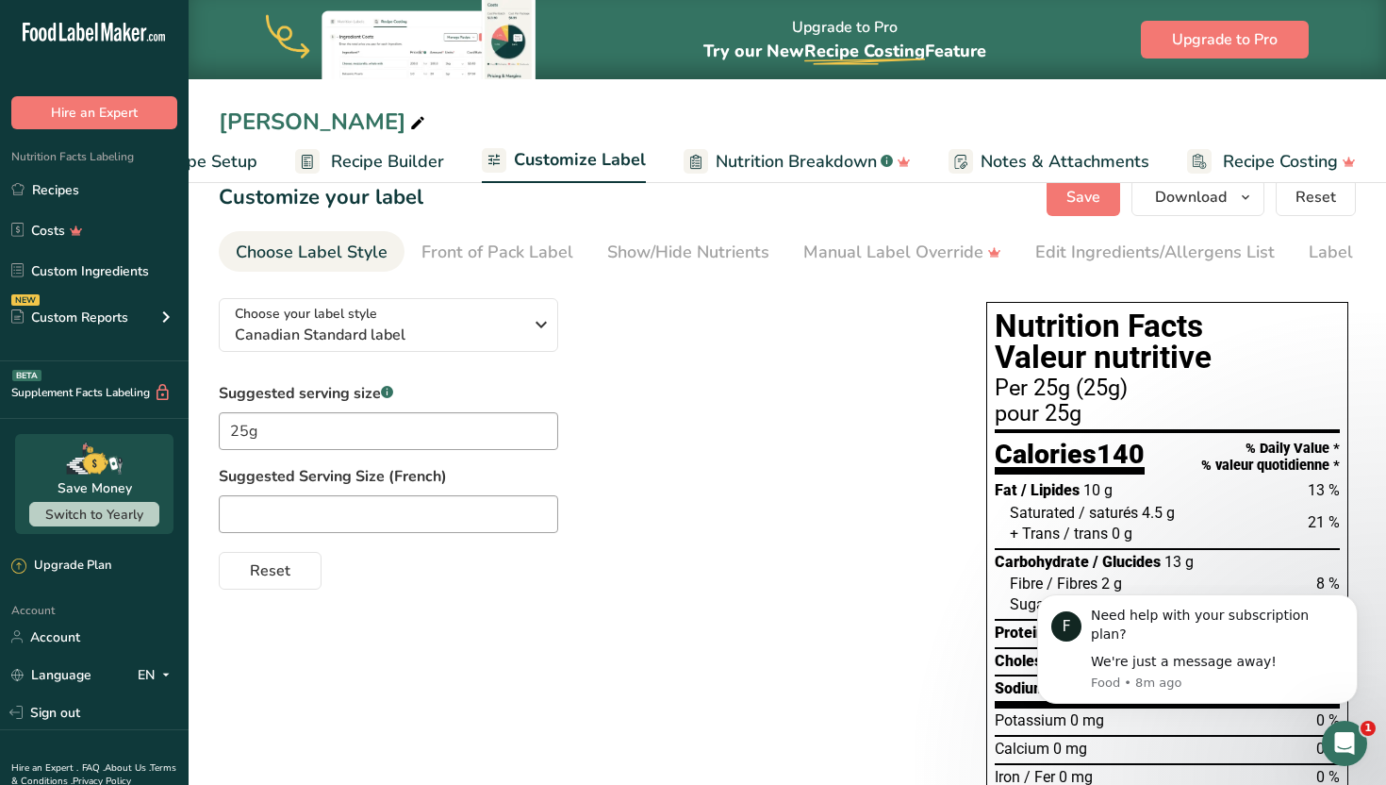
scroll to position [10, 0]
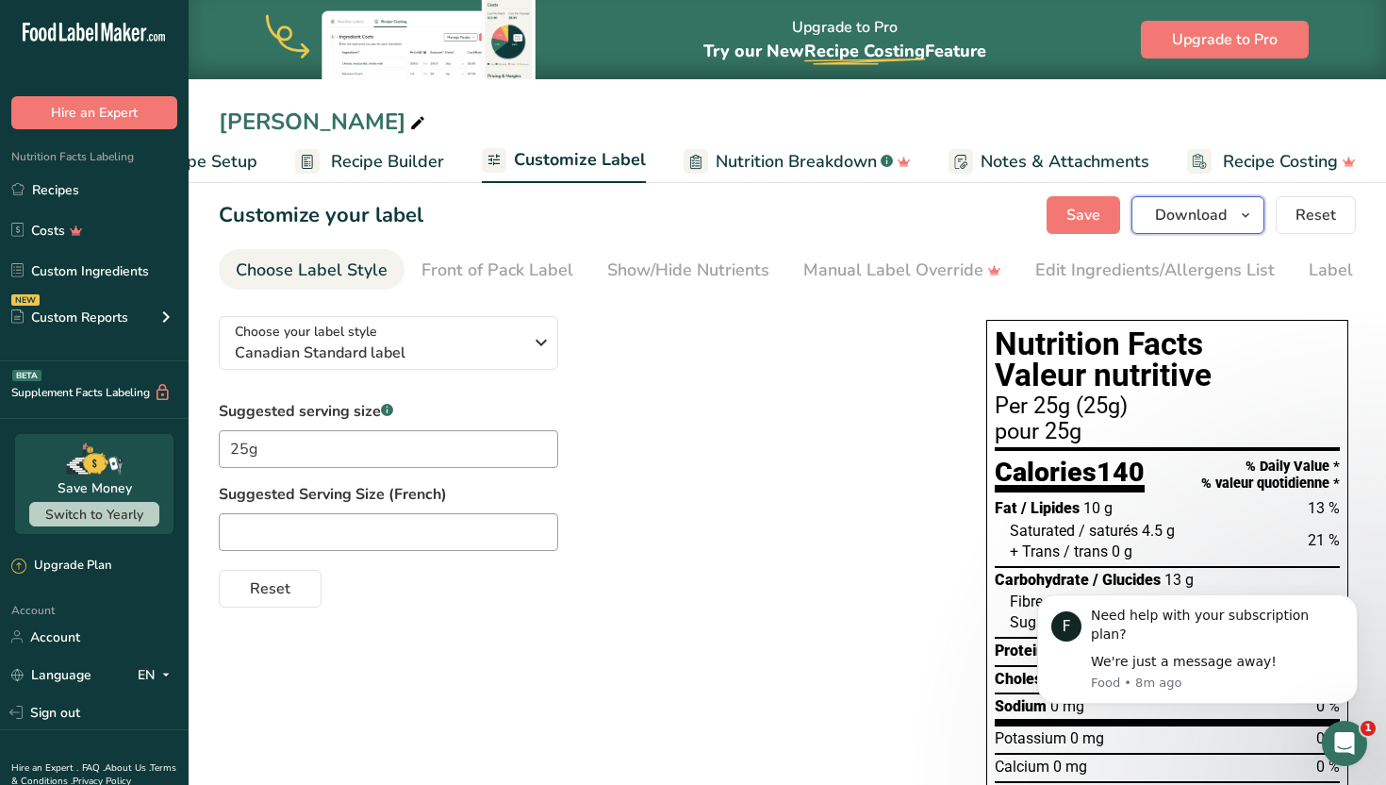
click at [1135, 212] on button "Download" at bounding box center [1198, 215] width 133 height 38
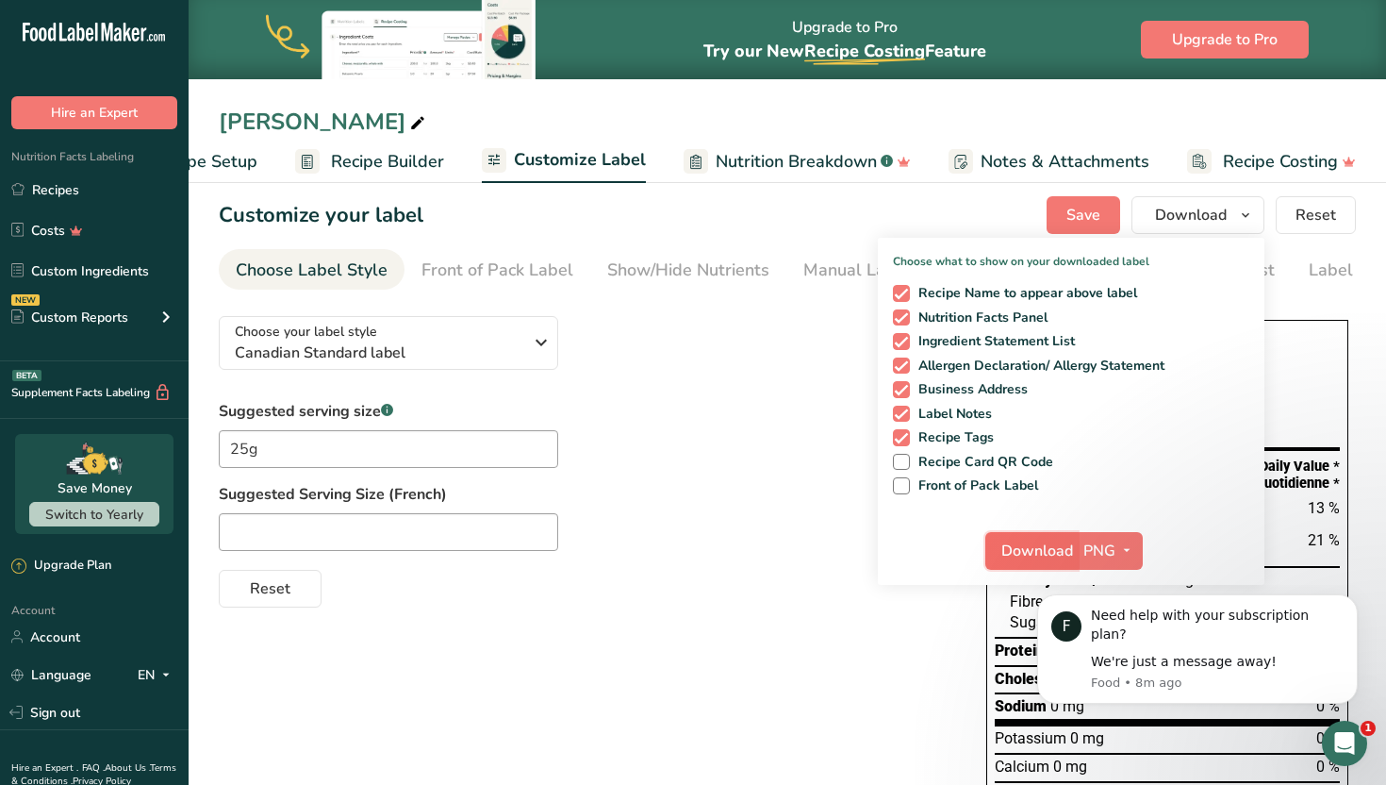
click at [1031, 545] on span "Download" at bounding box center [1037, 550] width 72 height 23
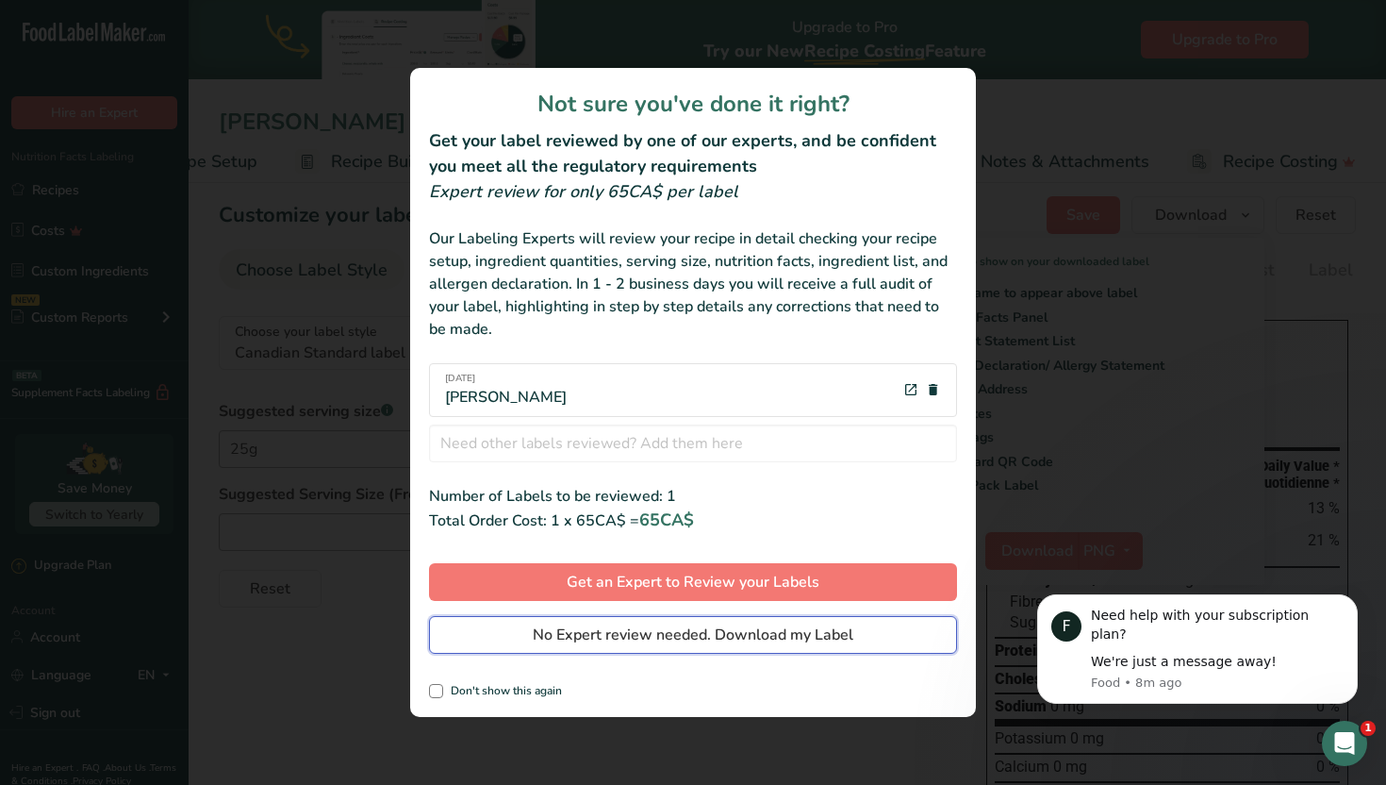
click at [800, 631] on span "No Expert review needed. Download my Label" at bounding box center [693, 634] width 321 height 23
